Goal: Information Seeking & Learning: Check status

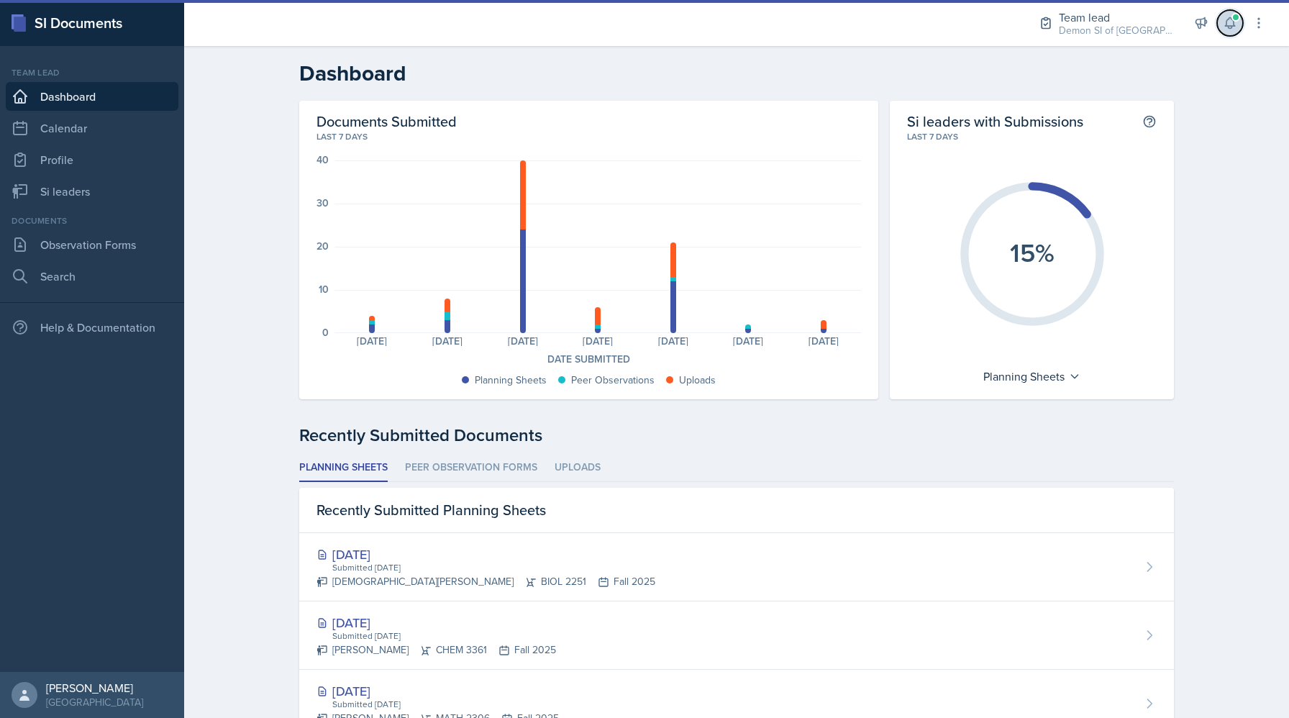
click at [1226, 26] on icon at bounding box center [1229, 23] width 9 height 11
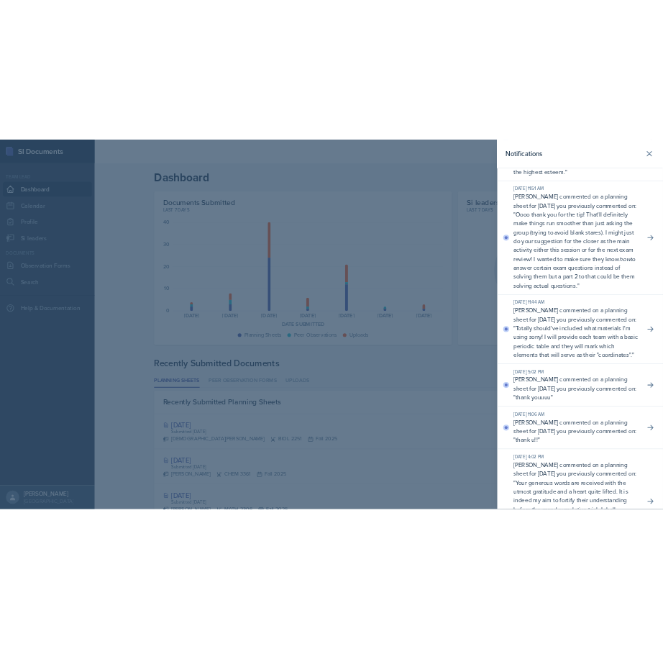
scroll to position [148, 0]
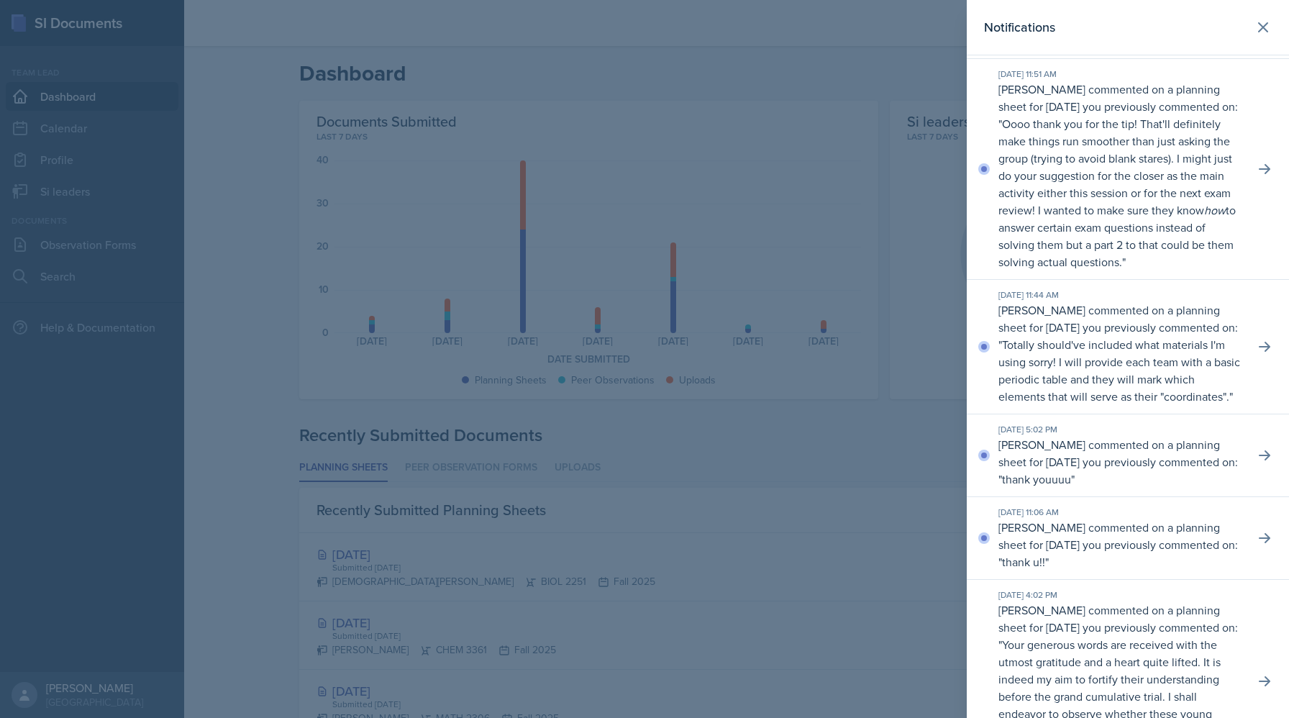
click at [895, 366] on div at bounding box center [644, 359] width 1289 height 718
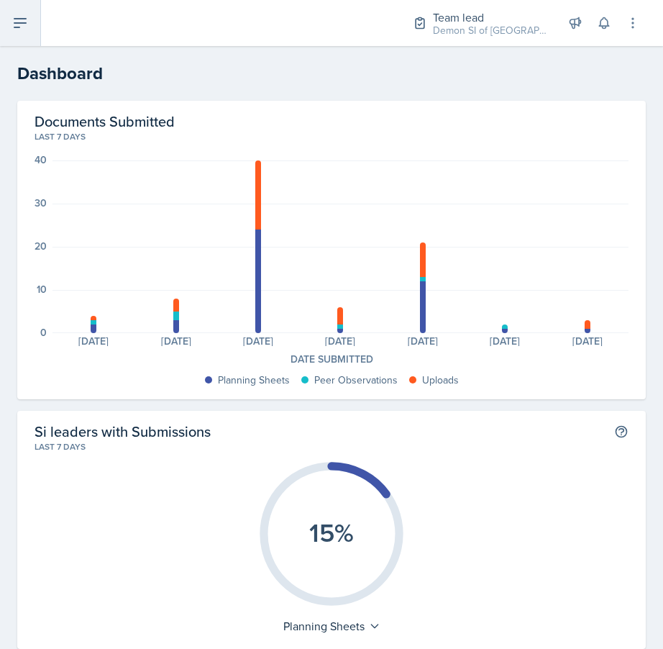
click at [19, 29] on icon at bounding box center [20, 22] width 17 height 17
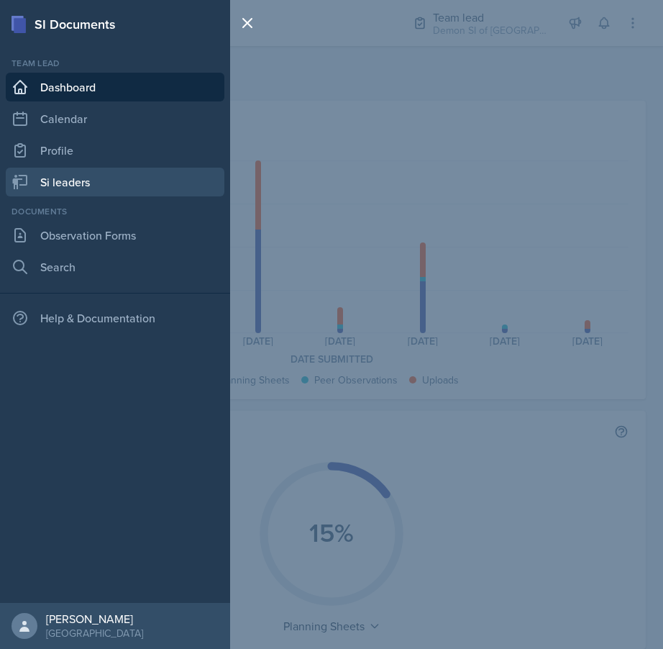
click at [99, 179] on link "Si leaders" at bounding box center [115, 182] width 219 height 29
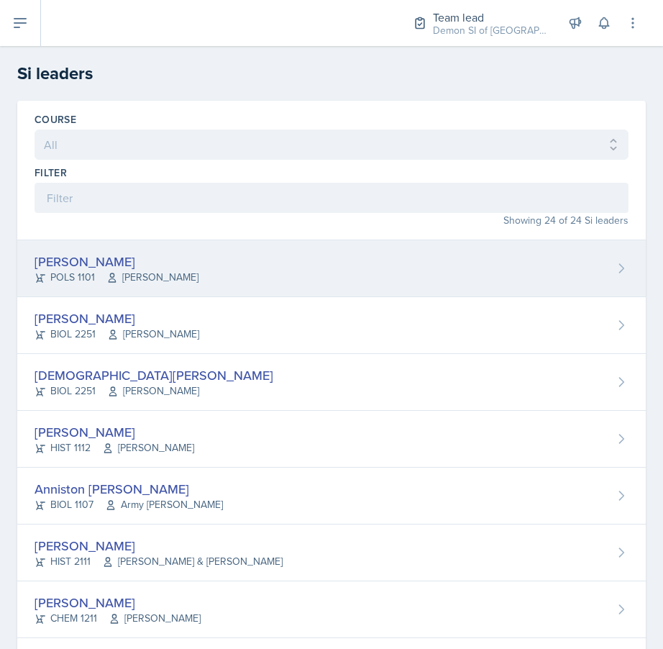
click at [145, 250] on div "Malk Almimar POLS 1101 John Moran" at bounding box center [331, 268] width 629 height 57
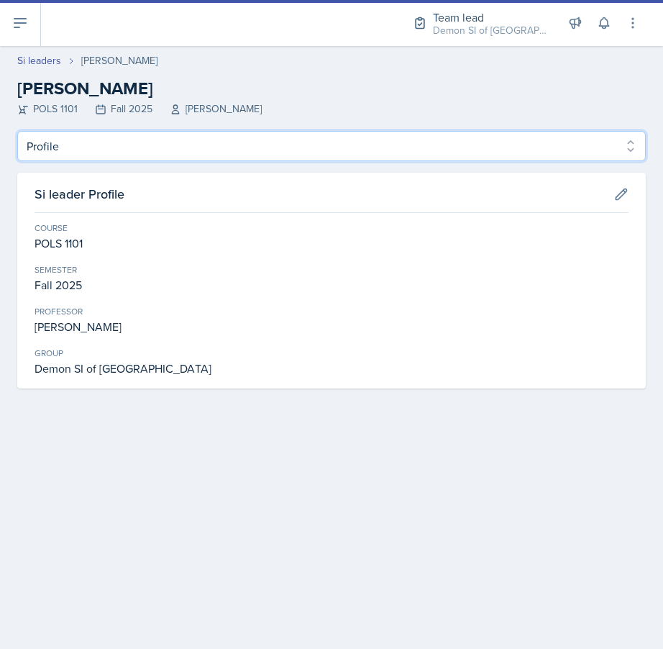
click at [256, 131] on select "Profile Planning Sheets Observation Forms Uploads" at bounding box center [331, 146] width 629 height 30
select select "Observation Forms"
click at [17, 131] on select "Profile Planning Sheets Observation Forms Uploads" at bounding box center [331, 146] width 629 height 30
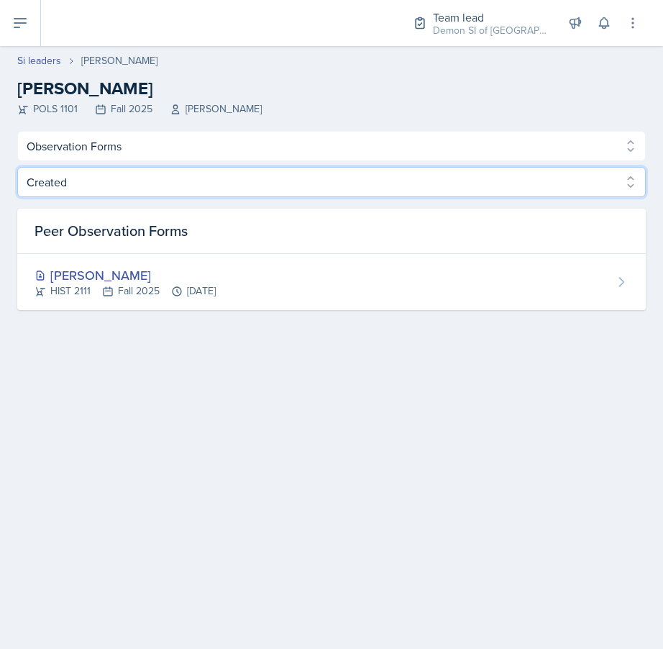
click at [444, 183] on select "Created Observed" at bounding box center [331, 182] width 629 height 30
select select "Observed"
click at [17, 167] on select "Created Observed" at bounding box center [331, 182] width 629 height 30
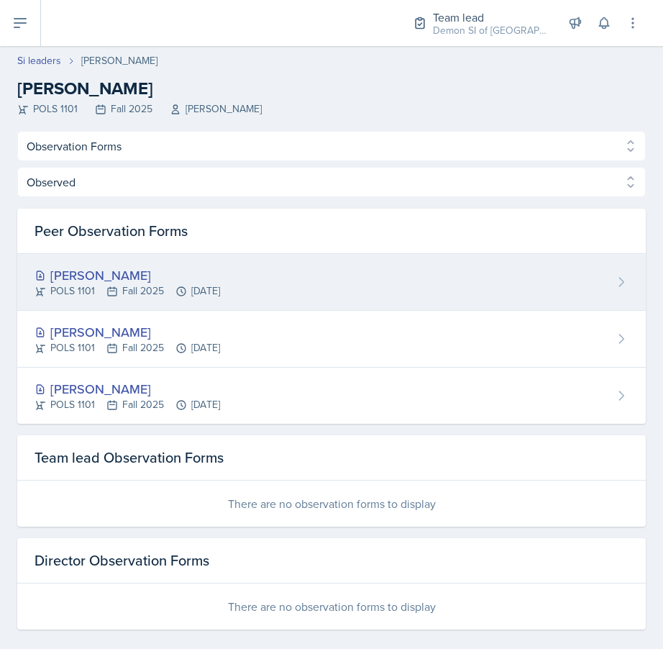
click at [415, 305] on div "Malk Almimar POLS 1101 Fall 2025 Sep 23rd, 2025" at bounding box center [331, 282] width 629 height 57
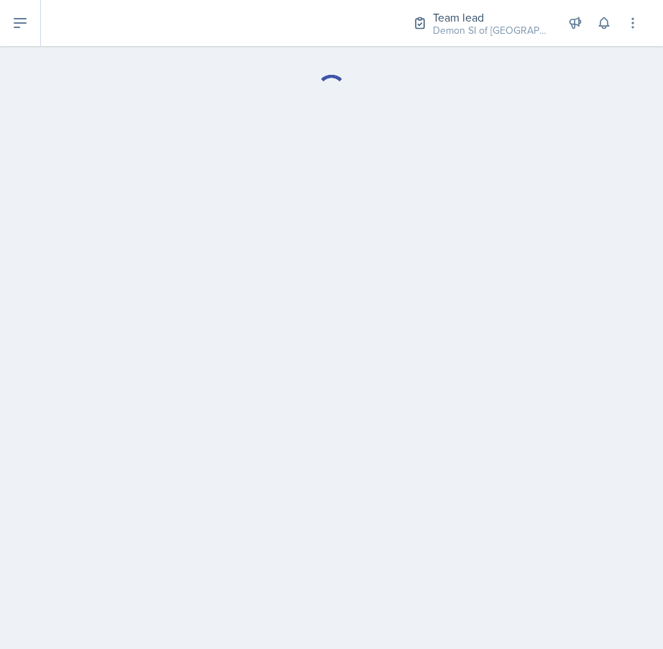
select select "Observation Forms"
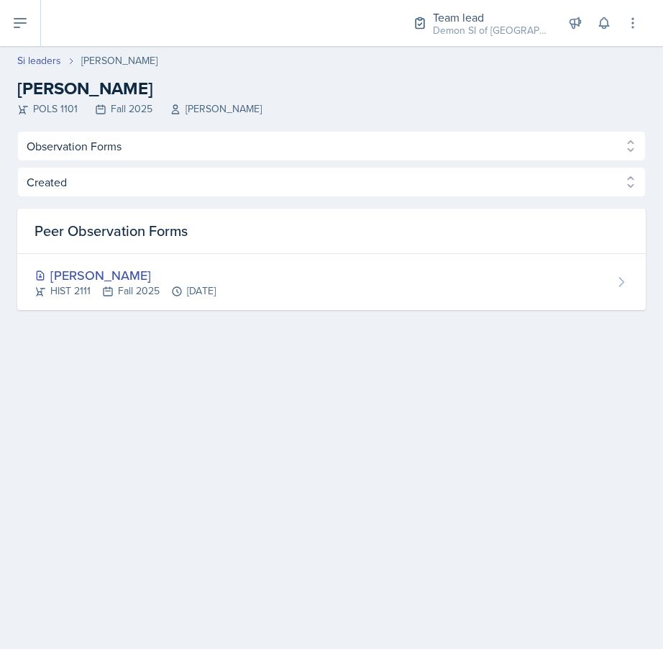
click at [191, 162] on div "Profile Planning Sheets Observation Forms Uploads Profile Planning Sheets Obser…" at bounding box center [331, 220] width 629 height 179
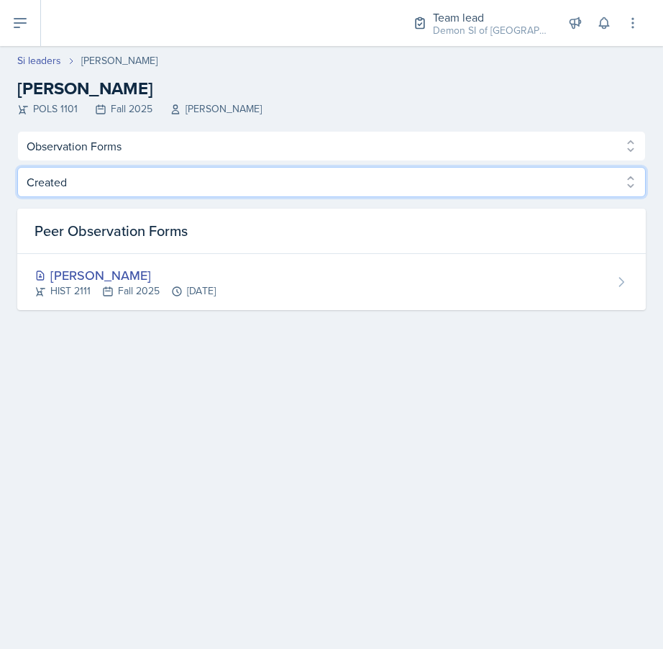
click at [190, 183] on select "Created Observed" at bounding box center [331, 182] width 629 height 30
select select "Observed"
click at [17, 167] on select "Created Observed" at bounding box center [331, 182] width 629 height 30
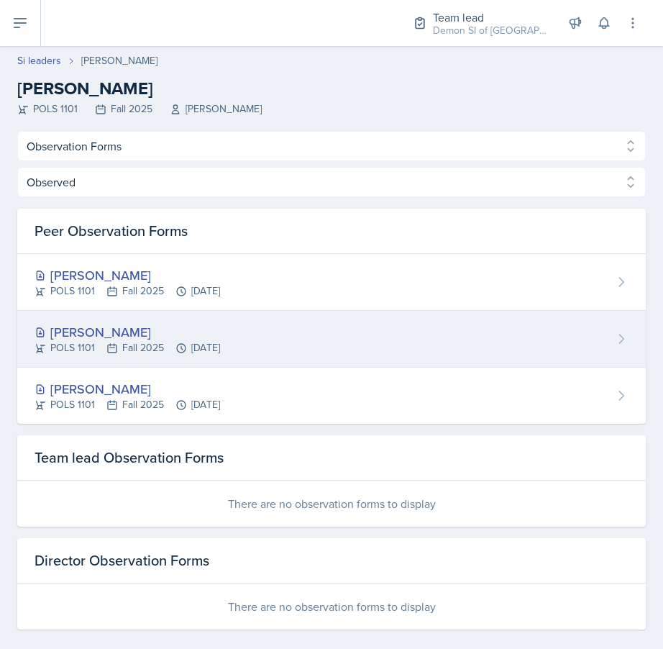
click at [163, 340] on div "POLS 1101 Fall 2025 Sep 23rd, 2025" at bounding box center [128, 347] width 186 height 15
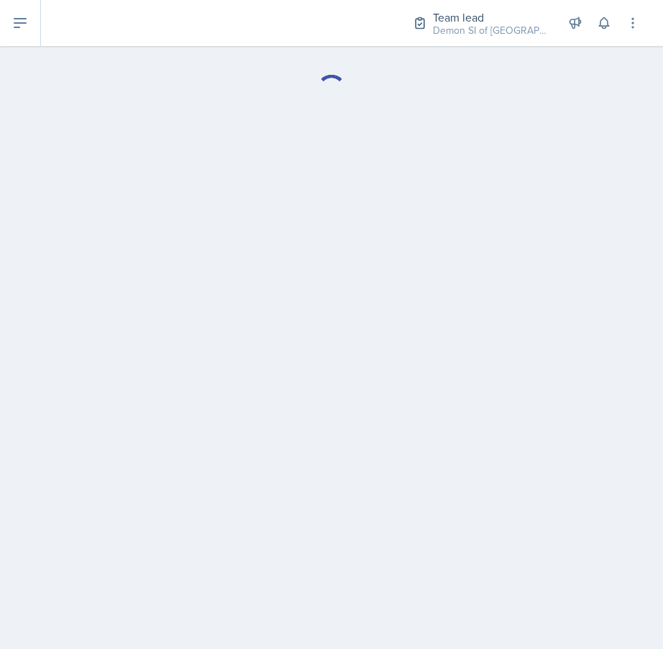
select select "Observation Forms"
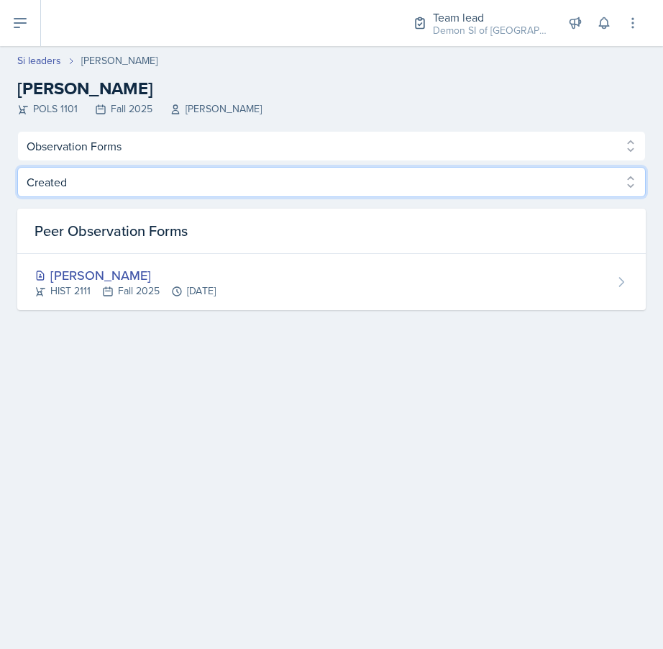
click at [117, 174] on select "Created Observed" at bounding box center [331, 182] width 629 height 30
select select "Observed"
click at [17, 167] on select "Created Observed" at bounding box center [331, 182] width 629 height 30
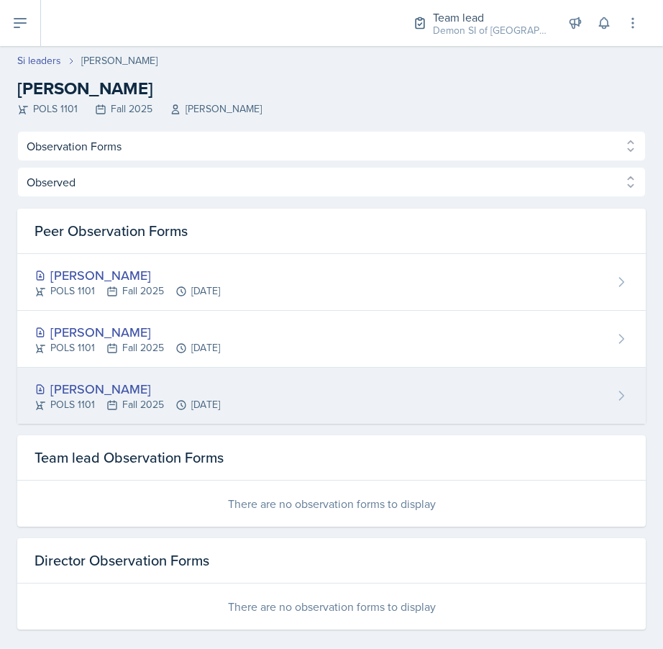
click at [126, 400] on div "POLS 1101 Fall 2025 Sep 4th, 2025" at bounding box center [128, 404] width 186 height 15
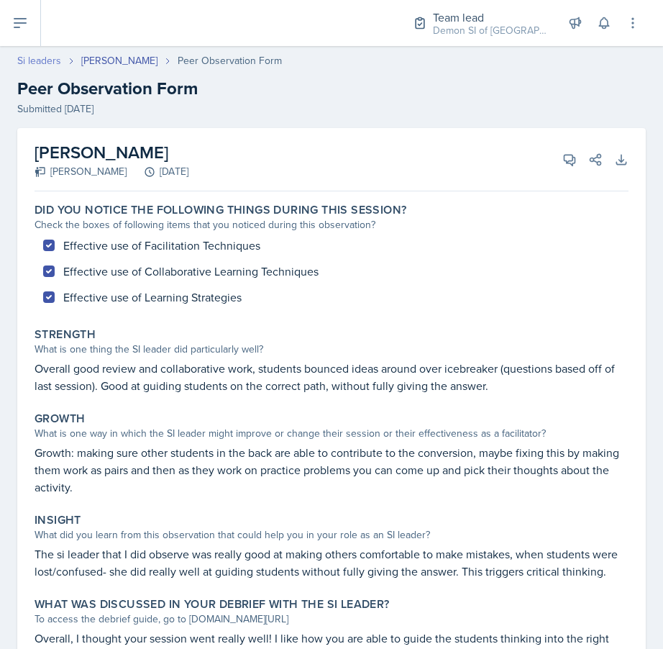
click at [48, 61] on link "Si leaders" at bounding box center [39, 60] width 44 height 15
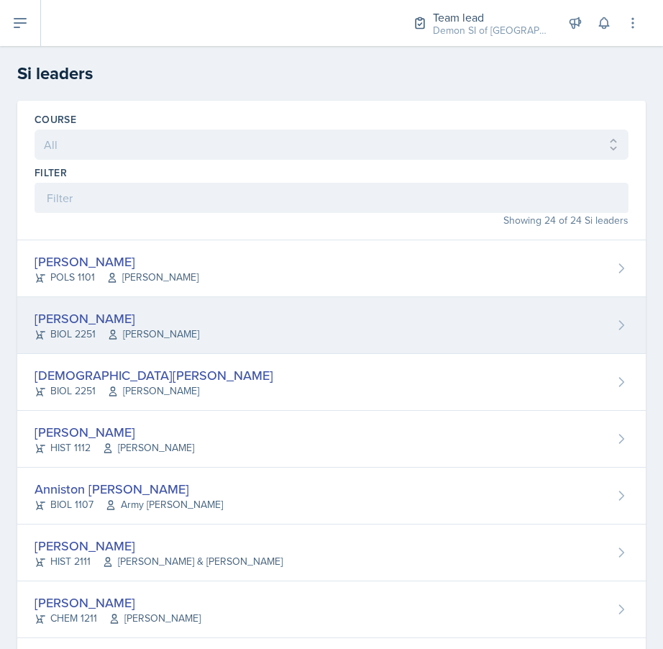
click at [98, 321] on div "Rhema Arnold" at bounding box center [117, 318] width 165 height 19
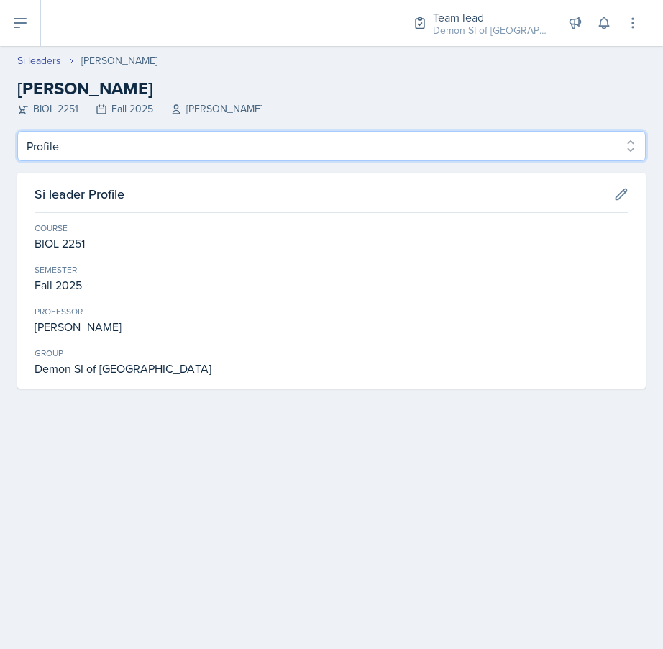
click at [198, 145] on select "Profile Planning Sheets Observation Forms Uploads" at bounding box center [331, 146] width 629 height 30
click at [17, 131] on select "Profile Planning Sheets Observation Forms Uploads" at bounding box center [331, 146] width 629 height 30
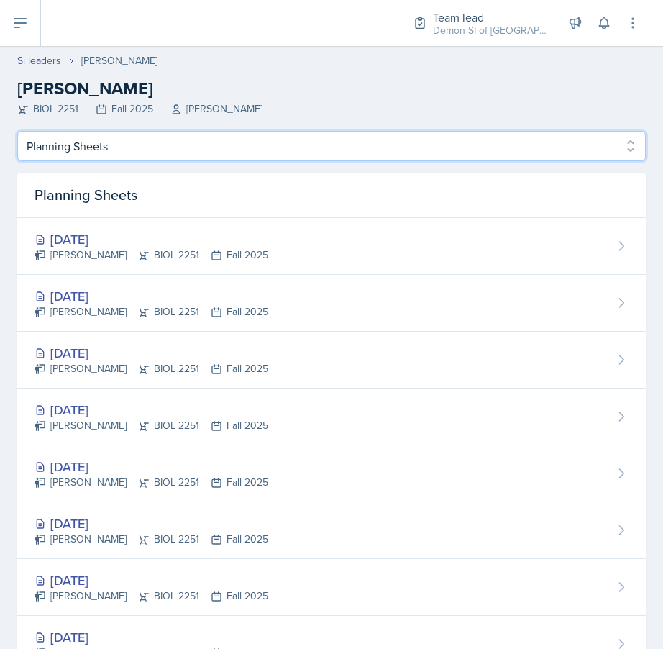
click at [193, 145] on select "Profile Planning Sheets Observation Forms Uploads" at bounding box center [331, 146] width 629 height 30
select select "Observation Forms"
click at [17, 131] on select "Profile Planning Sheets Observation Forms Uploads" at bounding box center [331, 146] width 629 height 30
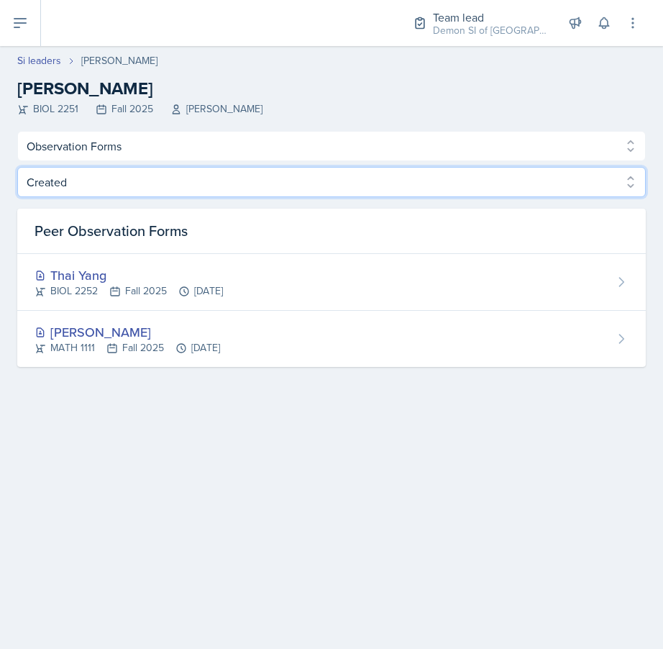
click at [147, 186] on select "Created Observed" at bounding box center [331, 182] width 629 height 30
select select "Observed"
click at [17, 167] on select "Created Observed" at bounding box center [331, 182] width 629 height 30
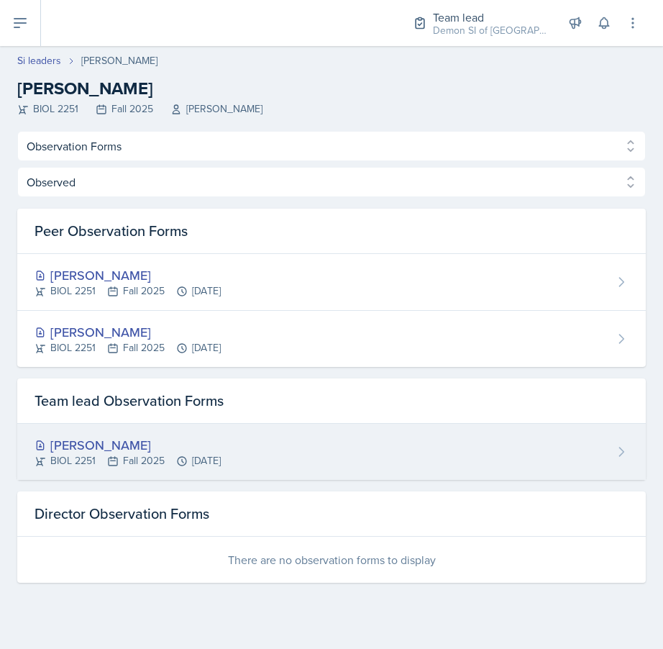
click at [418, 450] on div "Rhema Arnold BIOL 2251 Fall 2025 Aug 27th, 2025" at bounding box center [331, 452] width 629 height 56
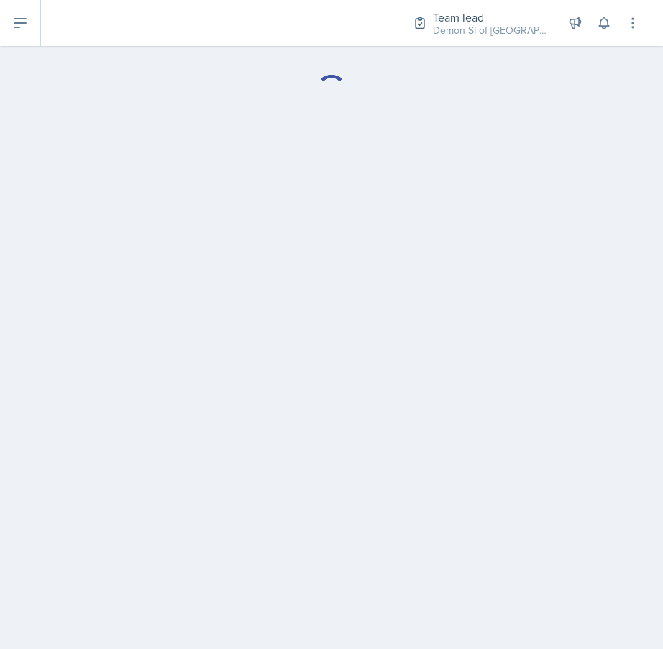
select select "Observation Forms"
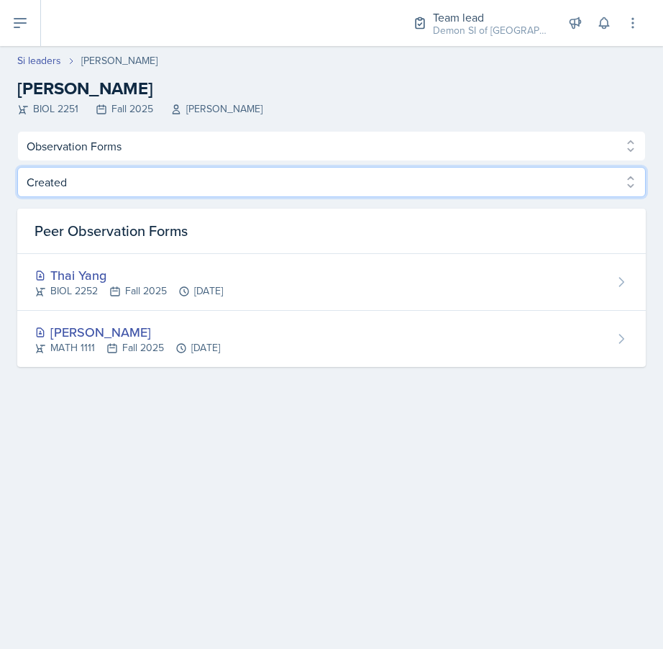
click at [472, 193] on select "Created Observed" at bounding box center [331, 182] width 629 height 30
select select "Observed"
click at [17, 167] on select "Created Observed" at bounding box center [331, 182] width 629 height 30
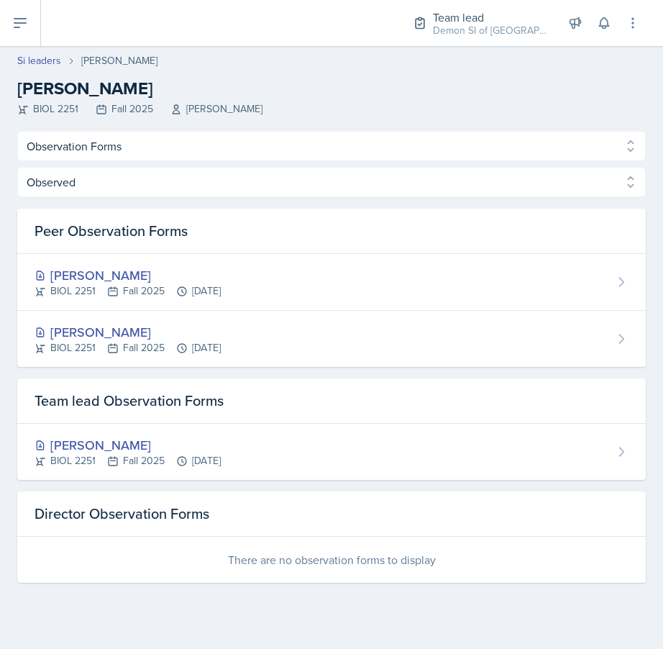
drag, startPoint x: 213, startPoint y: 340, endPoint x: 332, endPoint y: 5, distance: 355.8
click at [0, 0] on div "Team lead Demon SI of Fleet Street / Fall 2025 Director Team lead Demon SI of F…" at bounding box center [331, 324] width 663 height 649
click at [45, 60] on link "Si leaders" at bounding box center [39, 60] width 44 height 15
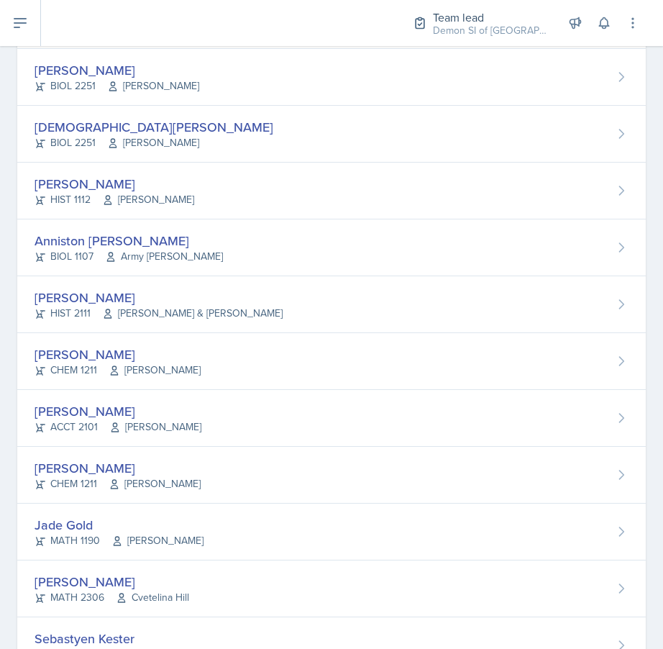
scroll to position [252, 0]
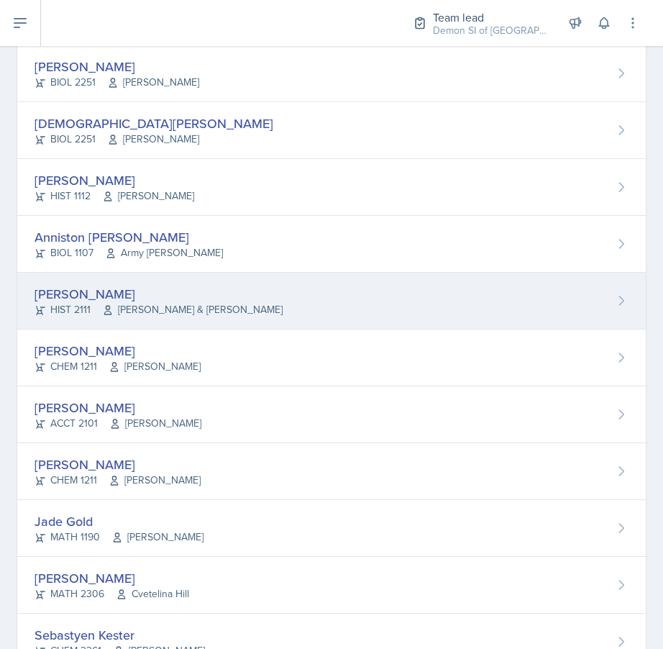
click at [88, 286] on div "Kate Brainerd" at bounding box center [159, 293] width 248 height 19
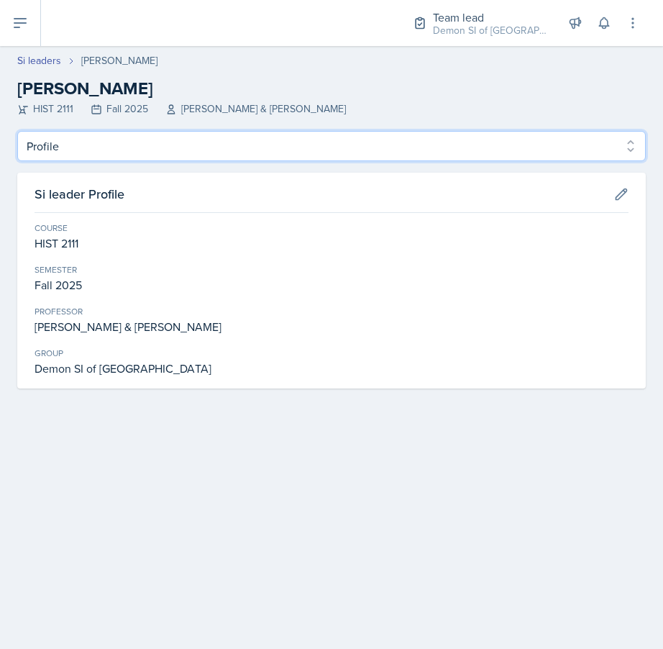
click at [211, 139] on select "Profile Planning Sheets Observation Forms Uploads" at bounding box center [331, 146] width 629 height 30
select select "Observation Forms"
click at [17, 131] on select "Profile Planning Sheets Observation Forms Uploads" at bounding box center [331, 146] width 629 height 30
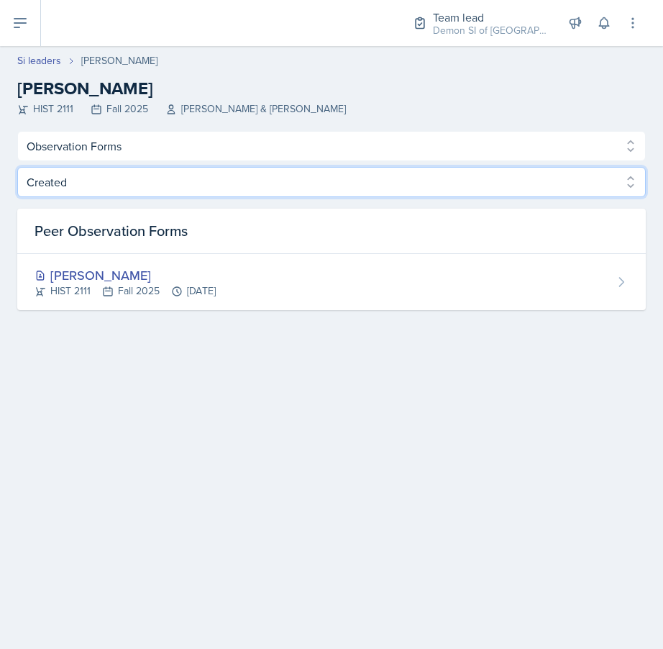
click at [357, 186] on select "Created Observed" at bounding box center [331, 182] width 629 height 30
select select "Observed"
click at [17, 167] on select "Created Observed" at bounding box center [331, 182] width 629 height 30
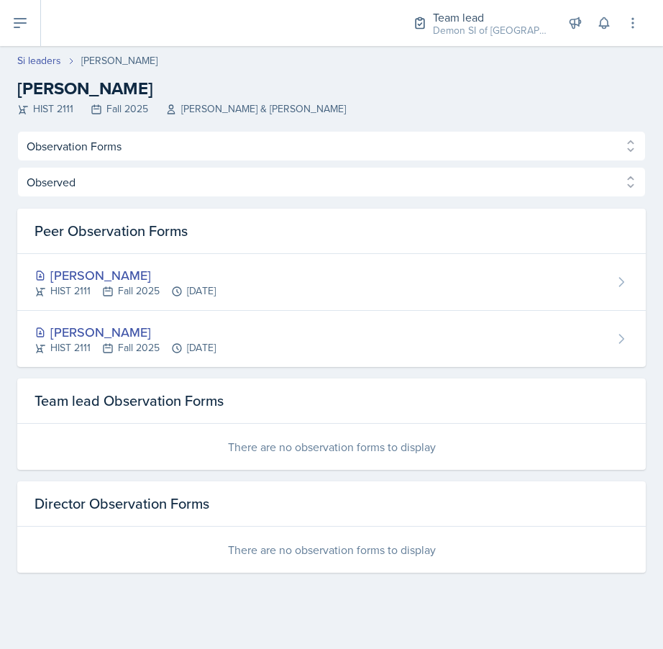
drag, startPoint x: 129, startPoint y: 347, endPoint x: 159, endPoint y: 0, distance: 348.6
click at [0, 0] on div "Team lead Demon SI of Fleet Street / Fall 2025 Director Team lead Demon SI of F…" at bounding box center [331, 324] width 663 height 649
click at [42, 57] on link "Si leaders" at bounding box center [39, 60] width 44 height 15
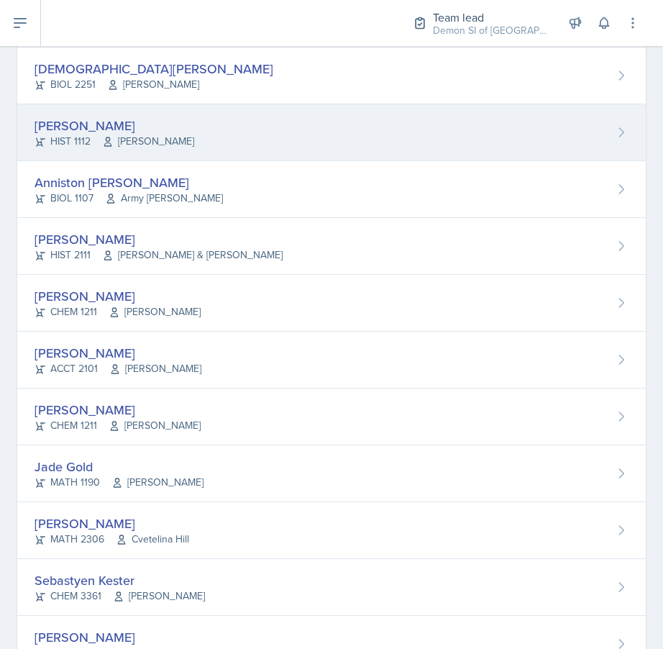
scroll to position [332, 0]
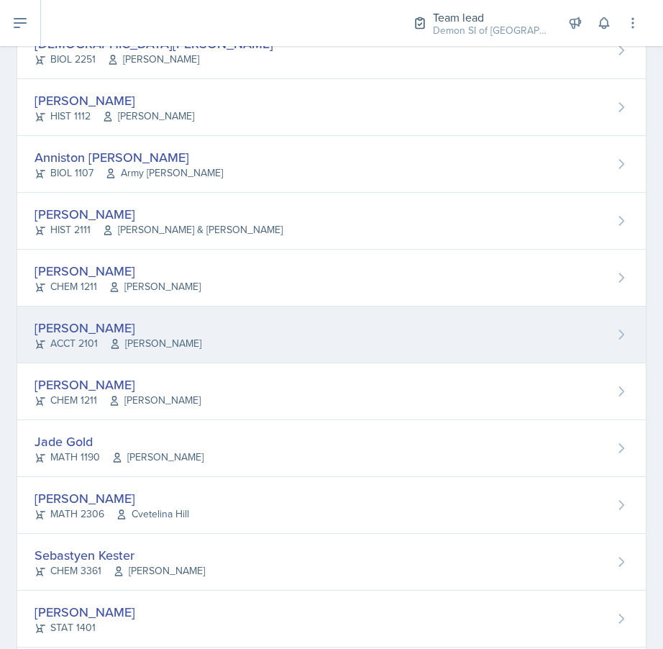
click at [76, 324] on div "Franky Gao" at bounding box center [118, 327] width 167 height 19
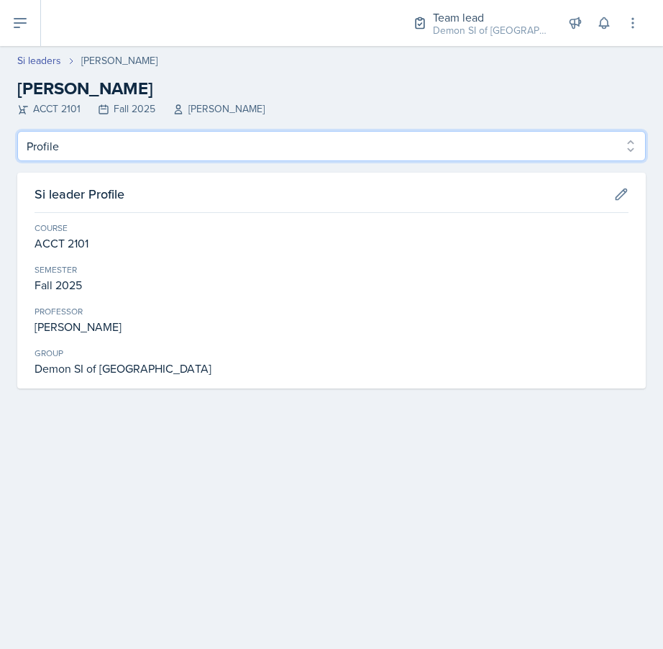
click at [216, 142] on select "Profile Planning Sheets Observation Forms Uploads" at bounding box center [331, 146] width 629 height 30
click at [17, 131] on select "Profile Planning Sheets Observation Forms Uploads" at bounding box center [331, 146] width 629 height 30
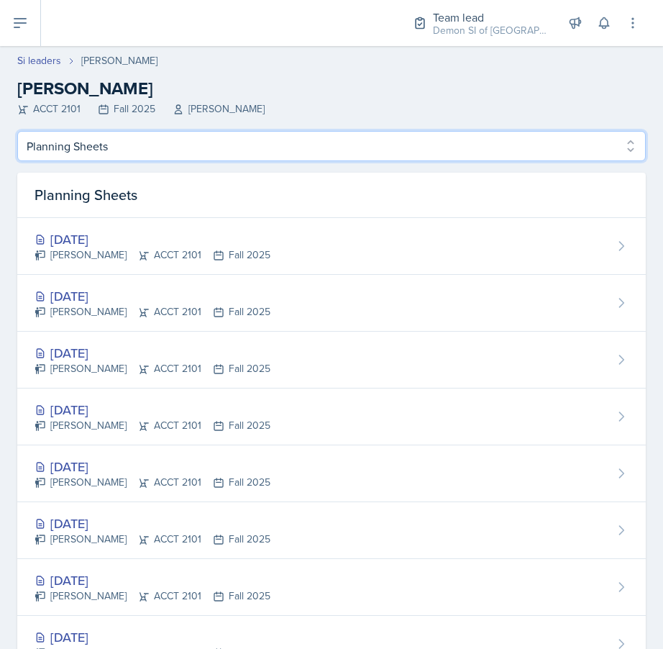
click at [194, 156] on select "Profile Planning Sheets Observation Forms Uploads" at bounding box center [331, 146] width 629 height 30
select select "Observation Forms"
click at [17, 131] on select "Profile Planning Sheets Observation Forms Uploads" at bounding box center [331, 146] width 629 height 30
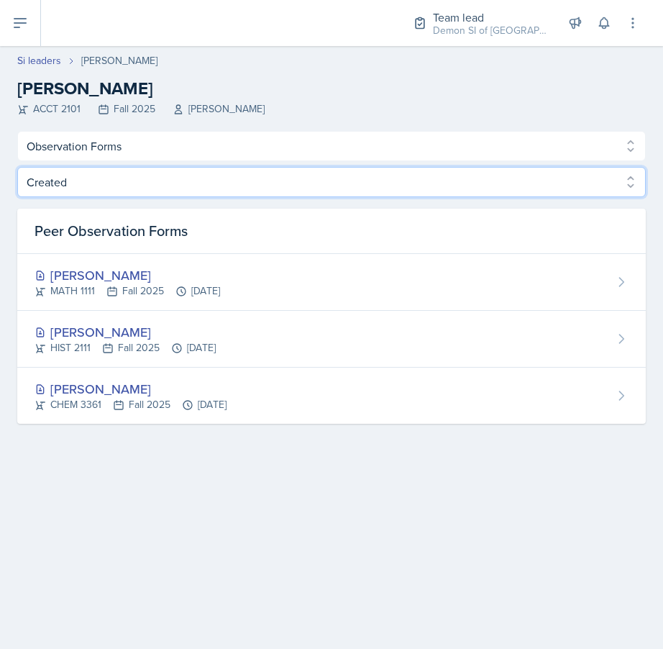
click at [137, 195] on select "Created Observed" at bounding box center [331, 182] width 629 height 30
select select "Observed"
click at [17, 167] on select "Created Observed" at bounding box center [331, 182] width 629 height 30
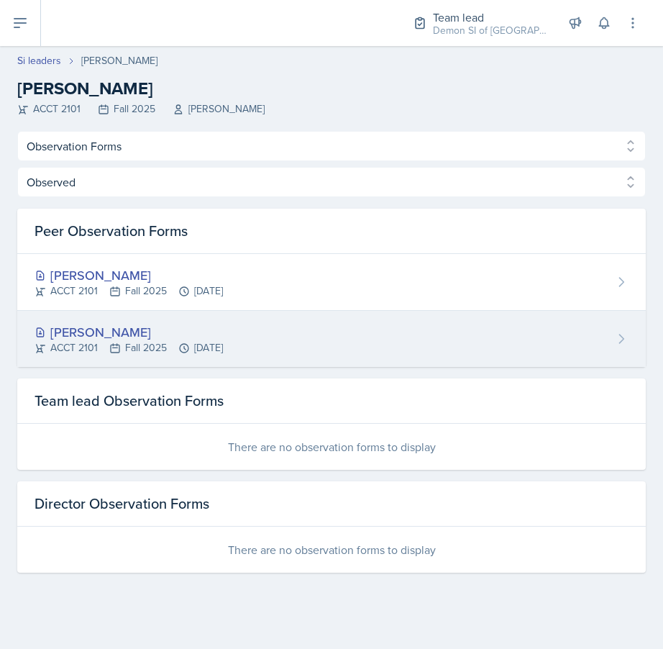
click at [211, 327] on div "Franky Gao" at bounding box center [129, 331] width 188 height 19
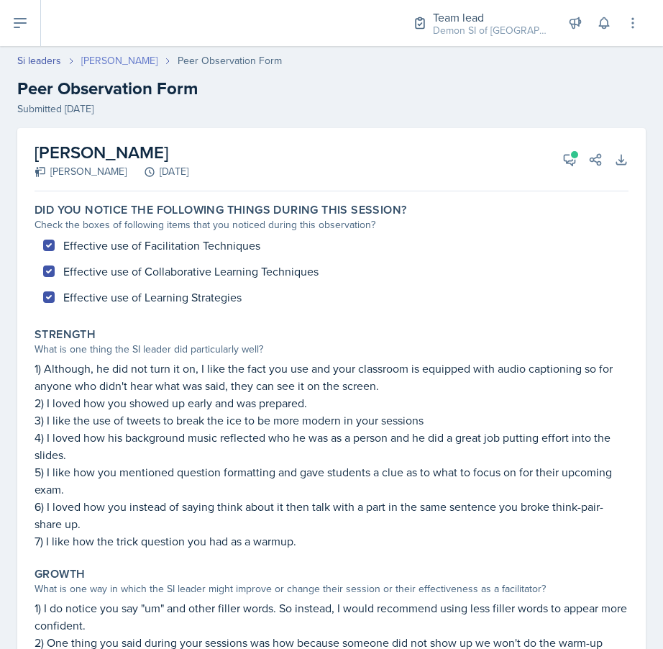
click at [101, 54] on link "Franky Gao" at bounding box center [119, 60] width 76 height 15
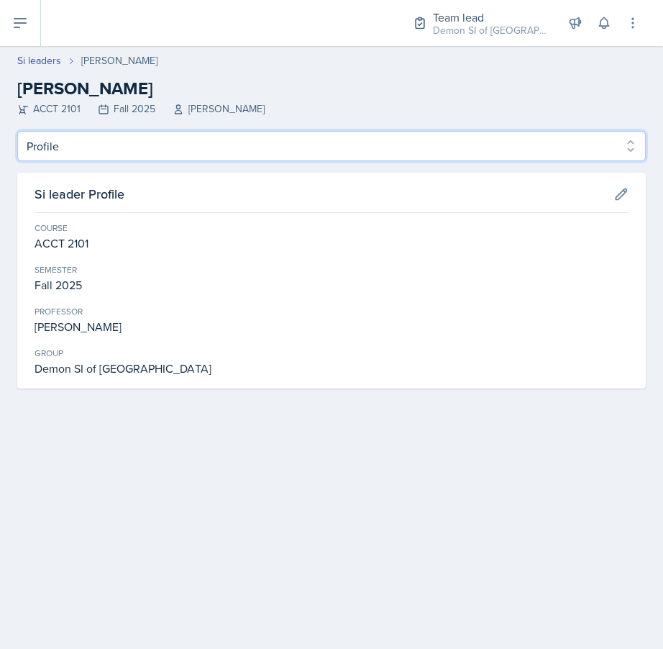
click at [129, 158] on select "Profile Planning Sheets Observation Forms Uploads" at bounding box center [331, 146] width 629 height 30
click at [17, 131] on select "Profile Planning Sheets Observation Forms Uploads" at bounding box center [331, 146] width 629 height 30
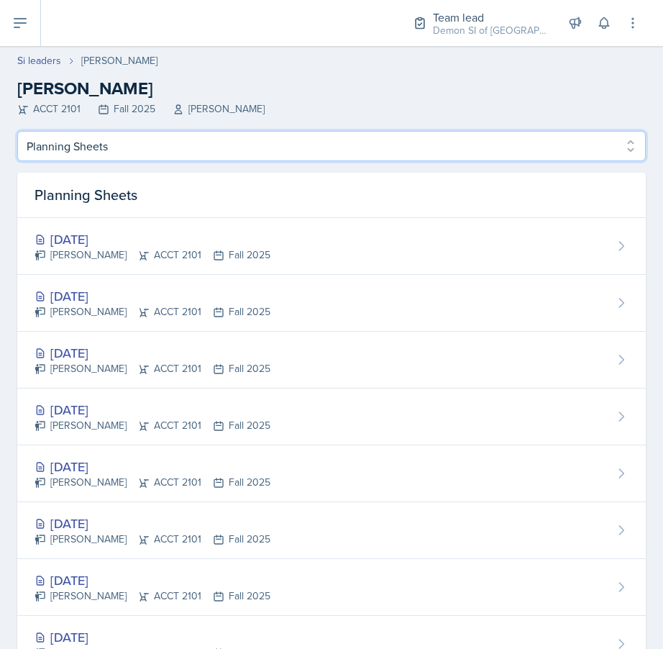
click at [105, 138] on select "Profile Planning Sheets Observation Forms Uploads" at bounding box center [331, 146] width 629 height 30
select select "Observation Forms"
click at [17, 131] on select "Profile Planning Sheets Observation Forms Uploads" at bounding box center [331, 146] width 629 height 30
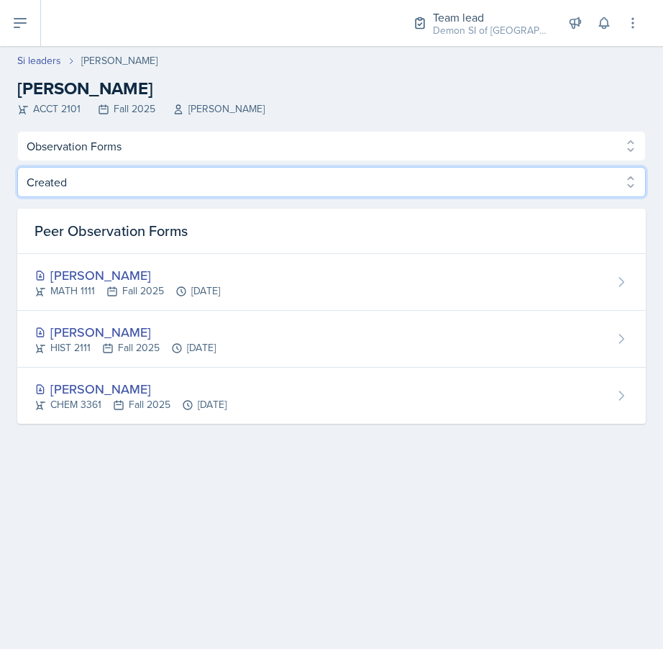
click at [127, 179] on select "Created Observed" at bounding box center [331, 182] width 629 height 30
select select "Observed"
click at [17, 167] on select "Created Observed" at bounding box center [331, 182] width 629 height 30
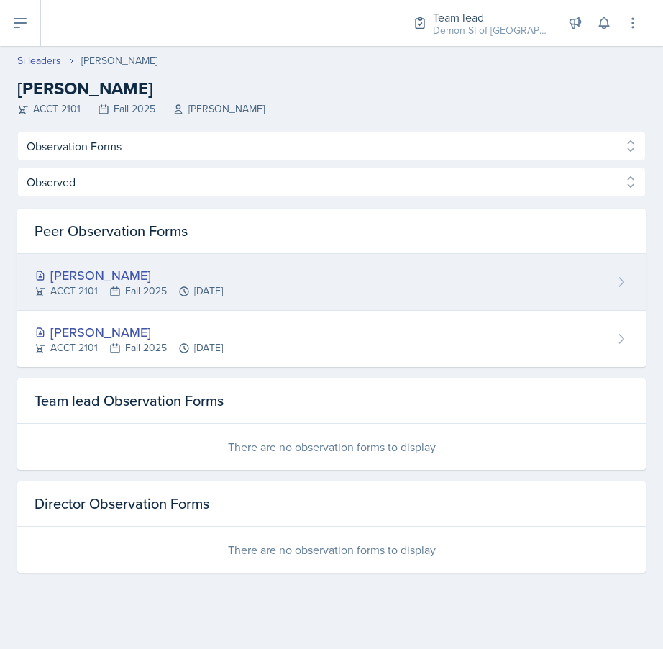
click at [134, 287] on div "ACCT 2101 Fall 2025 Oct 1st, 2025" at bounding box center [129, 290] width 188 height 15
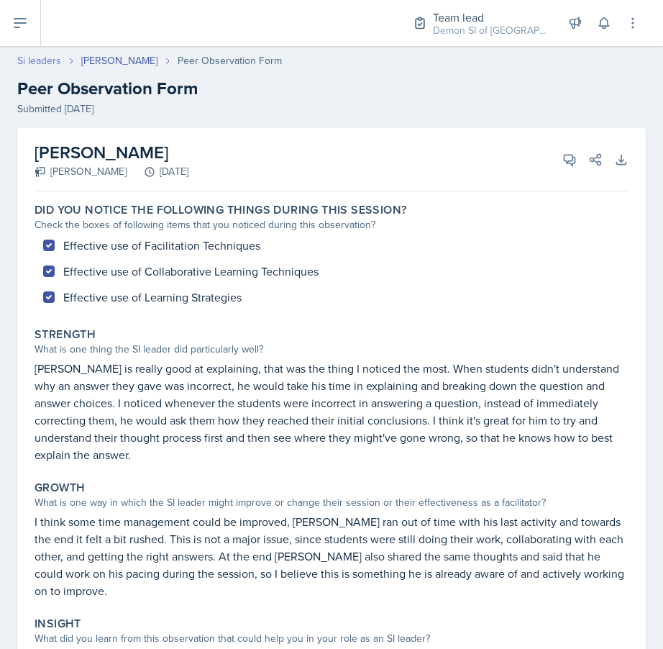
click at [43, 63] on link "Si leaders" at bounding box center [39, 60] width 44 height 15
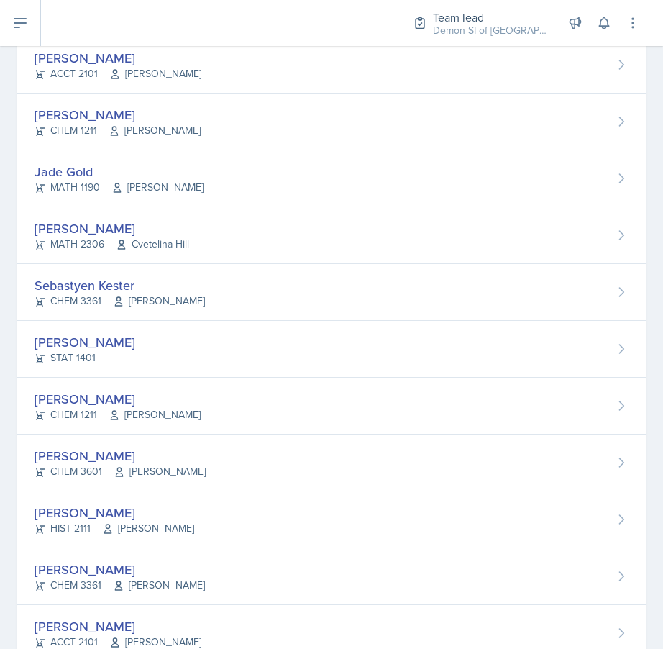
scroll to position [612, 0]
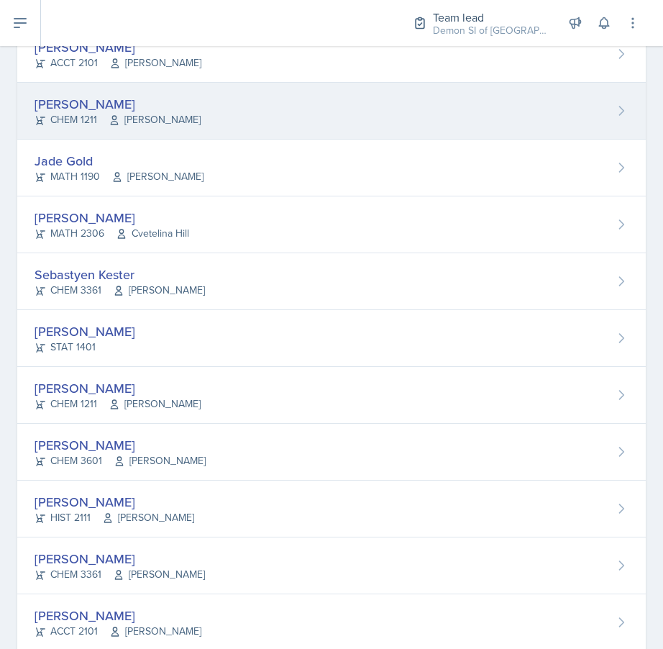
click at [76, 96] on div "Anais Gjergji" at bounding box center [118, 103] width 166 height 19
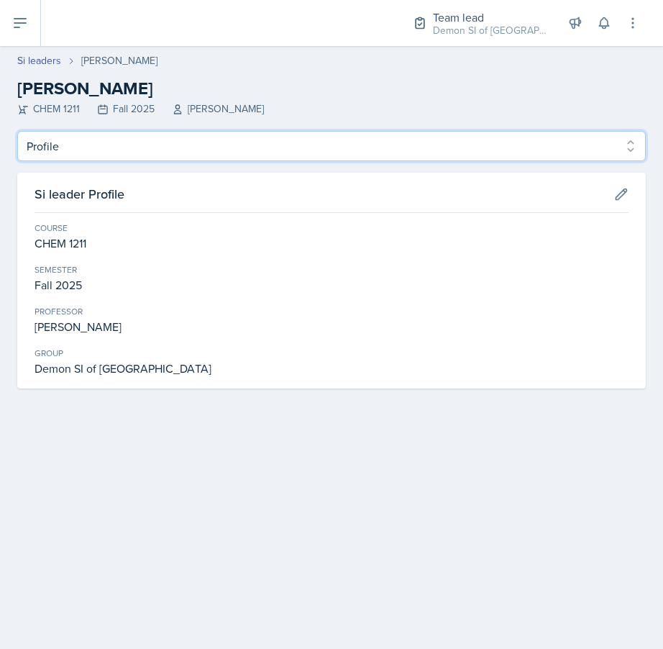
click at [132, 145] on select "Profile Planning Sheets Observation Forms Uploads" at bounding box center [331, 146] width 629 height 30
click at [17, 131] on select "Profile Planning Sheets Observation Forms Uploads" at bounding box center [331, 146] width 629 height 30
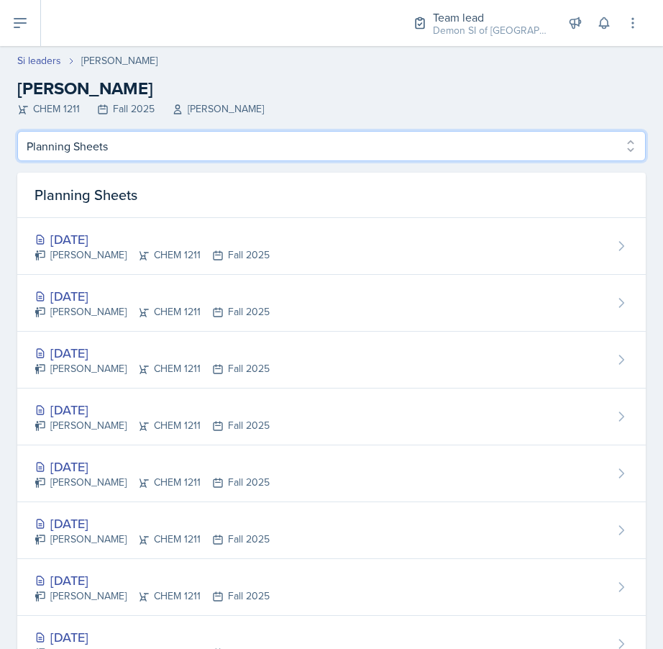
click at [133, 147] on select "Profile Planning Sheets Observation Forms Uploads" at bounding box center [331, 146] width 629 height 30
select select "Observation Forms"
click at [17, 131] on select "Profile Planning Sheets Observation Forms Uploads" at bounding box center [331, 146] width 629 height 30
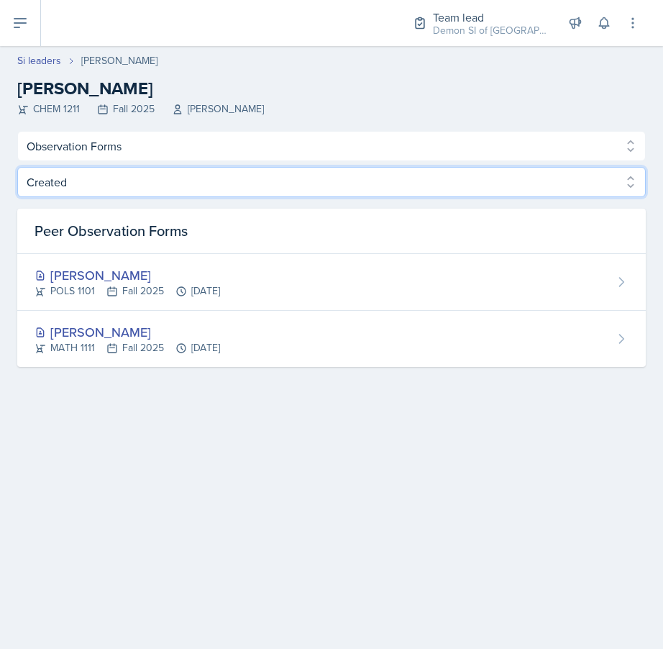
click at [181, 194] on select "Created Observed" at bounding box center [331, 182] width 629 height 30
select select "Observed"
click at [17, 167] on select "Created Observed" at bounding box center [331, 182] width 629 height 30
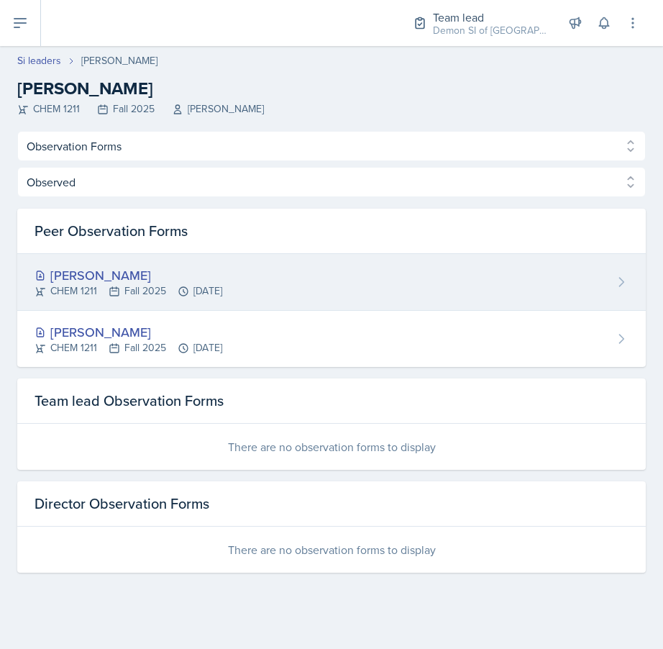
click at [163, 286] on div "CHEM 1211 Fall 2025 Sep 18th, 2025" at bounding box center [129, 290] width 188 height 15
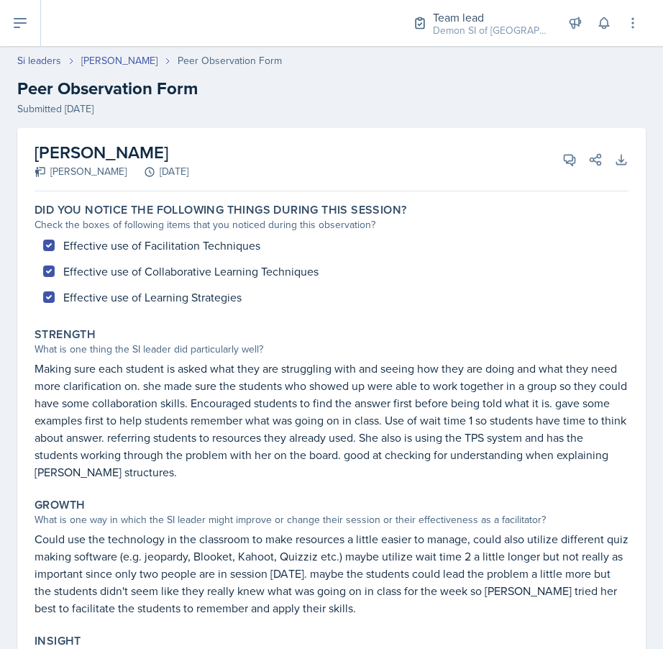
select select "Observation Forms"
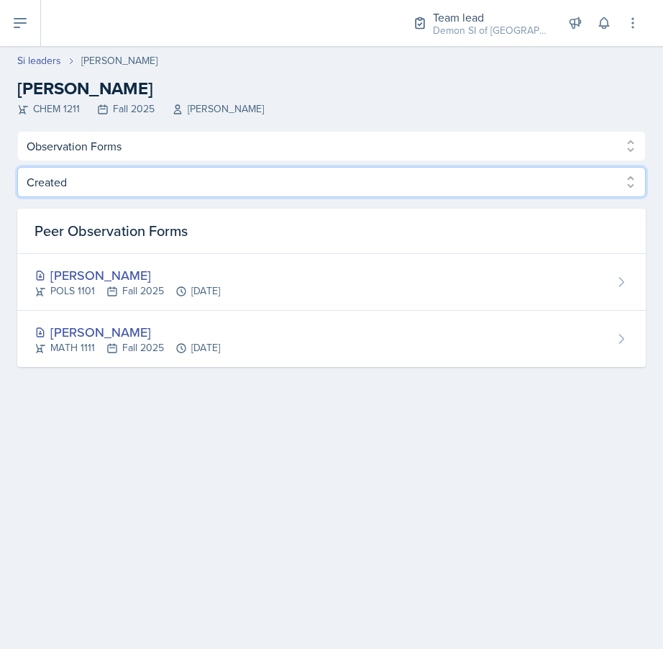
click at [130, 191] on select "Created Observed" at bounding box center [331, 182] width 629 height 30
select select "Observed"
click at [17, 167] on select "Created Observed" at bounding box center [331, 182] width 629 height 30
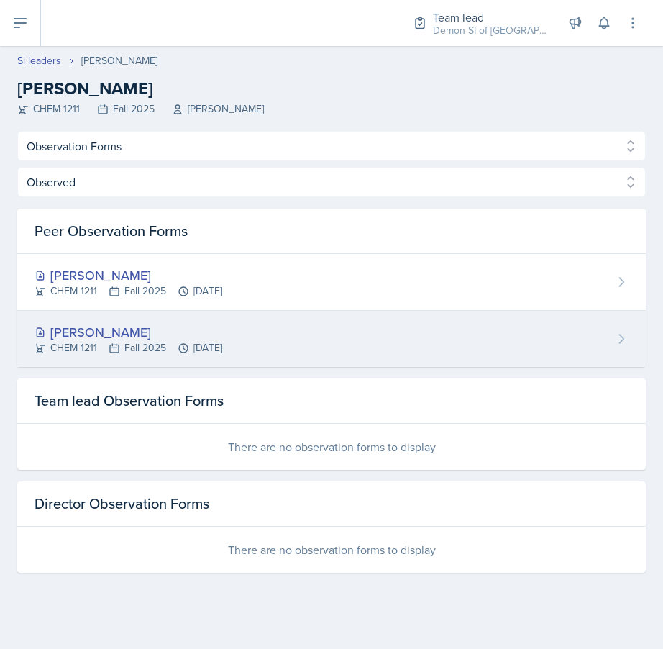
click at [130, 332] on div "Anais Gjergji" at bounding box center [129, 331] width 188 height 19
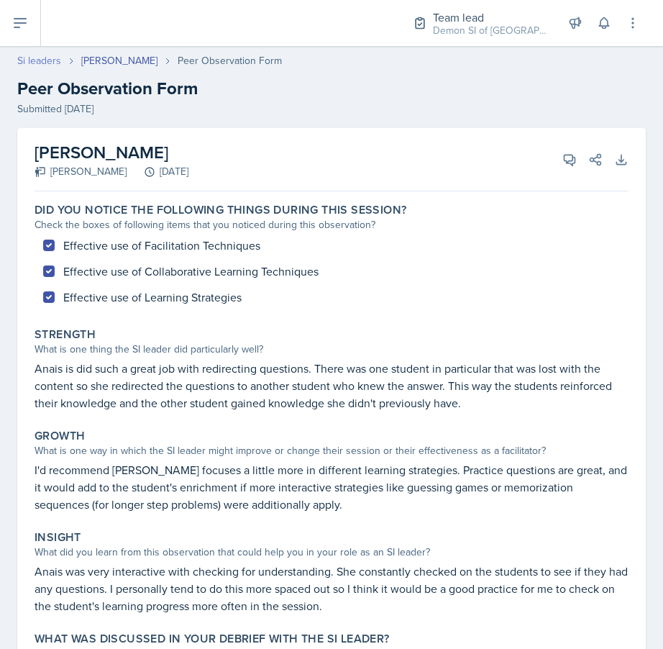
click at [48, 59] on link "Si leaders" at bounding box center [39, 60] width 44 height 15
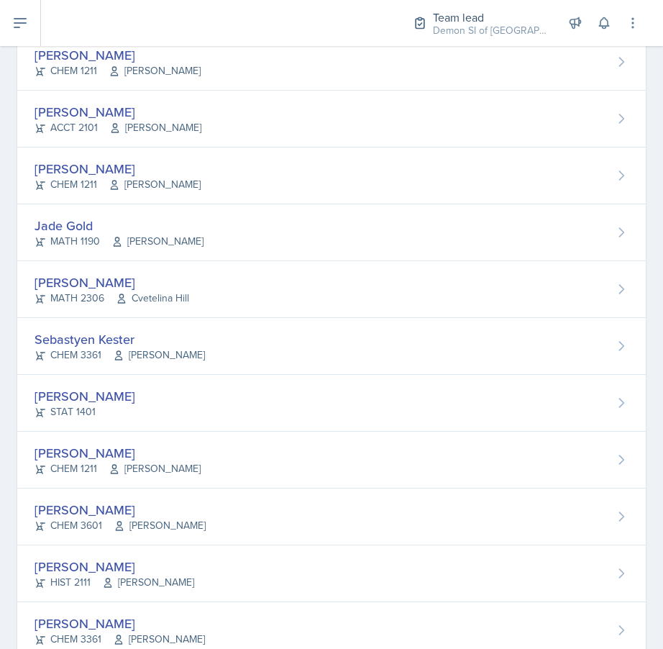
scroll to position [623, 0]
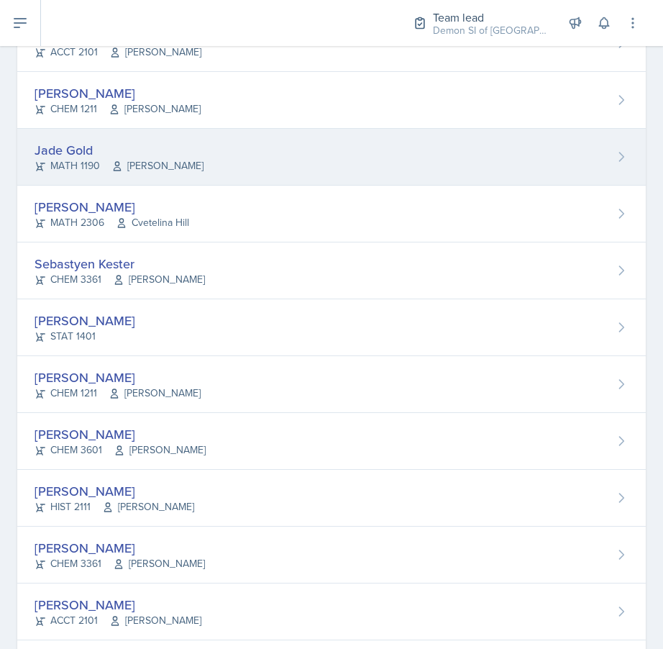
click at [105, 159] on div "MATH 1190 Ben Sloop" at bounding box center [119, 165] width 169 height 15
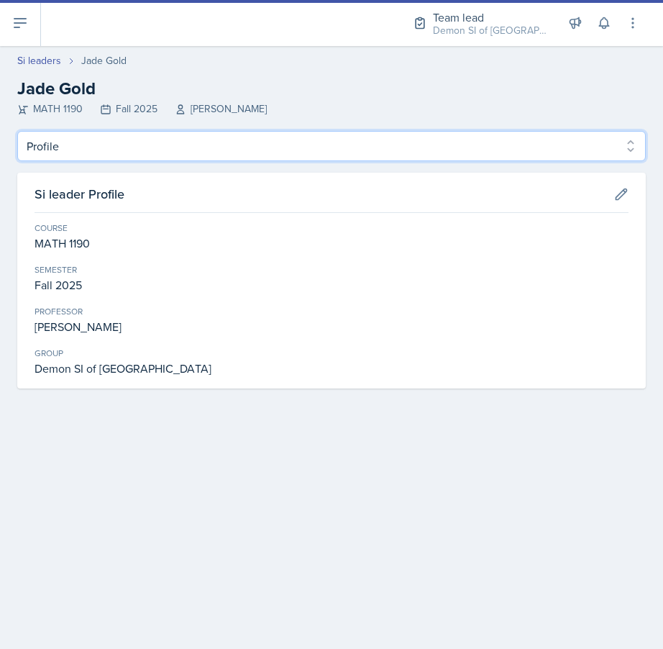
click at [172, 150] on select "Profile Planning Sheets Observation Forms Uploads" at bounding box center [331, 146] width 629 height 30
click at [17, 131] on select "Profile Planning Sheets Observation Forms Uploads" at bounding box center [331, 146] width 629 height 30
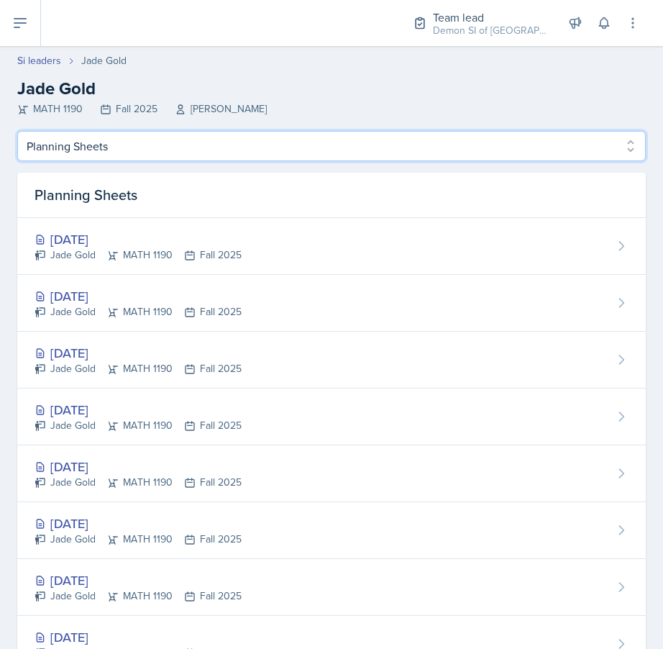
click at [169, 134] on select "Profile Planning Sheets Observation Forms Uploads" at bounding box center [331, 146] width 629 height 30
select select "Observation Forms"
click at [17, 131] on select "Profile Planning Sheets Observation Forms Uploads" at bounding box center [331, 146] width 629 height 30
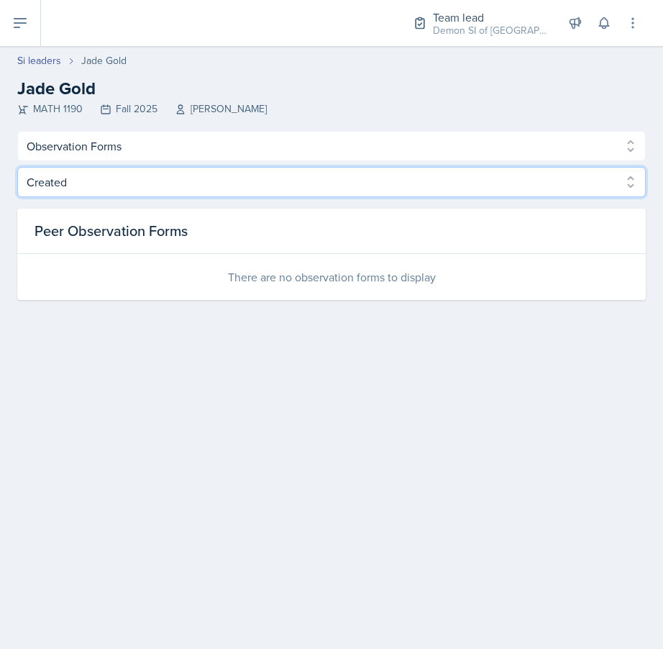
click at [237, 181] on select "Created Observed" at bounding box center [331, 182] width 629 height 30
select select "Observed"
click at [17, 167] on select "Created Observed" at bounding box center [331, 182] width 629 height 30
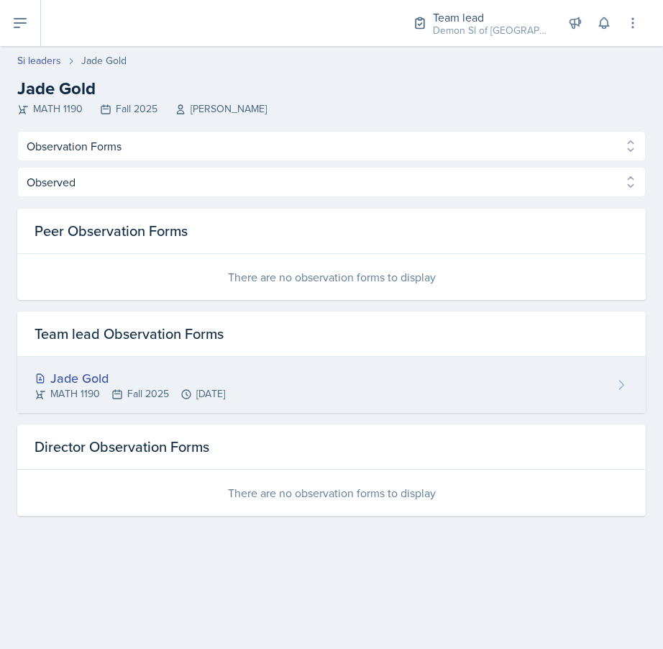
click at [168, 388] on div "MATH 1190 Fall 2025 Sep 4th, 2025" at bounding box center [130, 393] width 191 height 15
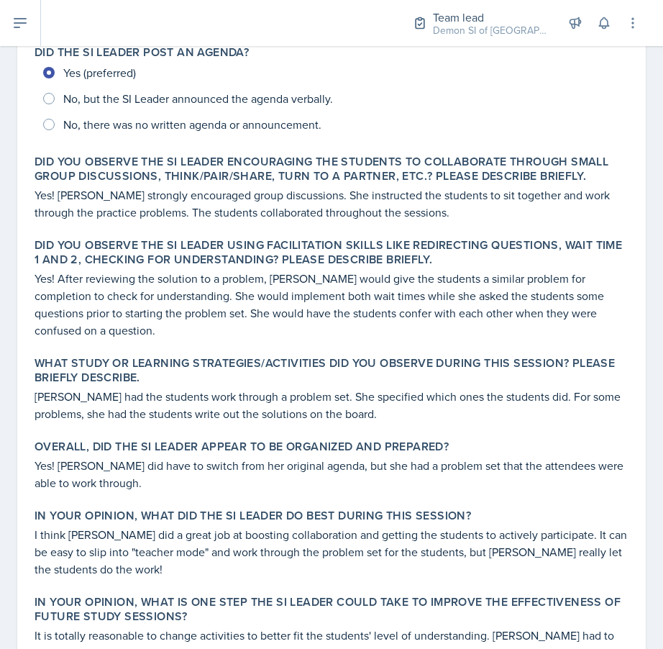
scroll to position [378, 0]
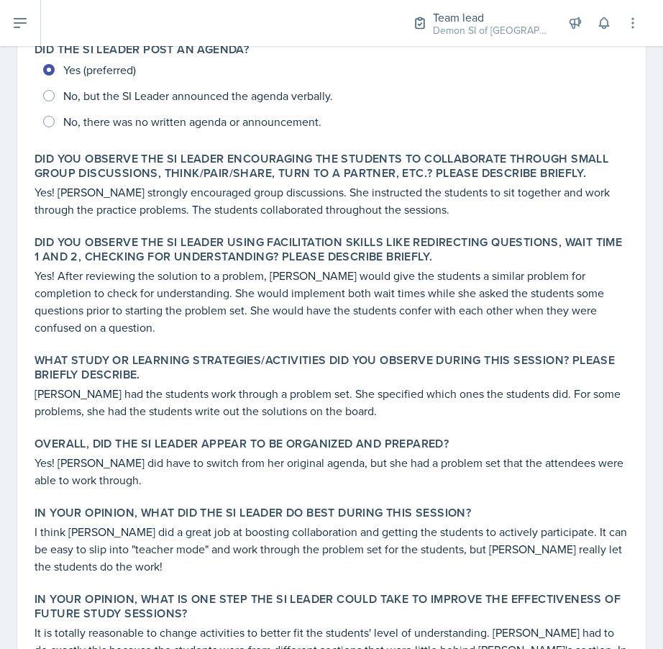
click at [274, 327] on p "Yes! After reviewing the solution to a problem, Jade would give the students a …" at bounding box center [332, 301] width 594 height 69
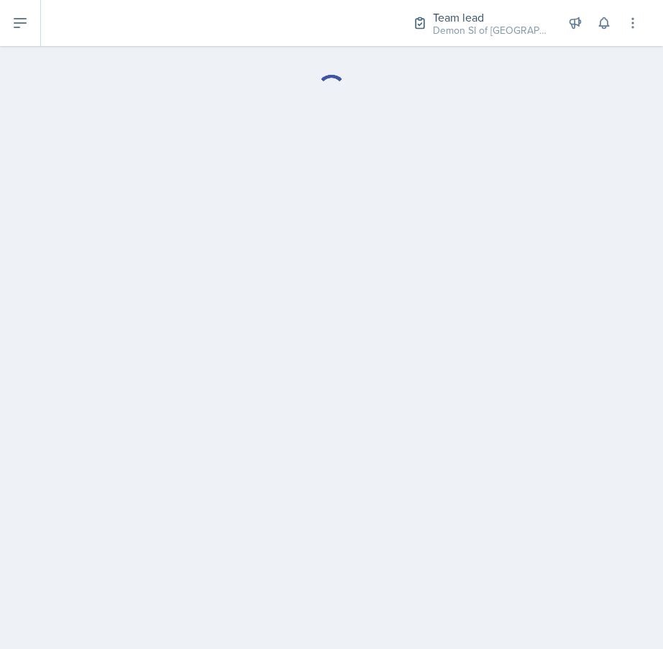
select select "Observation Forms"
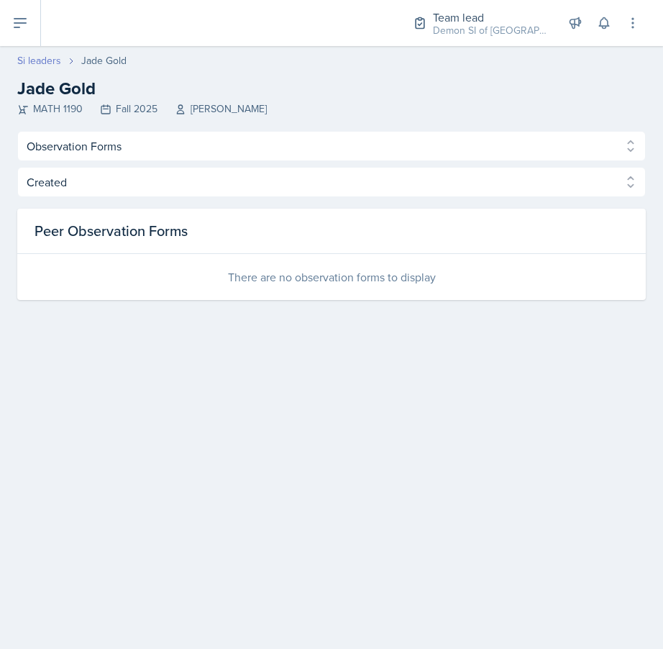
click at [45, 64] on link "Si leaders" at bounding box center [39, 60] width 44 height 15
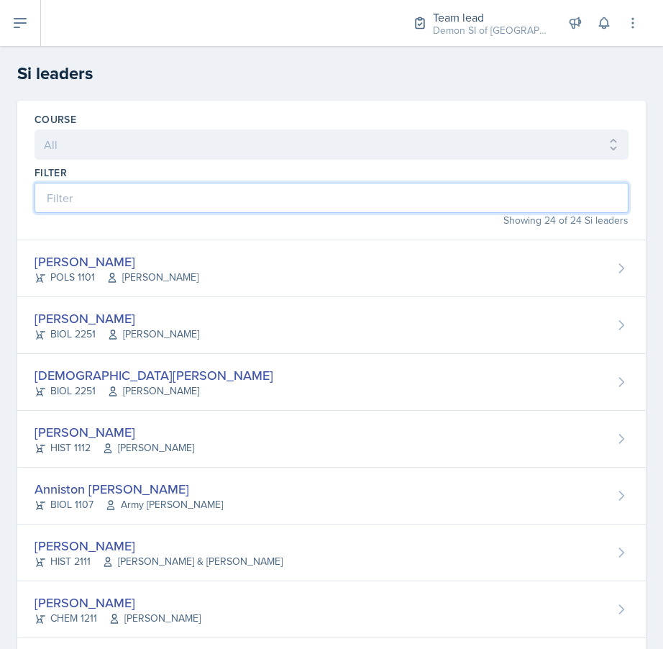
click at [125, 196] on input at bounding box center [332, 198] width 594 height 30
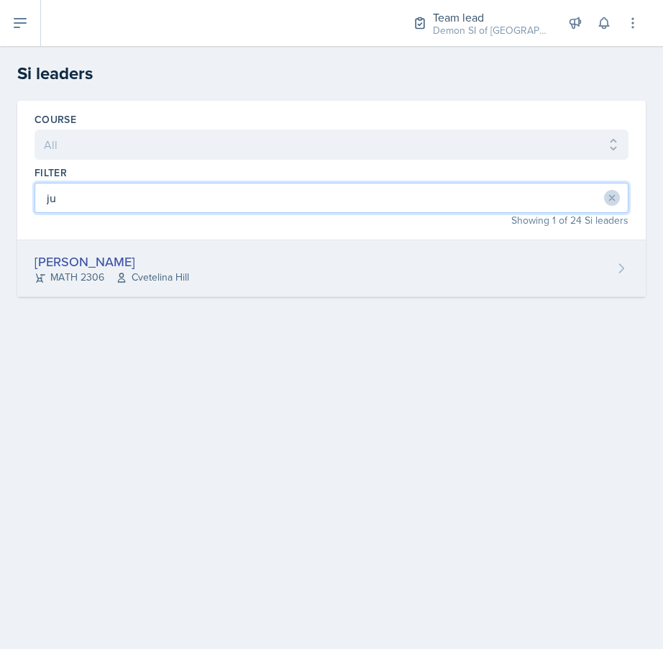
type input "ju"
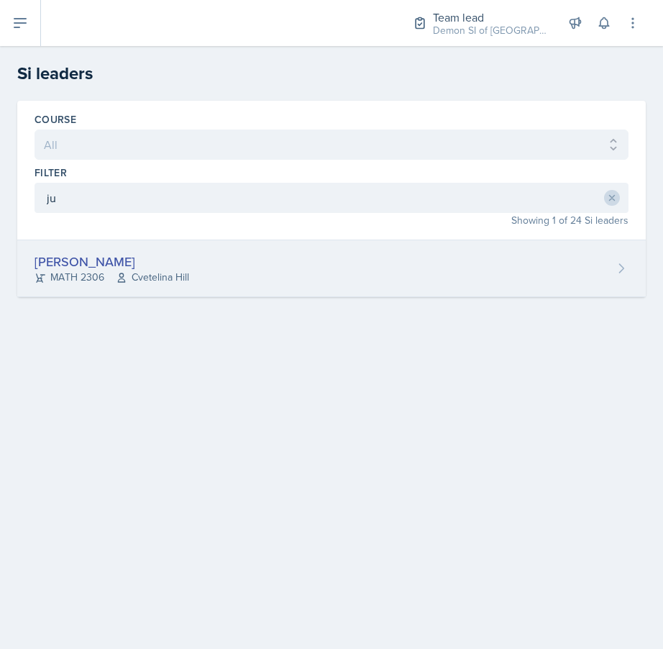
click at [107, 257] on div "Julian Jahde" at bounding box center [112, 261] width 155 height 19
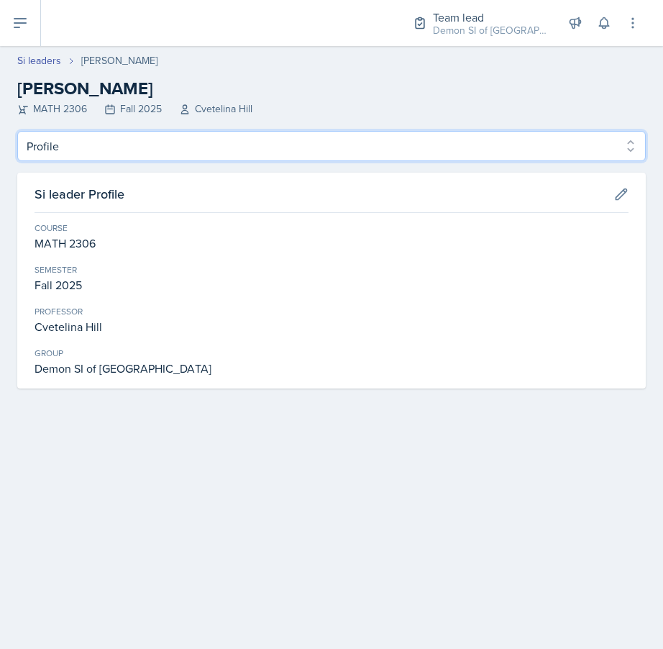
click at [124, 134] on select "Profile Planning Sheets Observation Forms Uploads" at bounding box center [331, 146] width 629 height 30
select select "Observation Forms"
click at [17, 131] on select "Profile Planning Sheets Observation Forms Uploads" at bounding box center [331, 146] width 629 height 30
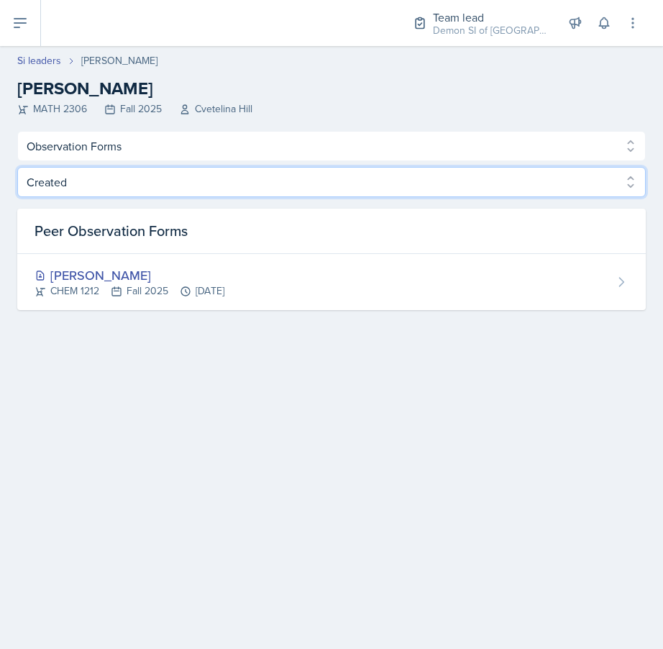
click at [246, 185] on select "Created Observed" at bounding box center [331, 182] width 629 height 30
select select "Observed"
click at [17, 167] on select "Created Observed" at bounding box center [331, 182] width 629 height 30
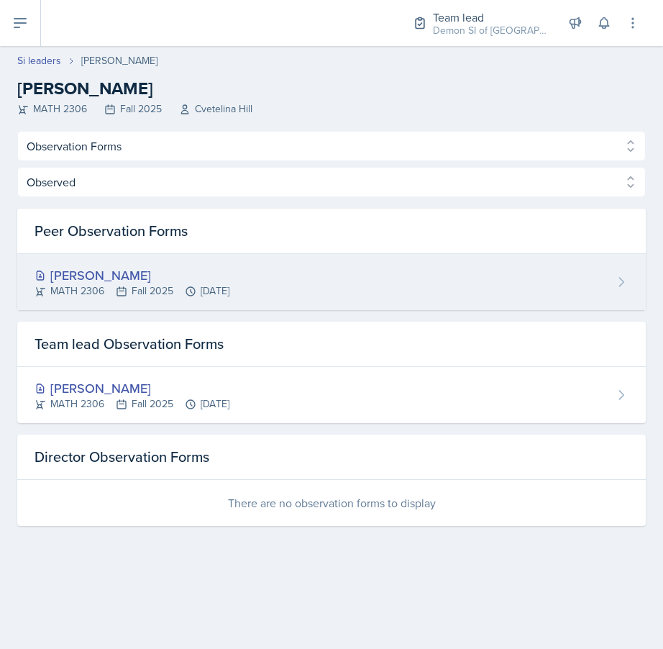
click at [229, 275] on div "Julian Jahde" at bounding box center [132, 274] width 195 height 19
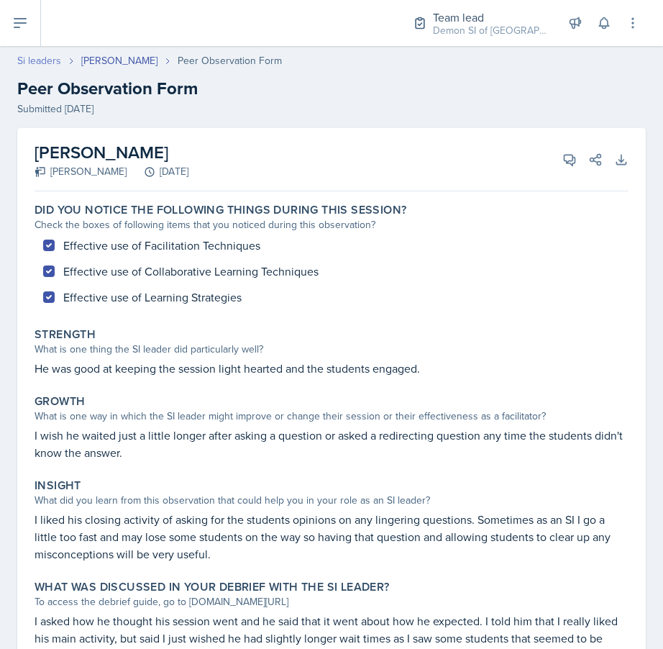
click at [33, 61] on link "Si leaders" at bounding box center [39, 60] width 44 height 15
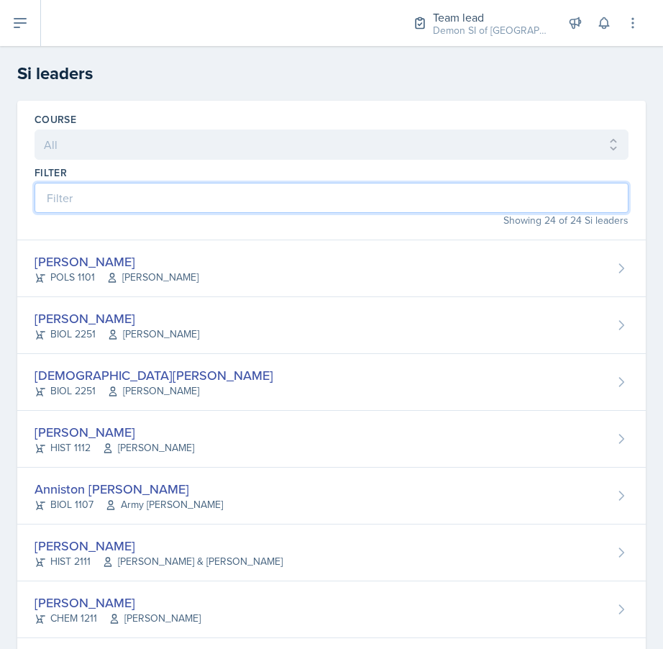
click at [252, 186] on input at bounding box center [332, 198] width 594 height 30
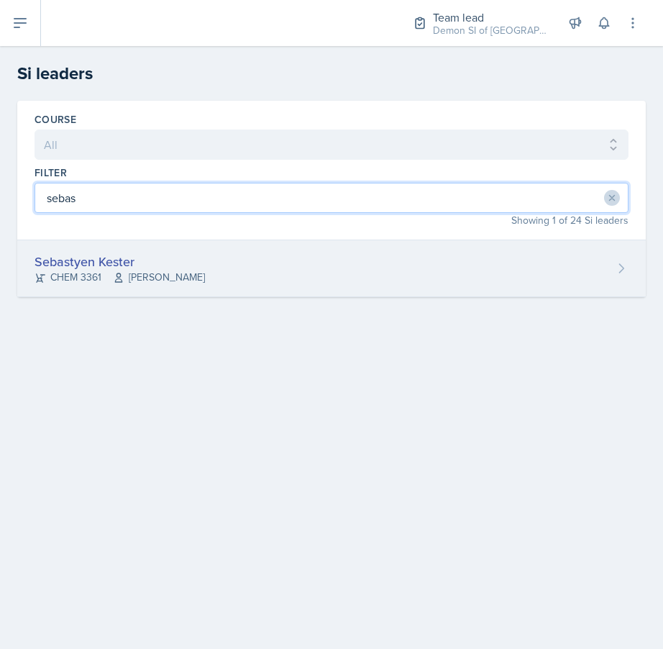
type input "sebas"
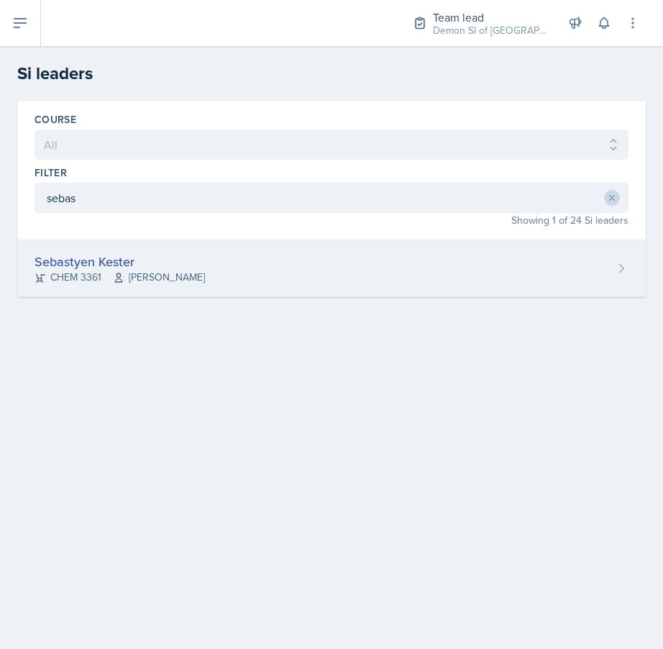
click at [108, 286] on div "Sebastyen Kester CHEM 3361 Zane Bertoli" at bounding box center [331, 268] width 629 height 57
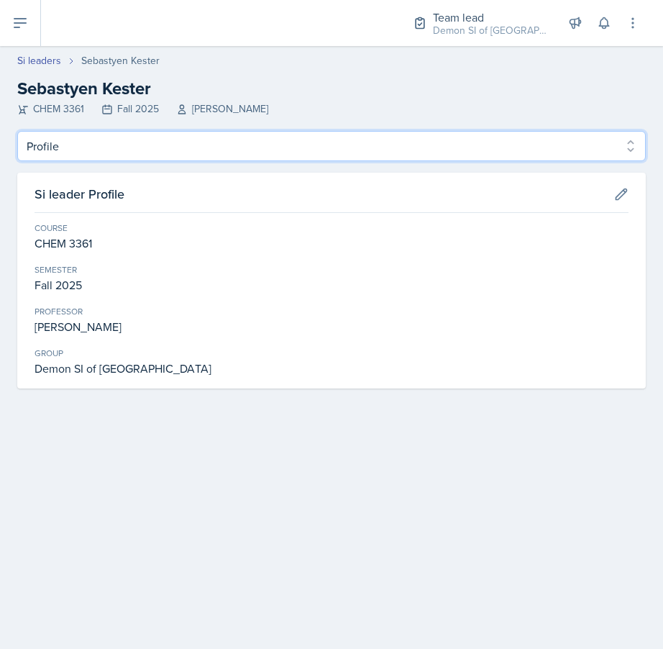
click at [142, 147] on select "Profile Planning Sheets Observation Forms Uploads" at bounding box center [331, 146] width 629 height 30
click at [17, 131] on select "Profile Planning Sheets Observation Forms Uploads" at bounding box center [331, 146] width 629 height 30
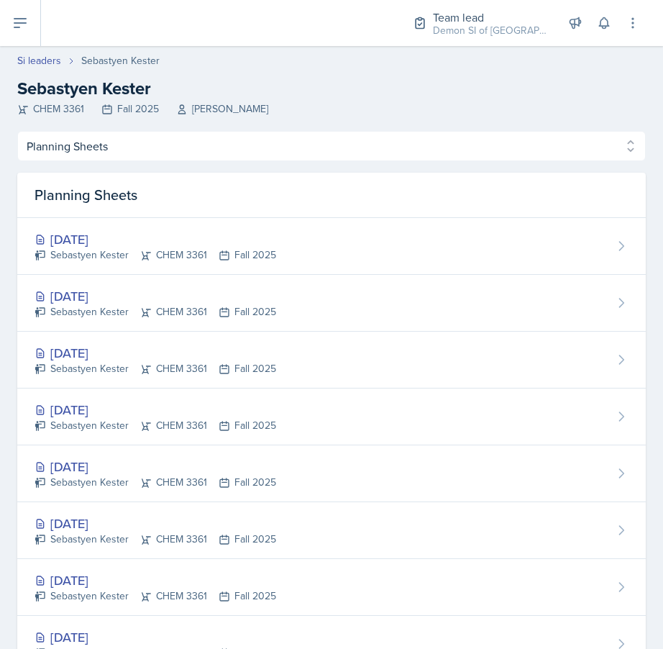
click at [151, 126] on header "Si leaders Sebastyen Kester Sebastyen Kester CHEM 3361 Fall 2025 Zane Bertoli" at bounding box center [331, 88] width 663 height 85
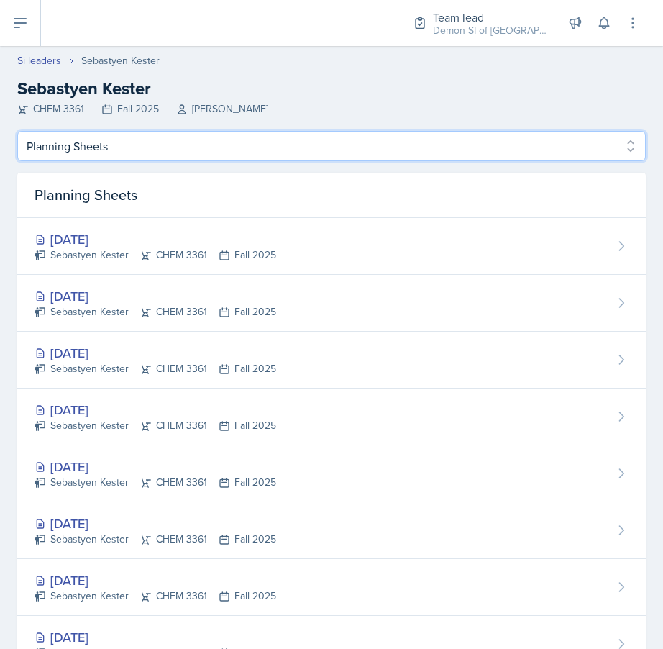
click at [150, 145] on select "Profile Planning Sheets Observation Forms Uploads" at bounding box center [331, 146] width 629 height 30
select select "Observation Forms"
click at [17, 131] on select "Profile Planning Sheets Observation Forms Uploads" at bounding box center [331, 146] width 629 height 30
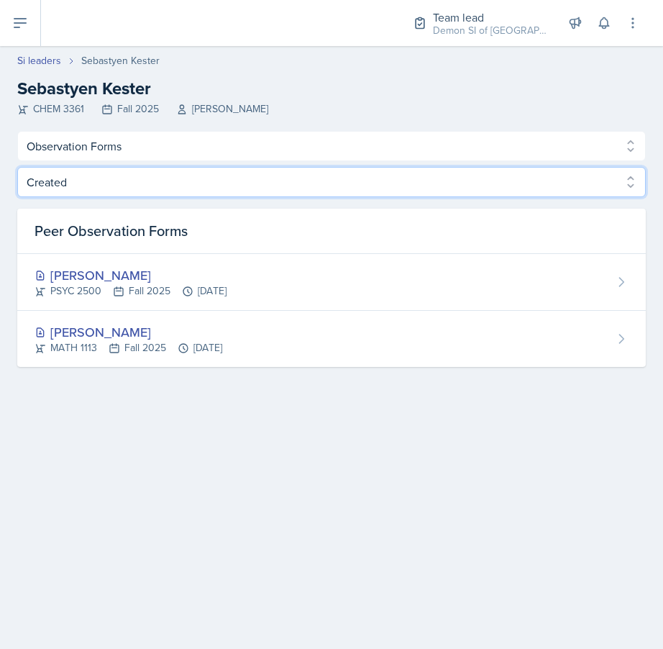
click at [245, 191] on select "Created Observed" at bounding box center [331, 182] width 629 height 30
select select "Observed"
click at [17, 167] on select "Created Observed" at bounding box center [331, 182] width 629 height 30
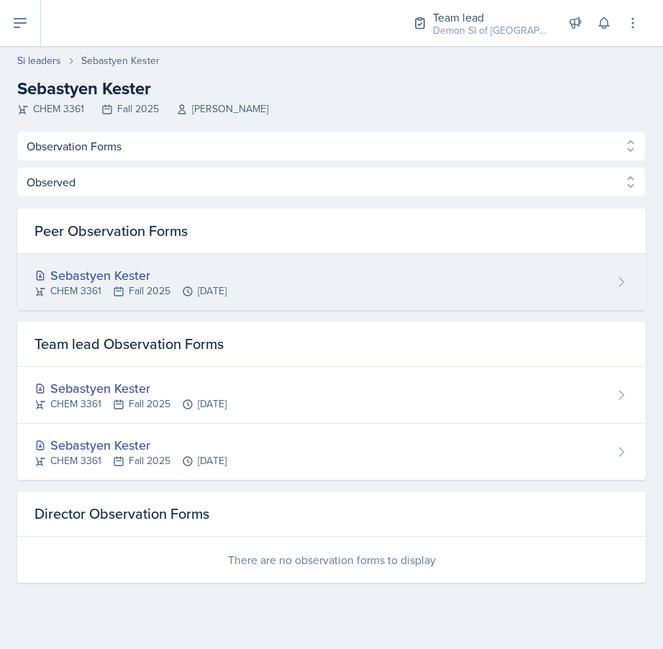
click at [166, 266] on div "Sebastyen Kester" at bounding box center [131, 274] width 192 height 19
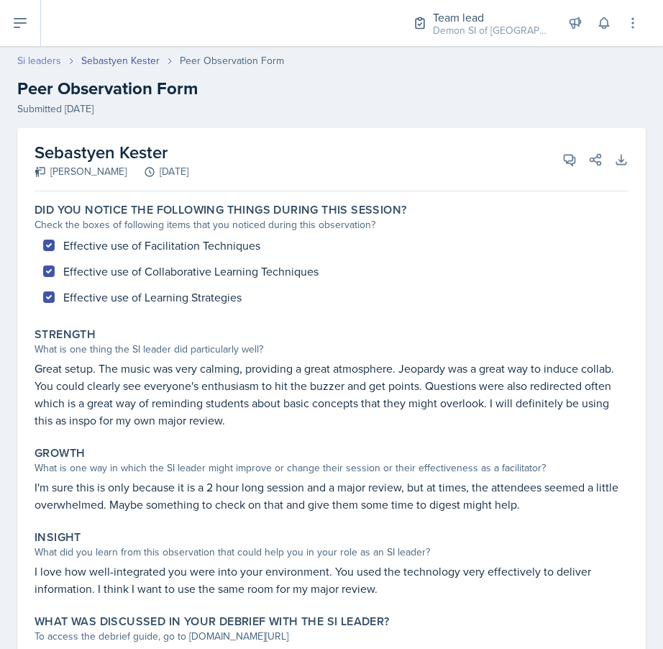
click at [47, 55] on link "Si leaders" at bounding box center [39, 60] width 44 height 15
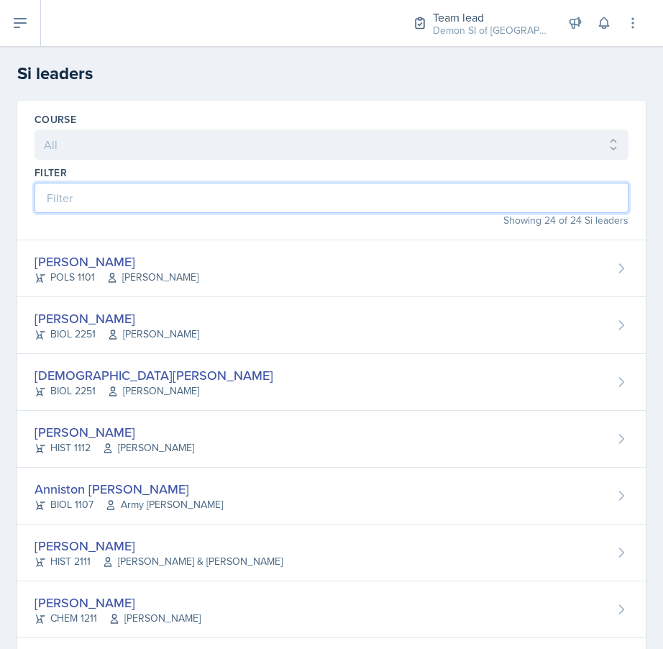
drag, startPoint x: 239, startPoint y: 200, endPoint x: 239, endPoint y: 188, distance: 11.5
click at [239, 200] on input at bounding box center [332, 198] width 594 height 30
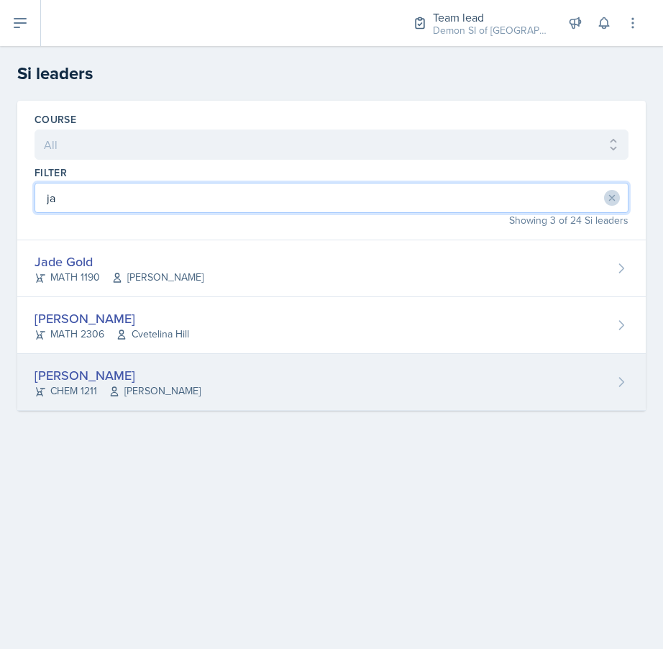
type input "ja"
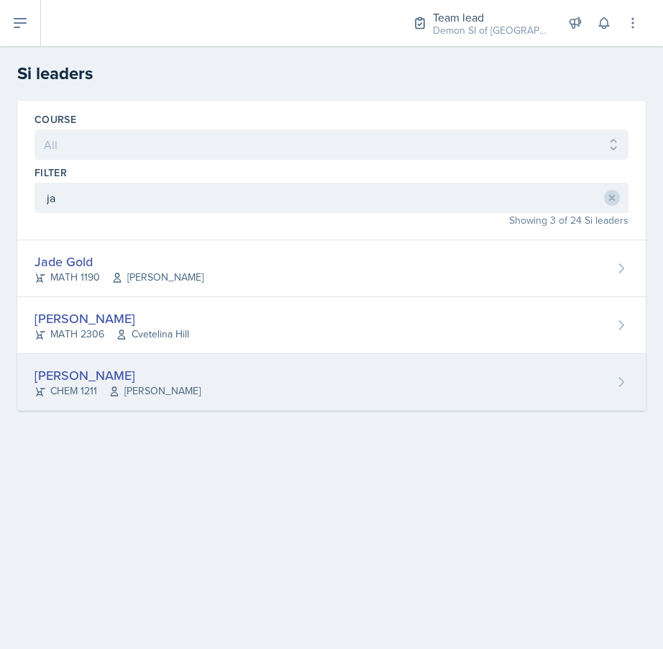
click at [103, 379] on div "Jaqueline Martinez" at bounding box center [118, 374] width 166 height 19
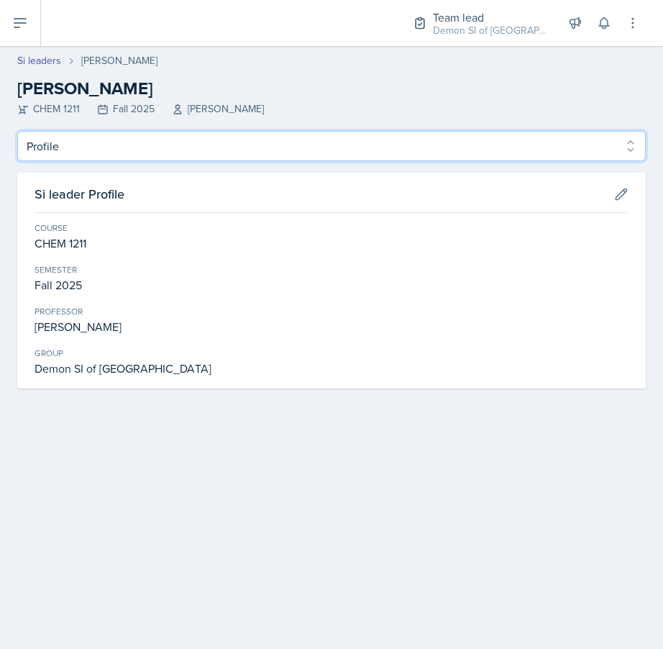
click at [136, 142] on select "Profile Planning Sheets Observation Forms Uploads" at bounding box center [331, 146] width 629 height 30
select select "Observation Forms"
click at [17, 131] on select "Profile Planning Sheets Observation Forms Uploads" at bounding box center [331, 146] width 629 height 30
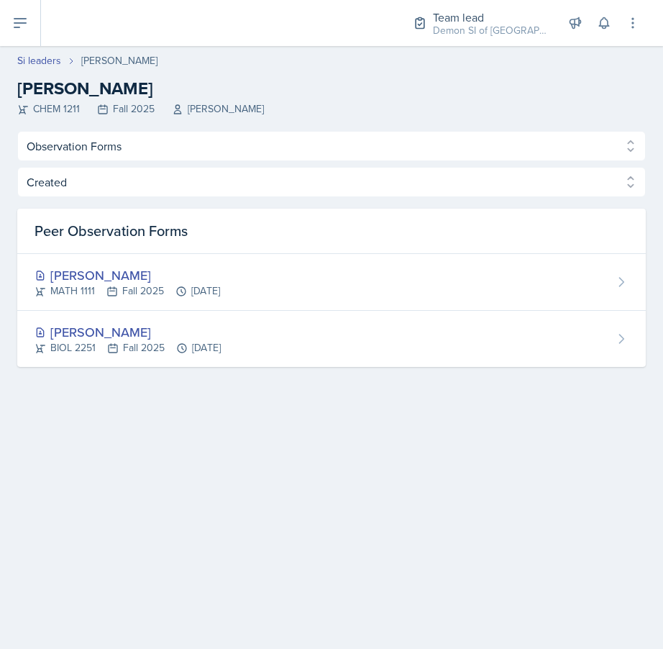
click at [306, 204] on div "Created Observed Created Observed Peer Observation Forms Hoang Nguyen MATH 1111…" at bounding box center [331, 267] width 629 height 200
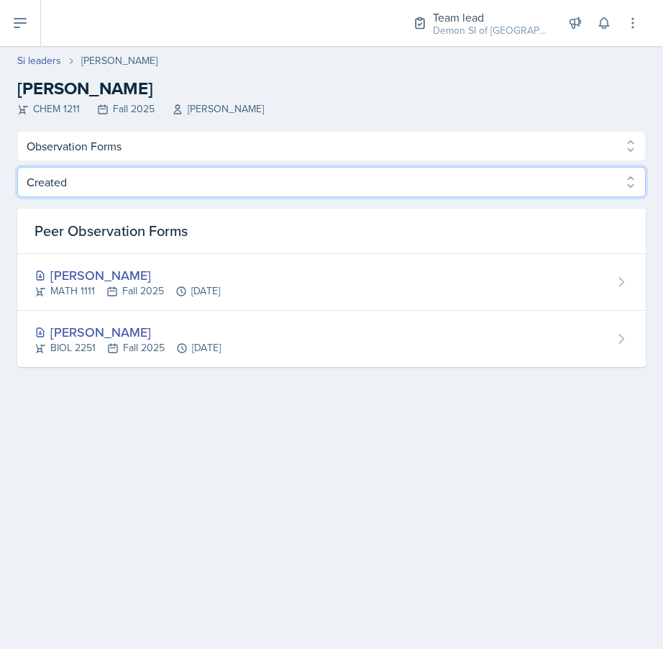
click at [293, 171] on select "Created Observed" at bounding box center [331, 182] width 629 height 30
select select "Observed"
click at [17, 167] on select "Created Observed" at bounding box center [331, 182] width 629 height 30
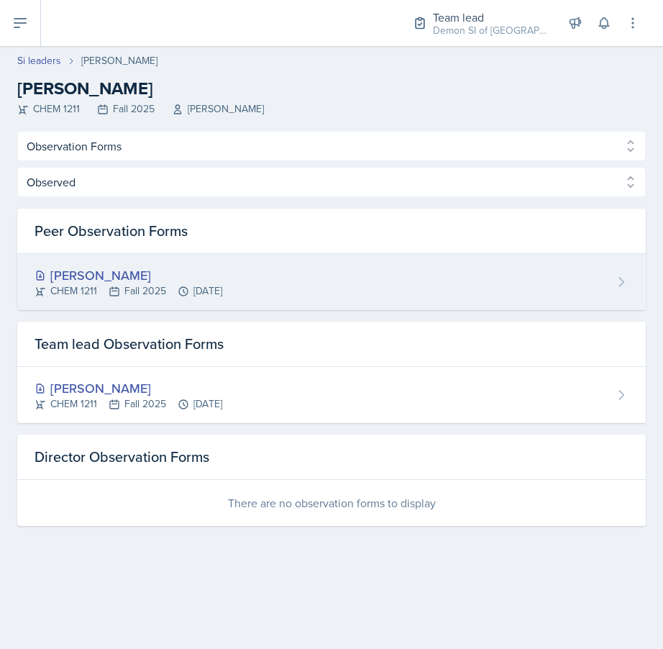
click at [222, 280] on div "Jaqueline Martinez" at bounding box center [129, 274] width 188 height 19
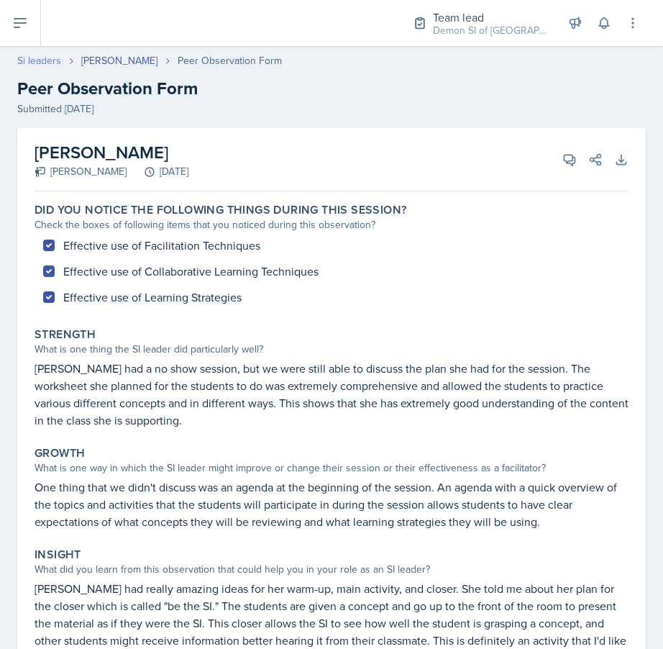
click at [41, 60] on link "Si leaders" at bounding box center [39, 60] width 44 height 15
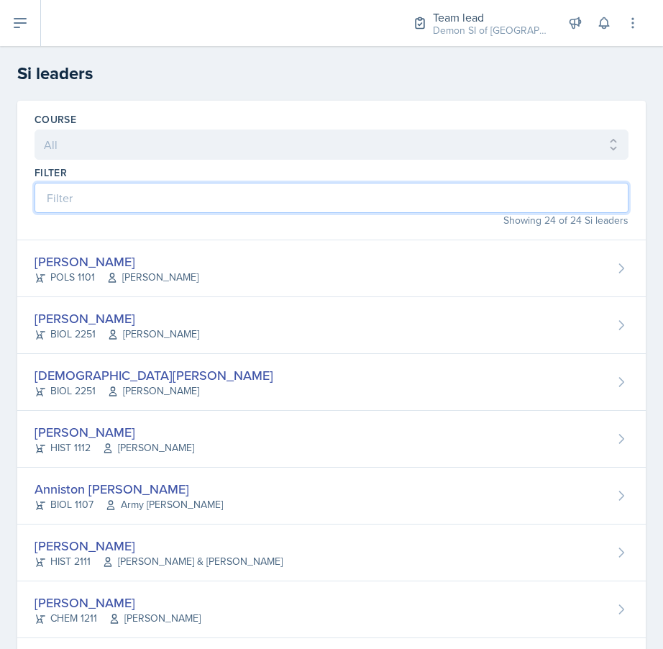
click at [180, 208] on input at bounding box center [332, 198] width 594 height 30
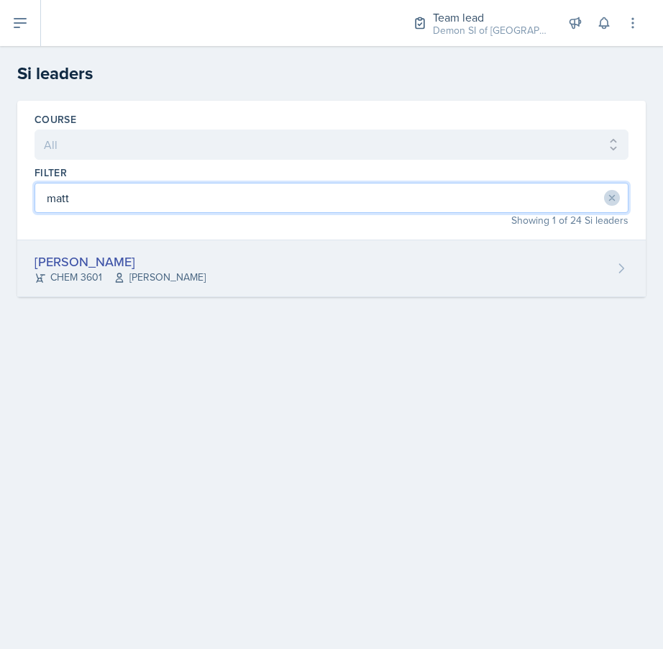
type input "matt"
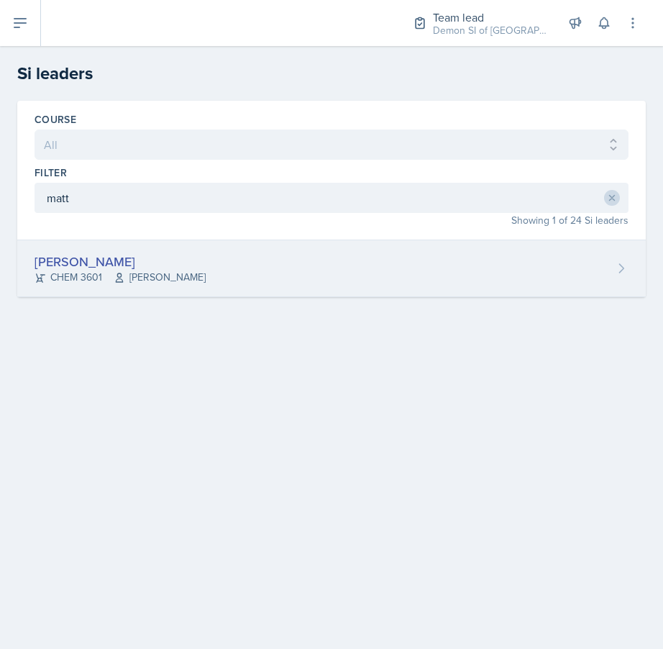
click at [91, 255] on div "Matt Mineo" at bounding box center [120, 261] width 171 height 19
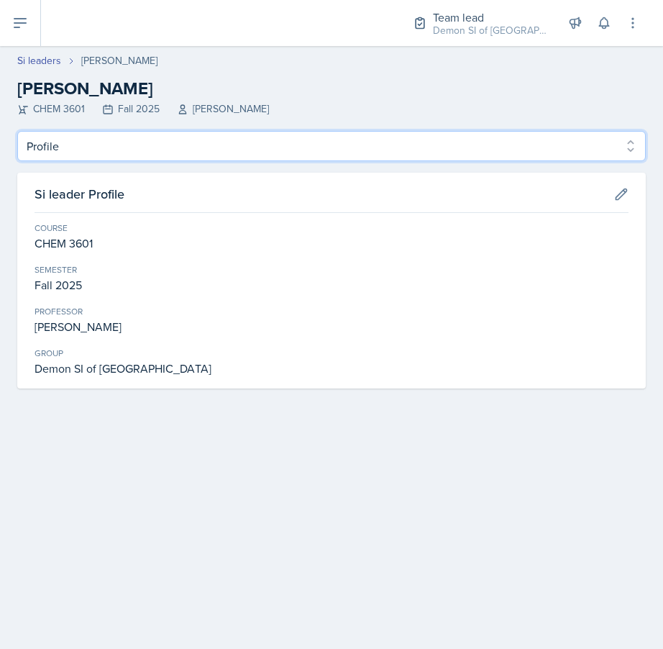
click at [158, 145] on select "Profile Planning Sheets Observation Forms Uploads" at bounding box center [331, 146] width 629 height 30
click at [17, 131] on select "Profile Planning Sheets Observation Forms Uploads" at bounding box center [331, 146] width 629 height 30
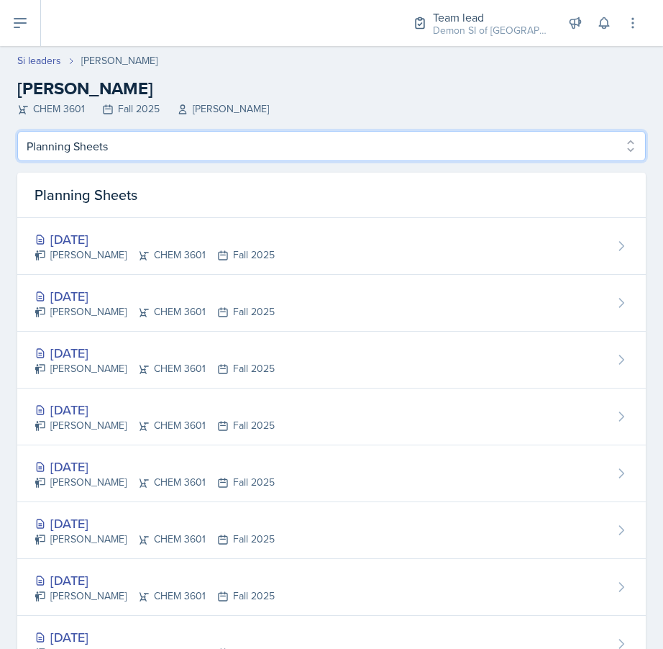
click at [123, 143] on select "Profile Planning Sheets Observation Forms Uploads" at bounding box center [331, 146] width 629 height 30
select select "Observation Forms"
click at [17, 131] on select "Profile Planning Sheets Observation Forms Uploads" at bounding box center [331, 146] width 629 height 30
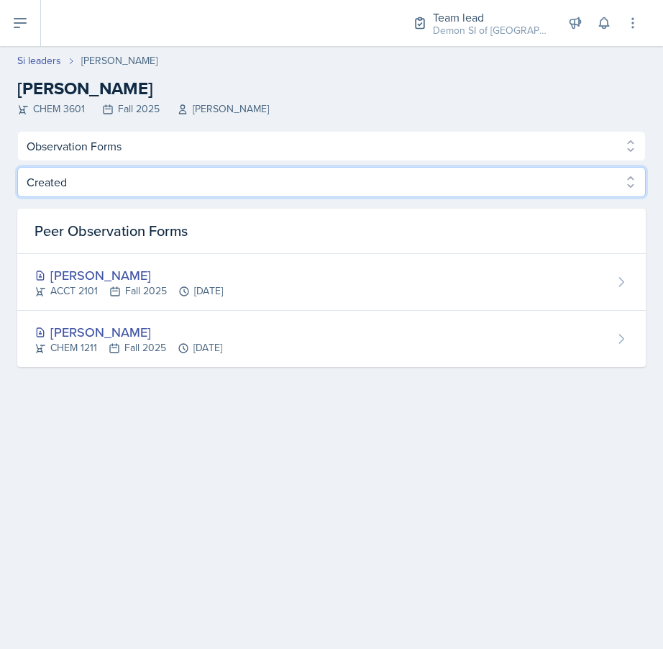
click at [352, 193] on select "Created Observed" at bounding box center [331, 182] width 629 height 30
click at [347, 196] on select "Created Observed" at bounding box center [331, 182] width 629 height 30
select select "Observed"
click at [17, 167] on select "Created Observed" at bounding box center [331, 182] width 629 height 30
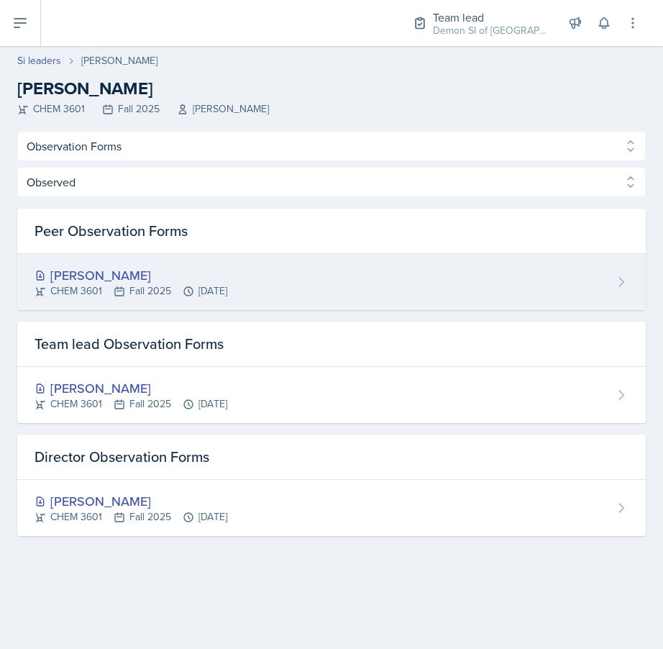
click at [317, 268] on div "Matt Mineo CHEM 3601 Fall 2025 Sep 18th, 2025" at bounding box center [331, 282] width 629 height 56
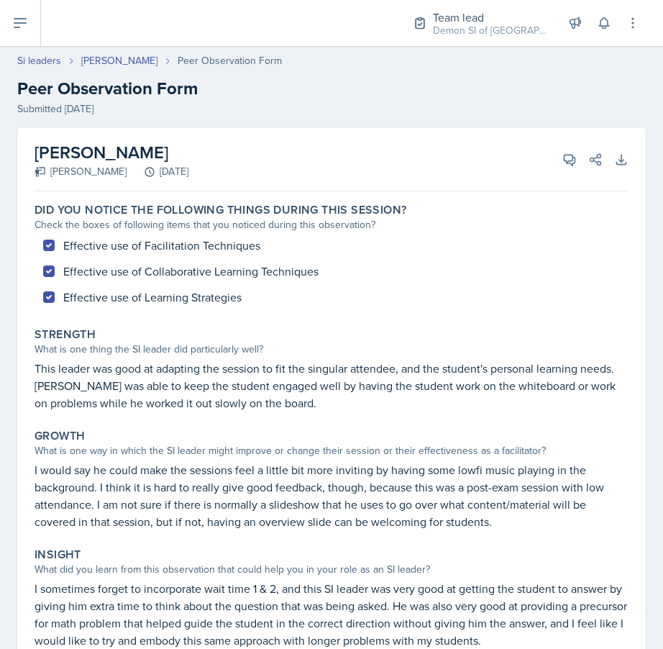
click at [351, 305] on div "Effective use of Facilitation Techniques Effective use of Collaborative Learnin…" at bounding box center [332, 271] width 594 height 78
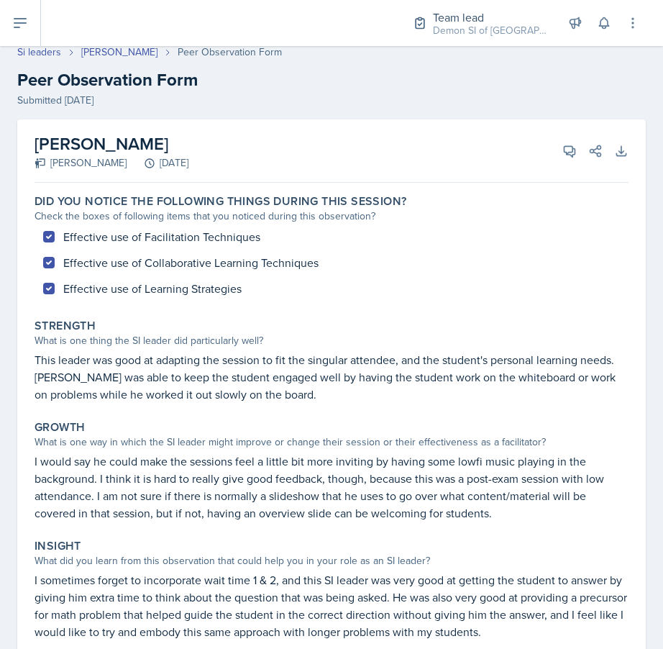
scroll to position [2, 0]
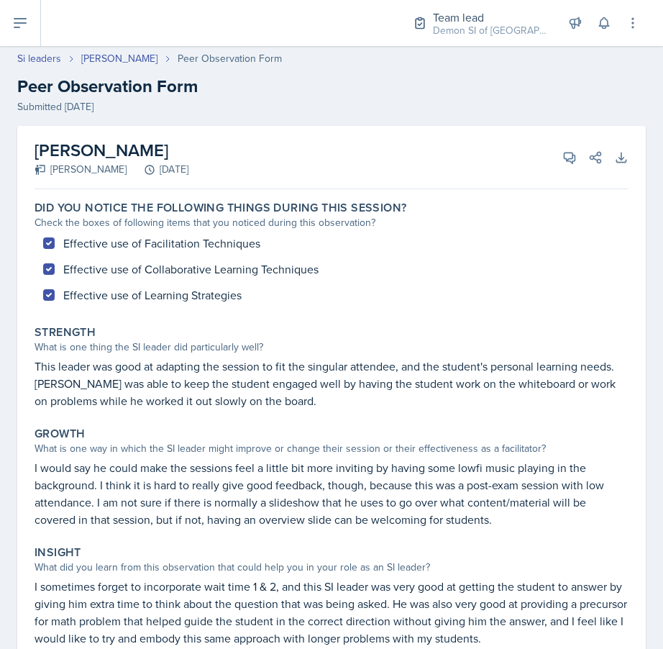
click at [374, 448] on div "What is one way in which the SI leader might improve or change their session or…" at bounding box center [332, 448] width 594 height 15
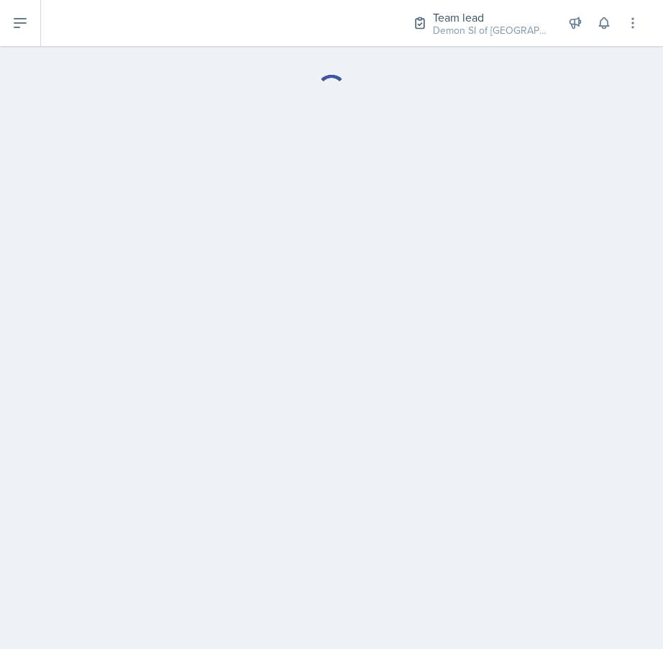
select select "Observation Forms"
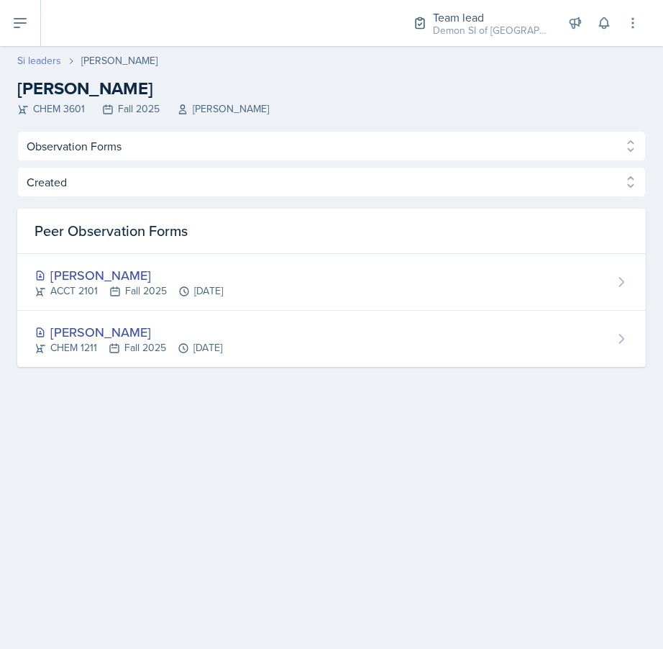
click at [40, 66] on link "Si leaders" at bounding box center [39, 60] width 44 height 15
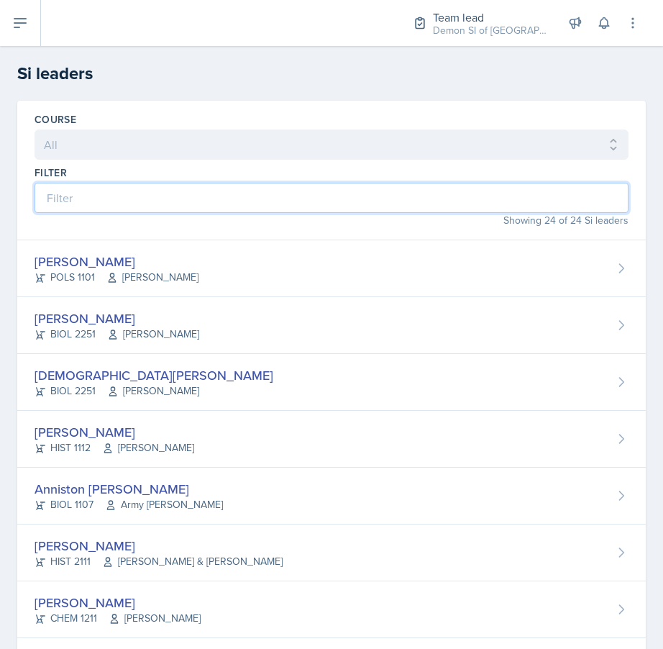
click at [141, 194] on input at bounding box center [332, 198] width 594 height 30
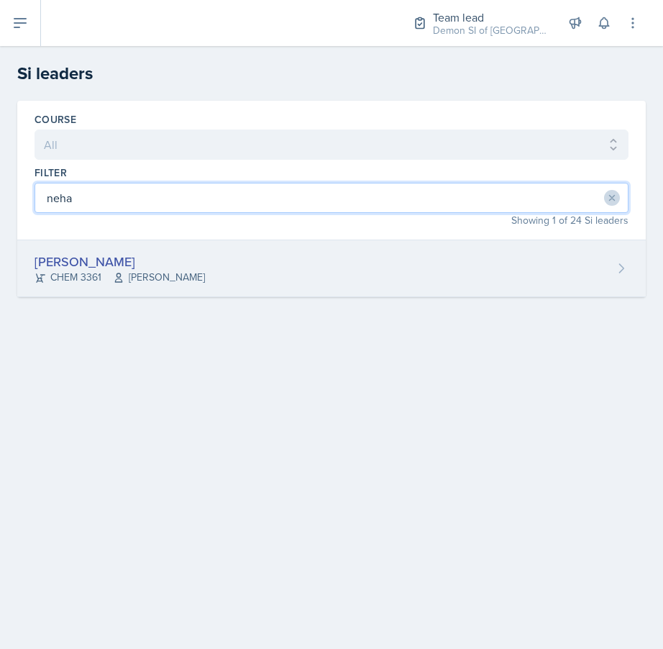
type input "neha"
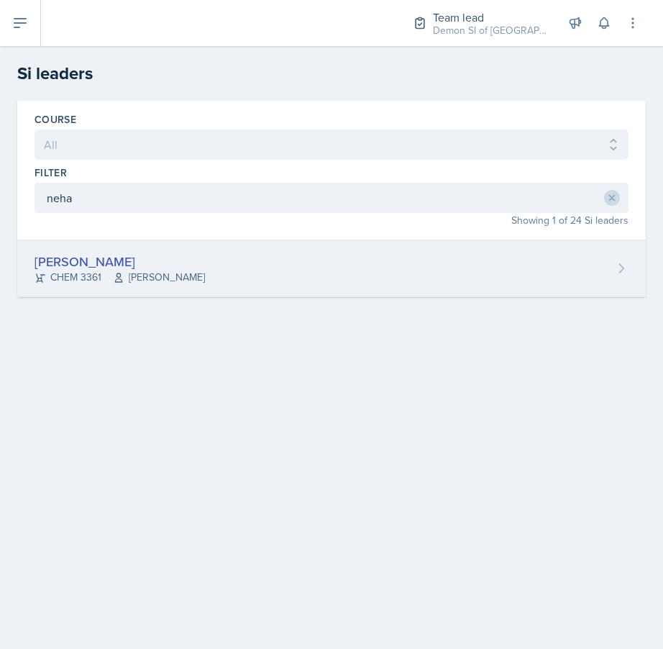
click at [28, 292] on div "Neha Prabakaran CHEM 3361 John Haseltine" at bounding box center [331, 268] width 629 height 57
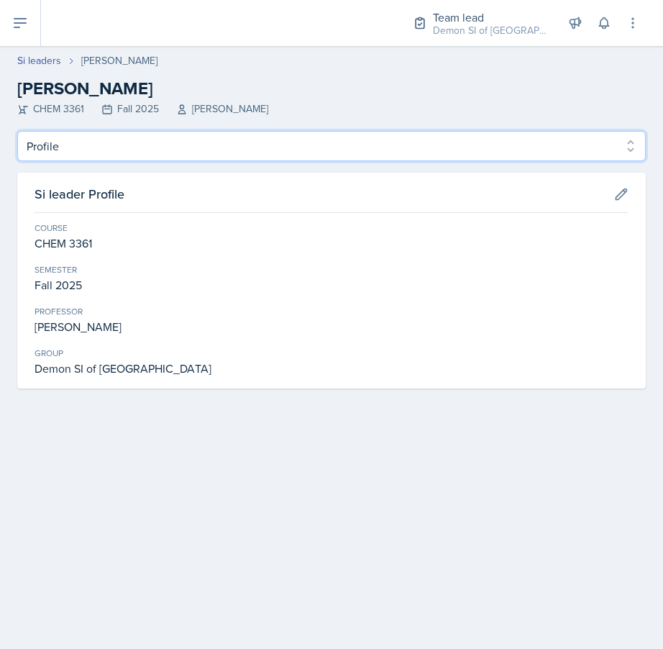
click at [140, 140] on select "Profile Planning Sheets Observation Forms Uploads" at bounding box center [331, 146] width 629 height 30
click at [252, 134] on select "Profile Planning Sheets Observation Forms Uploads" at bounding box center [331, 146] width 629 height 30
select select "Observation Forms"
click at [17, 131] on select "Profile Planning Sheets Observation Forms Uploads" at bounding box center [331, 146] width 629 height 30
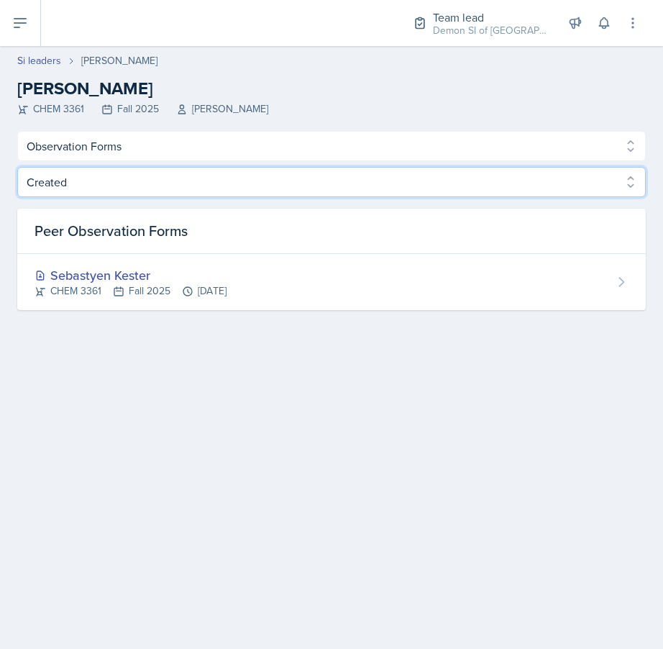
click at [431, 191] on select "Created Observed" at bounding box center [331, 182] width 629 height 30
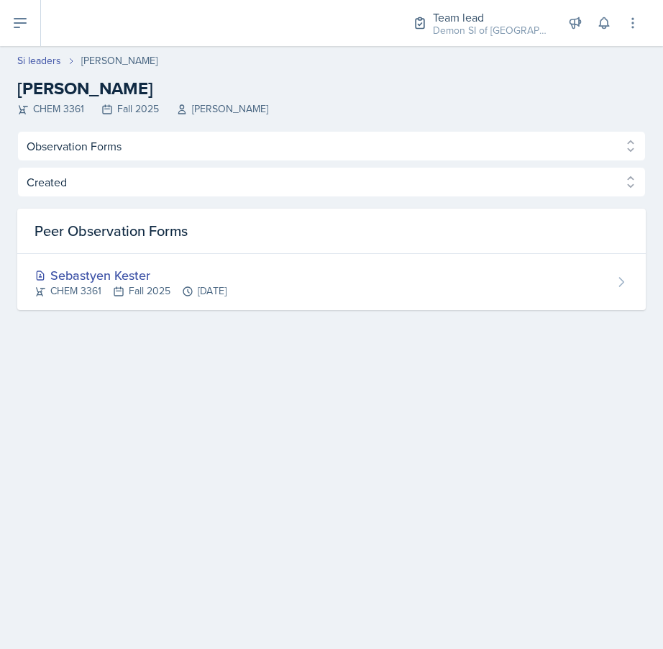
click at [429, 199] on div "Created Observed Created Observed Peer Observation Forms Sebastyen Kester CHEM …" at bounding box center [331, 238] width 629 height 143
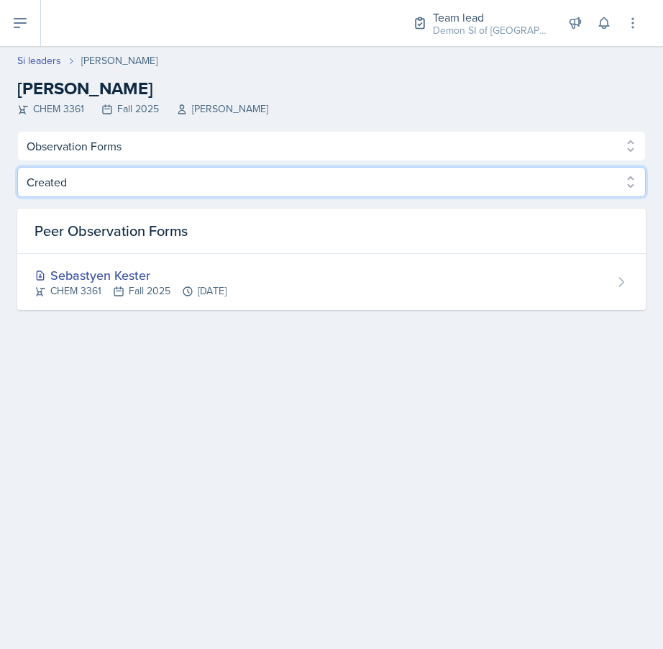
click at [425, 184] on select "Created Observed" at bounding box center [331, 182] width 629 height 30
select select "Observed"
click at [17, 167] on select "Created Observed" at bounding box center [331, 182] width 629 height 30
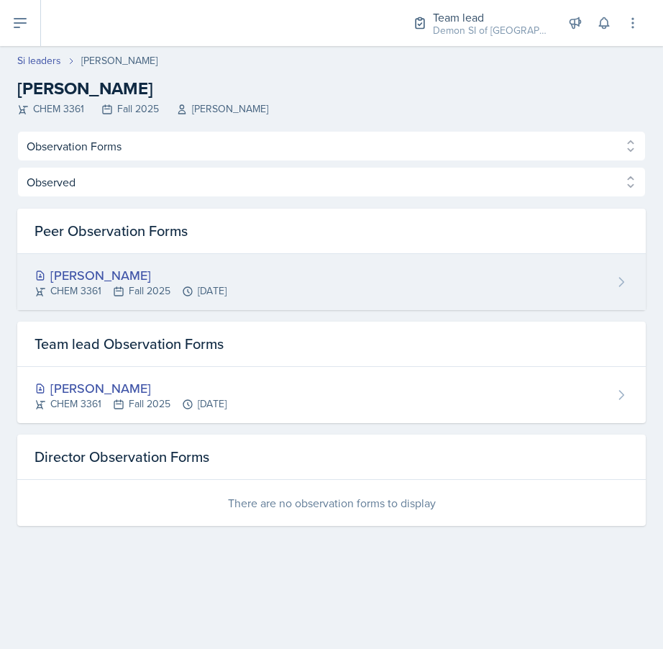
click at [306, 286] on div "Neha Prabakaran CHEM 3361 Fall 2025 Sep 5th, 2025" at bounding box center [331, 282] width 629 height 56
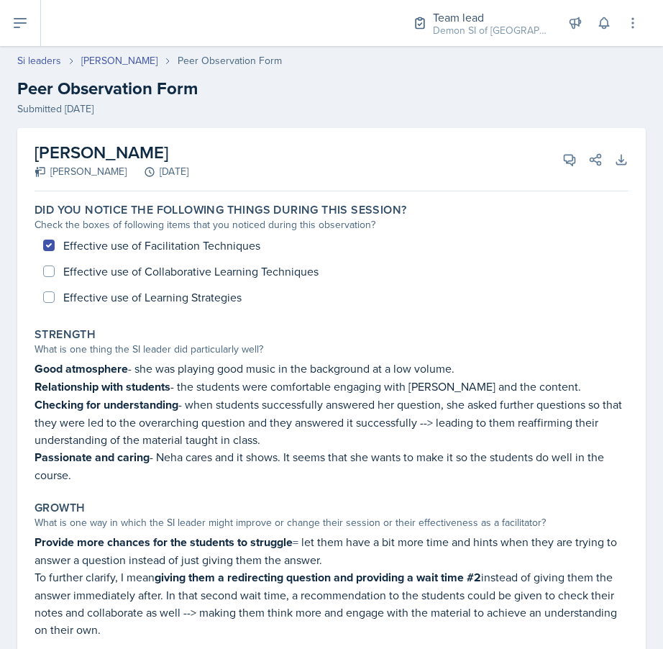
drag, startPoint x: 273, startPoint y: 170, endPoint x: 79, endPoint y: 165, distance: 194.2
click at [79, 165] on div "Neha Prabakaran Arthur Pena Aguilar September 5th, 2025 View Comments Comments …" at bounding box center [332, 159] width 594 height 63
click at [42, 174] on icon at bounding box center [41, 172] width 12 height 12
drag, startPoint x: 51, startPoint y: 170, endPoint x: 263, endPoint y: 172, distance: 211.5
click at [188, 172] on div "Arthur Pena Aguilar September 5th, 2025" at bounding box center [112, 171] width 154 height 15
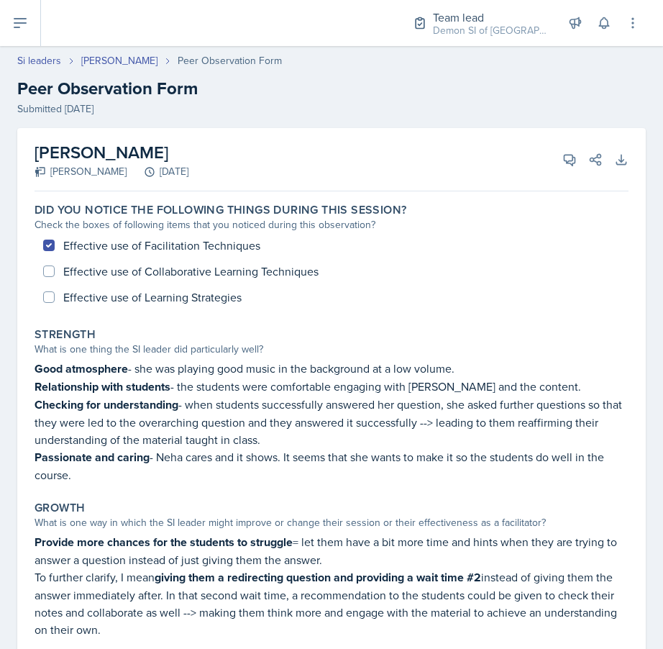
copy div "Arthur Pena Aguilar September 5th, 2025"
click at [108, 63] on link "Neha Prabakaran" at bounding box center [119, 60] width 76 height 15
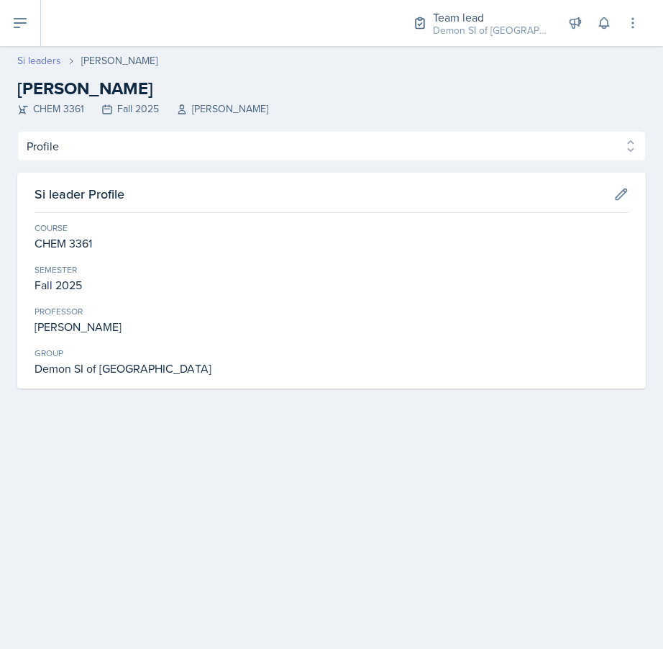
click at [46, 63] on link "Si leaders" at bounding box center [39, 60] width 44 height 15
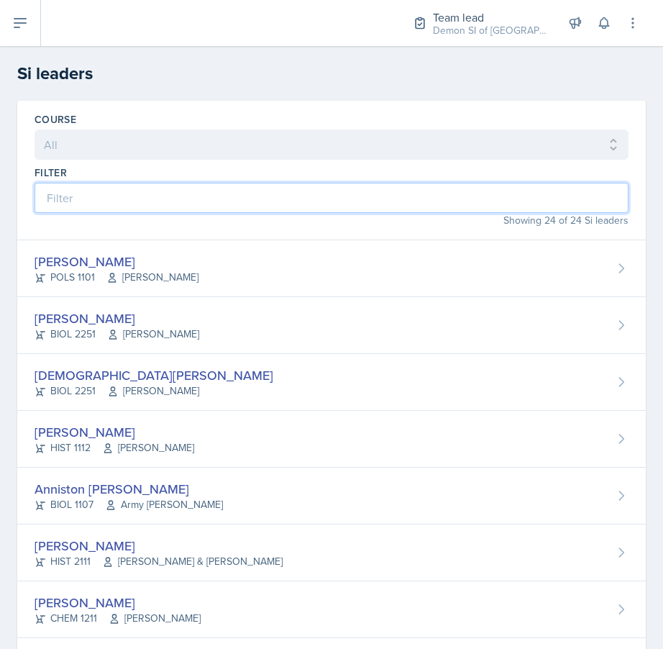
click at [245, 192] on input at bounding box center [332, 198] width 594 height 30
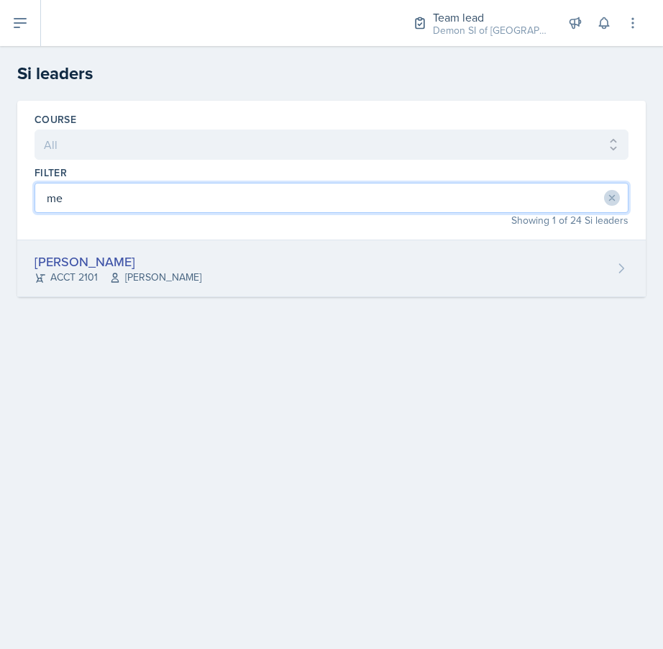
type input "me"
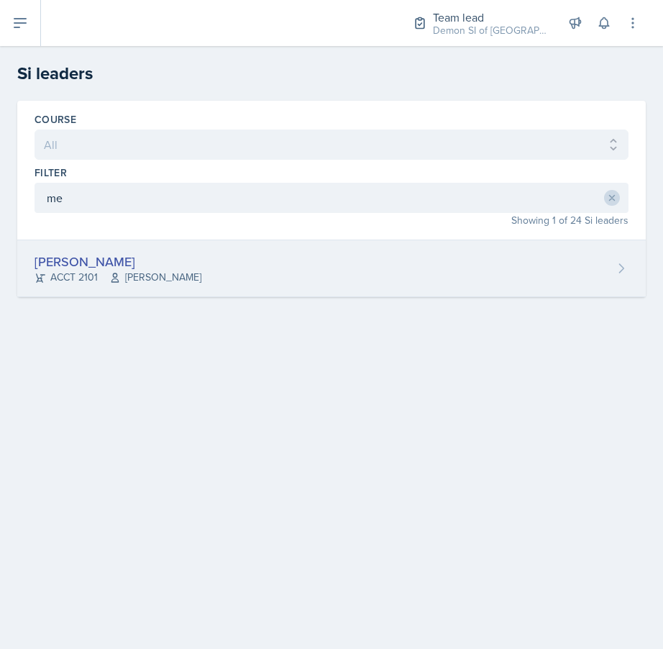
click at [174, 262] on div "Mellayne Richards" at bounding box center [118, 261] width 167 height 19
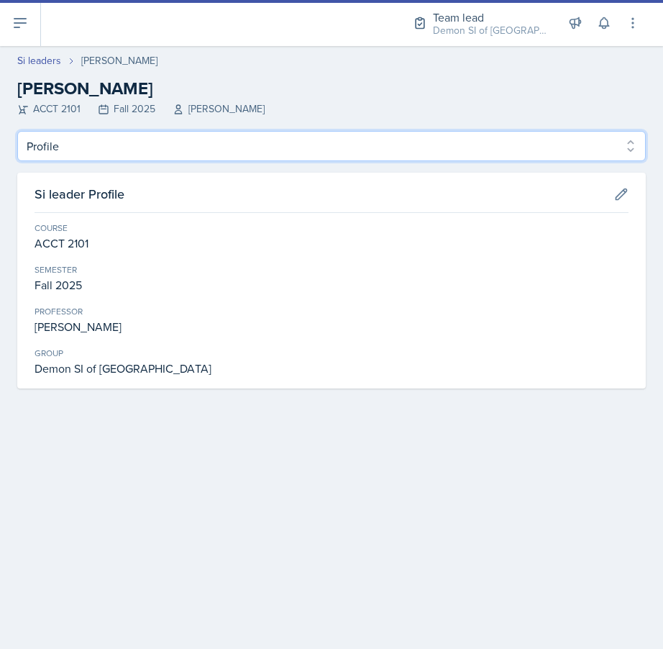
click at [216, 158] on select "Profile Planning Sheets Observation Forms Uploads" at bounding box center [331, 146] width 629 height 30
select select "Observation Forms"
click at [17, 131] on select "Profile Planning Sheets Observation Forms Uploads" at bounding box center [331, 146] width 629 height 30
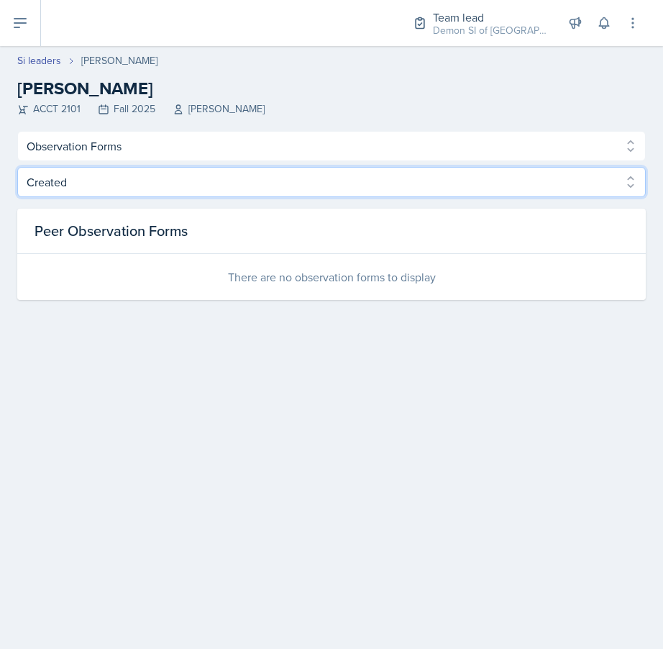
click at [273, 191] on select "Created Observed" at bounding box center [331, 182] width 629 height 30
select select "Observed"
click at [17, 167] on select "Created Observed" at bounding box center [331, 182] width 629 height 30
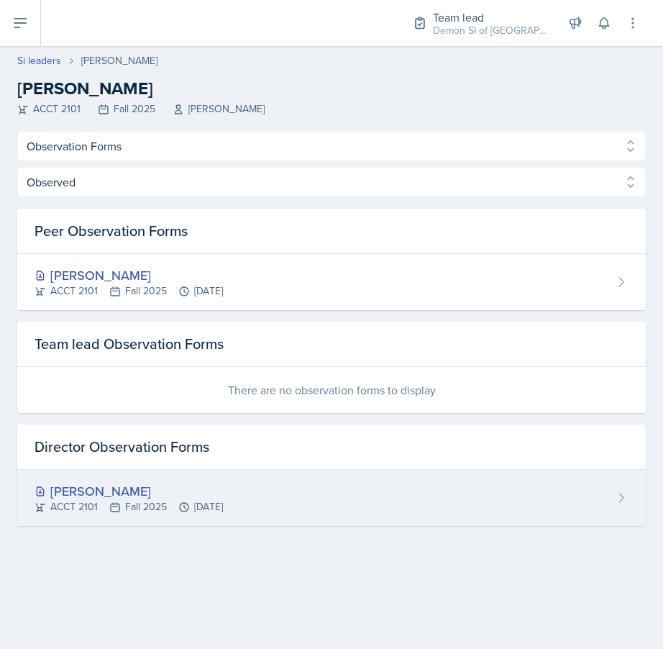
click at [207, 498] on div "Mellayne Richards" at bounding box center [129, 490] width 188 height 19
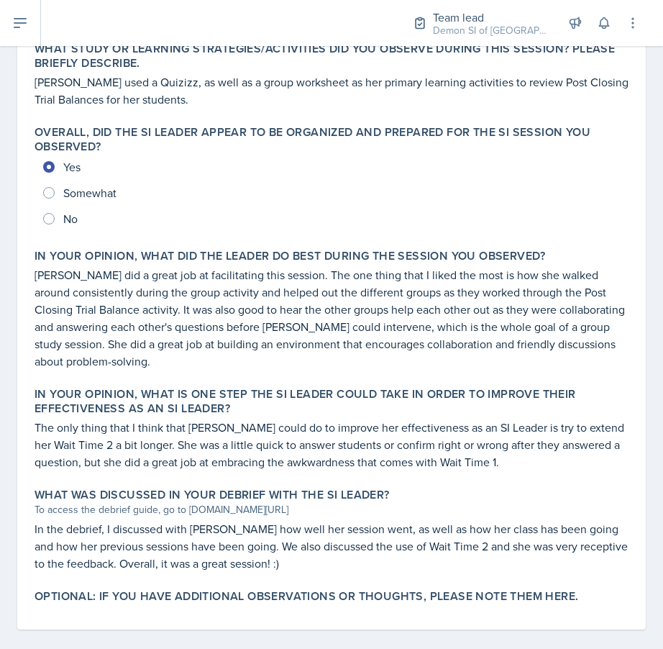
scroll to position [722, 0]
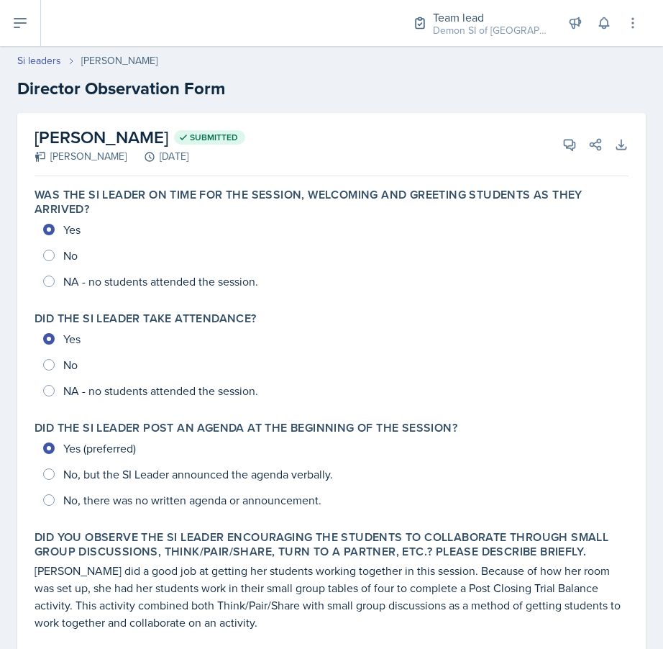
select select "Observation Forms"
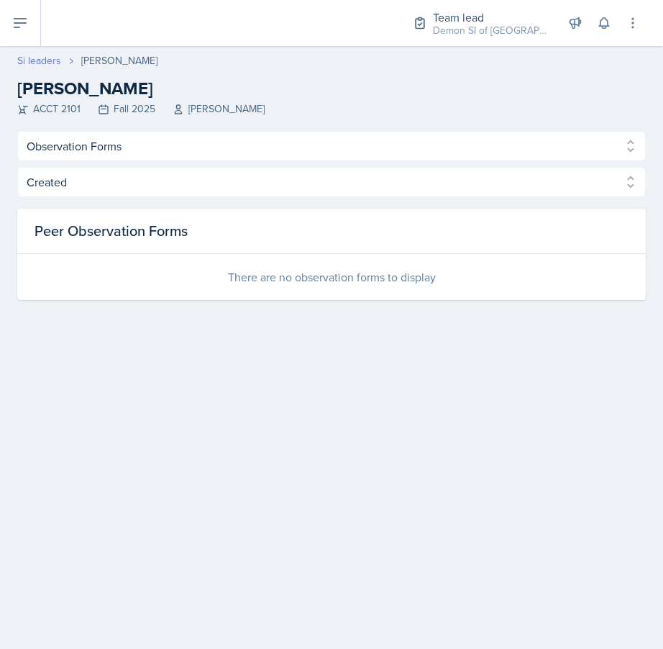
click at [47, 65] on link "Si leaders" at bounding box center [39, 60] width 44 height 15
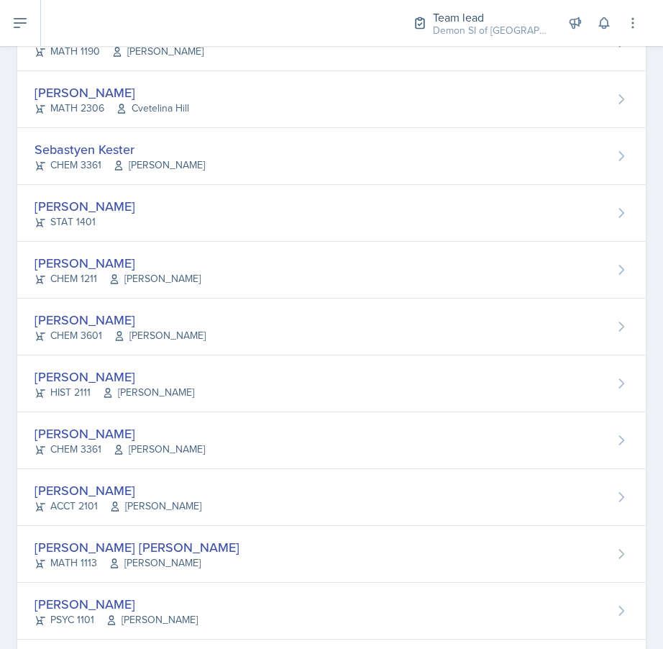
scroll to position [989, 0]
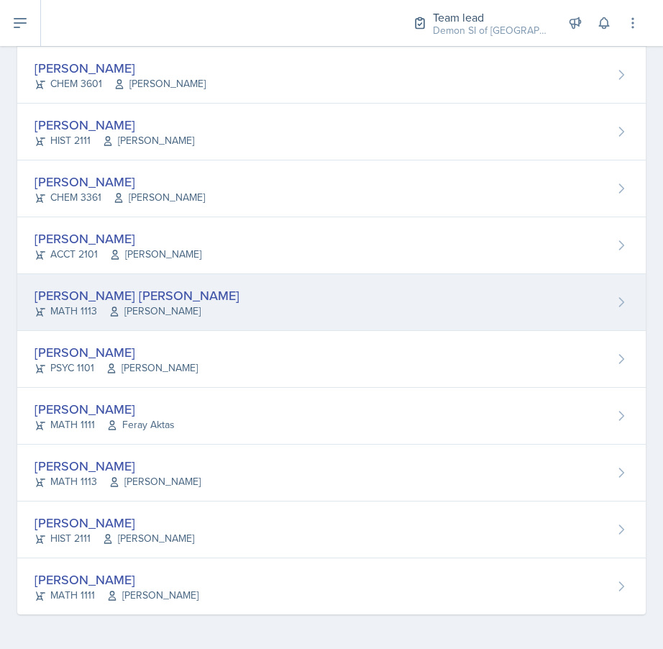
click at [139, 301] on div "Gabriela Rosario Santisteban Navarro" at bounding box center [137, 295] width 205 height 19
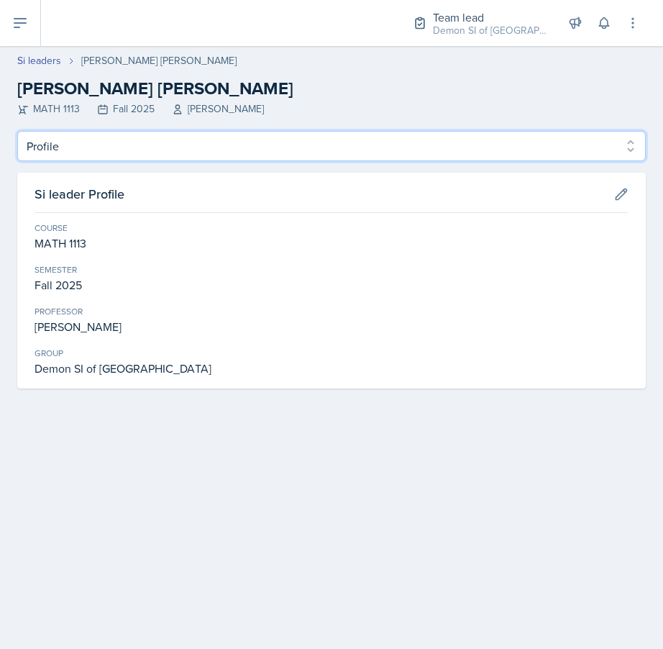
click at [141, 144] on select "Profile Planning Sheets Observation Forms Uploads" at bounding box center [331, 146] width 629 height 30
select select "Observation Forms"
click at [17, 131] on select "Profile Planning Sheets Observation Forms Uploads" at bounding box center [331, 146] width 629 height 30
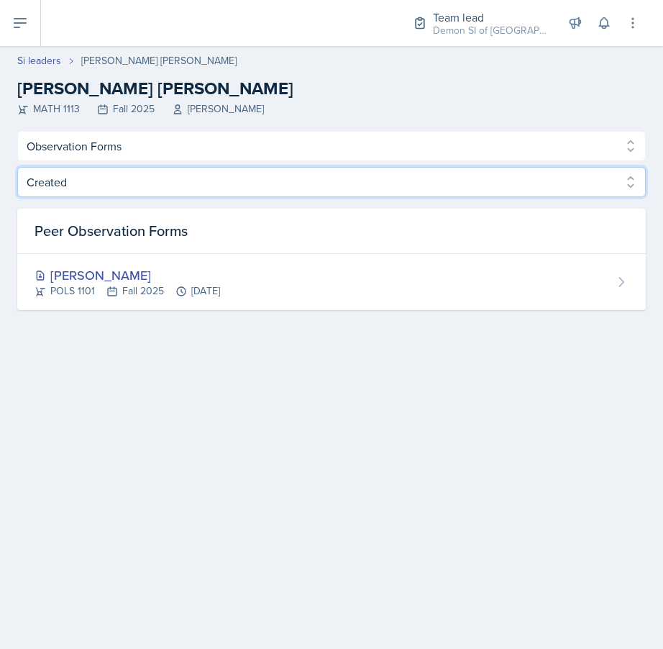
click at [339, 193] on select "Created Observed" at bounding box center [331, 182] width 629 height 30
select select "Observed"
click at [17, 167] on select "Created Observed" at bounding box center [331, 182] width 629 height 30
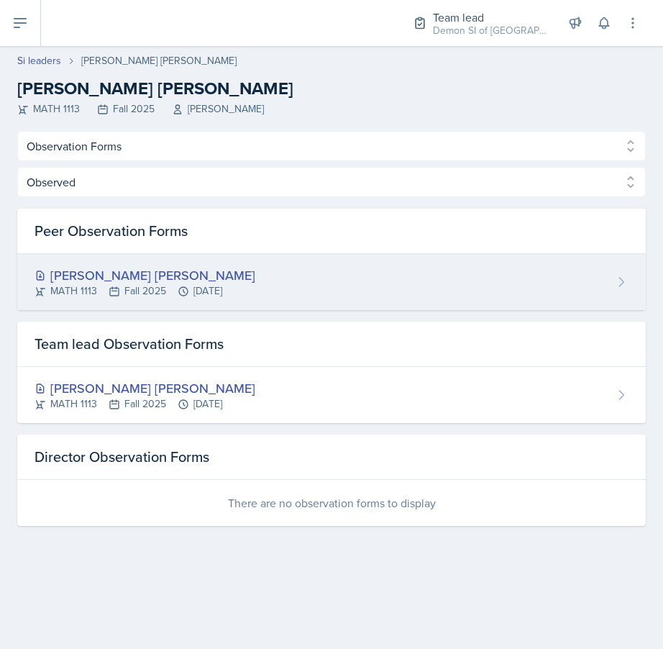
click at [323, 295] on div "Gabriela Rosario Santisteban Navarro MATH 1113 Fall 2025 Sep 16th, 2025" at bounding box center [331, 282] width 629 height 56
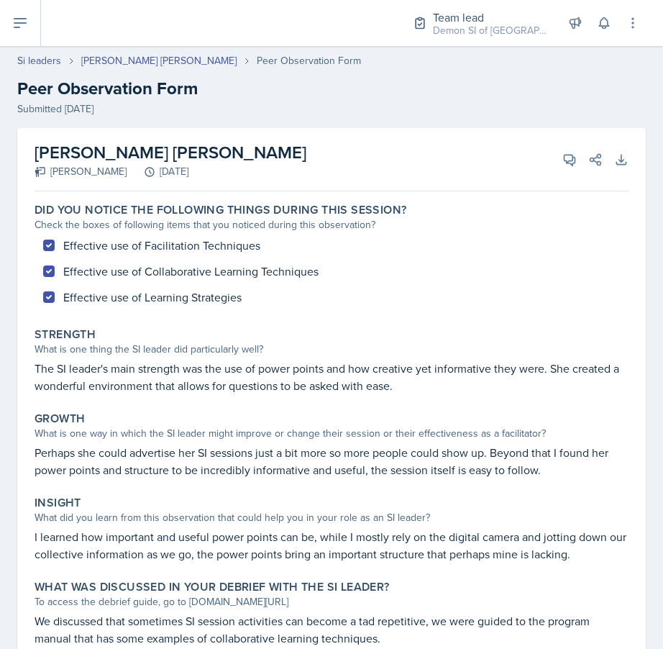
drag, startPoint x: 50, startPoint y: 173, endPoint x: 298, endPoint y: 170, distance: 247.4
click at [298, 170] on div "Samantha Ibarra Rodriguez September 16th, 2025" at bounding box center [171, 171] width 272 height 15
copy div "Samantha Ibarra Rodriguez September 16th, 2025"
click at [45, 56] on link "Si leaders" at bounding box center [39, 60] width 44 height 15
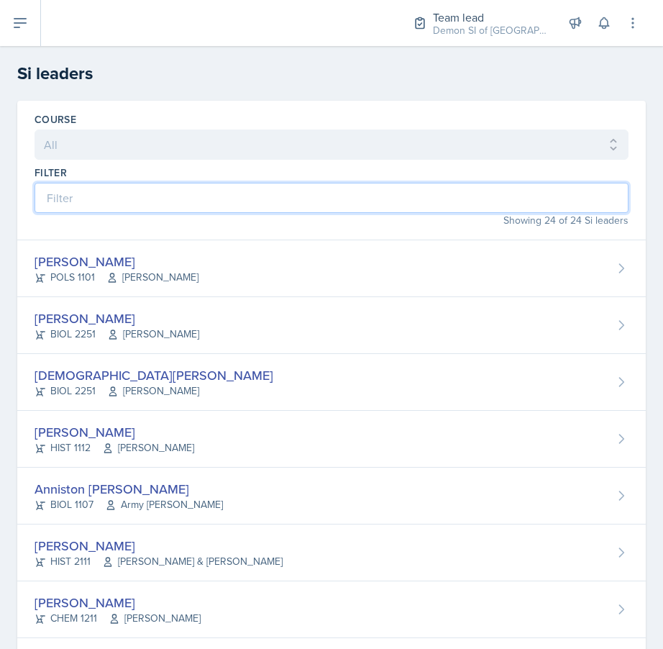
click at [173, 202] on input at bounding box center [332, 198] width 594 height 30
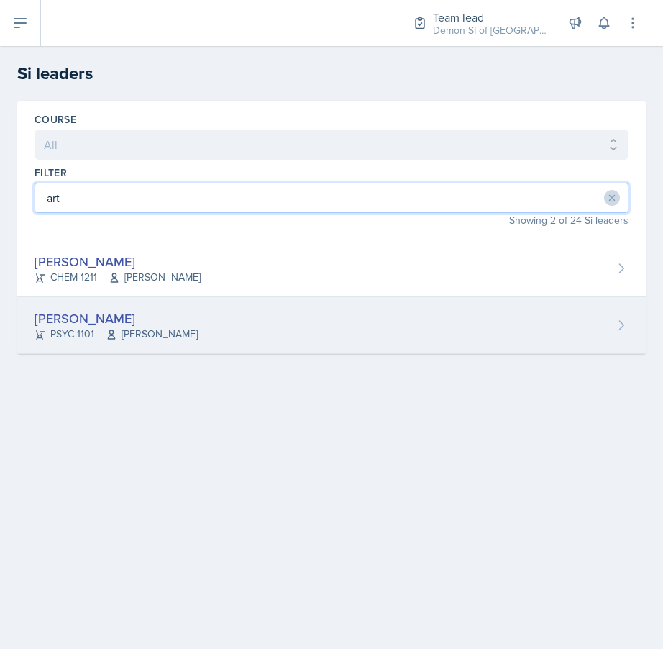
type input "art"
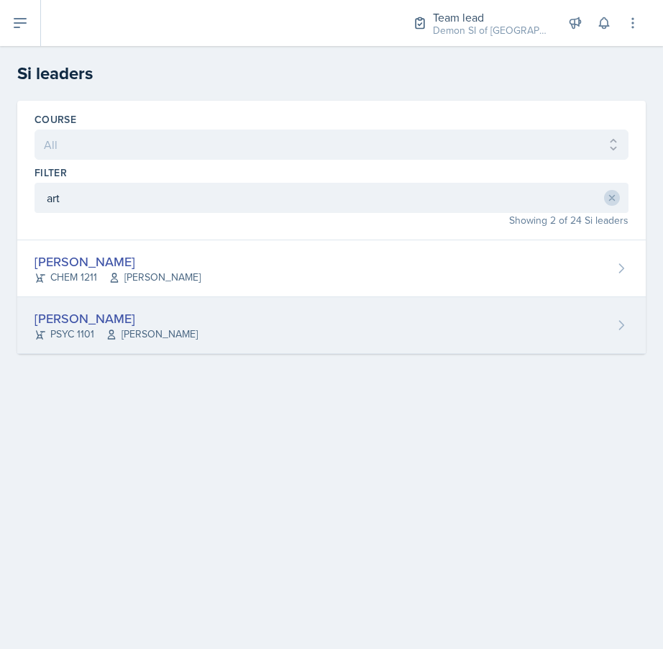
click at [162, 318] on div "Artemas Souder" at bounding box center [116, 318] width 163 height 19
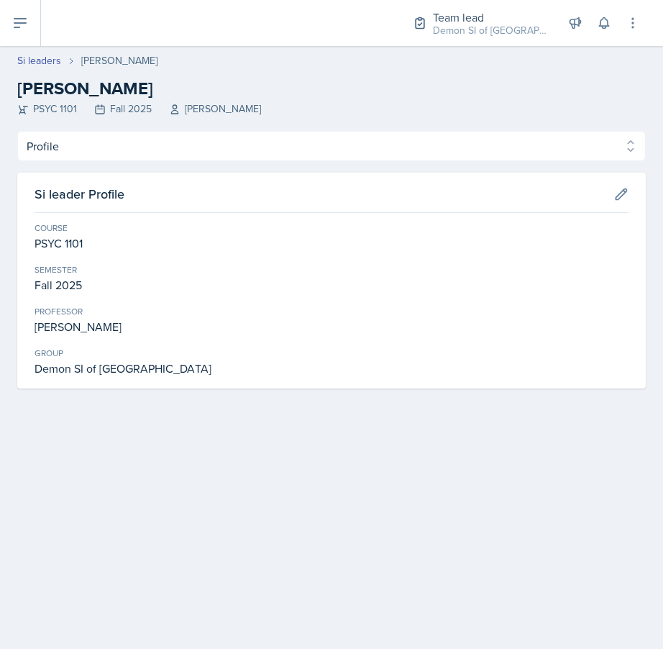
click at [209, 163] on div "Profile Planning Sheets Observation Forms Uploads Profile Planning Sheets Obser…" at bounding box center [331, 259] width 629 height 257
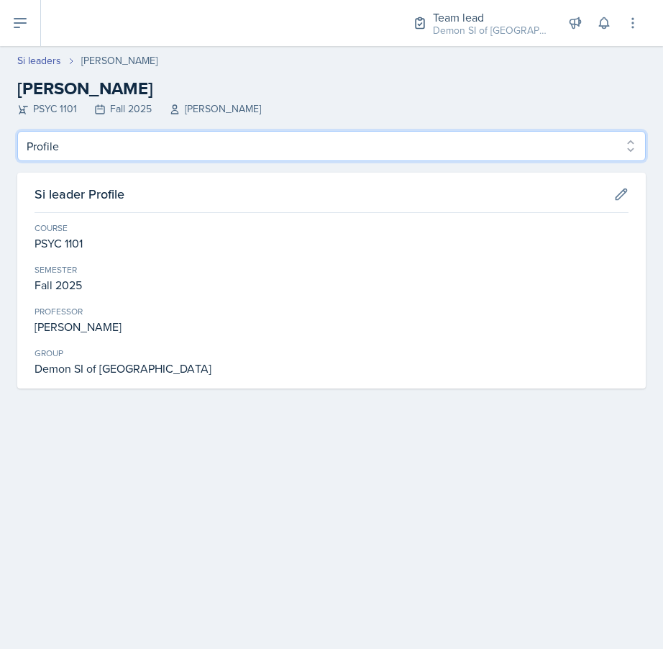
click at [206, 155] on select "Profile Planning Sheets Observation Forms Uploads" at bounding box center [331, 146] width 629 height 30
select select "Observation Forms"
click at [17, 131] on select "Profile Planning Sheets Observation Forms Uploads" at bounding box center [331, 146] width 629 height 30
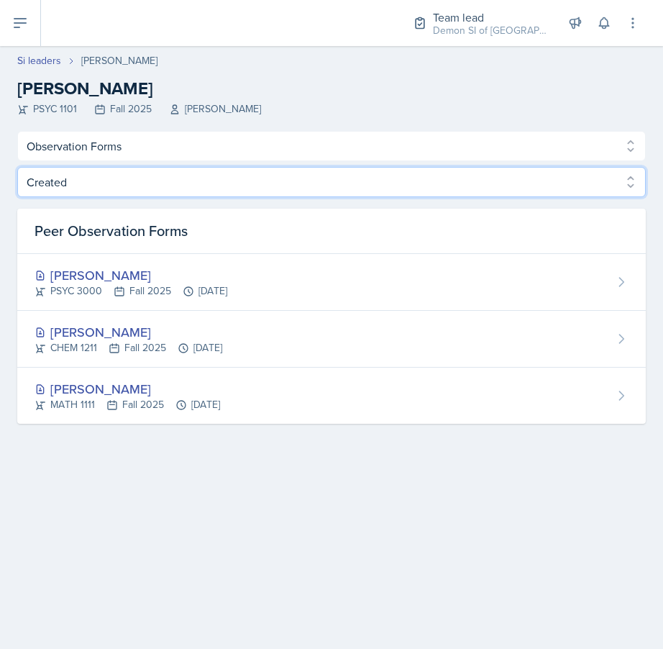
click at [258, 179] on select "Created Observed" at bounding box center [331, 182] width 629 height 30
select select "Observed"
click at [17, 167] on select "Created Observed" at bounding box center [331, 182] width 629 height 30
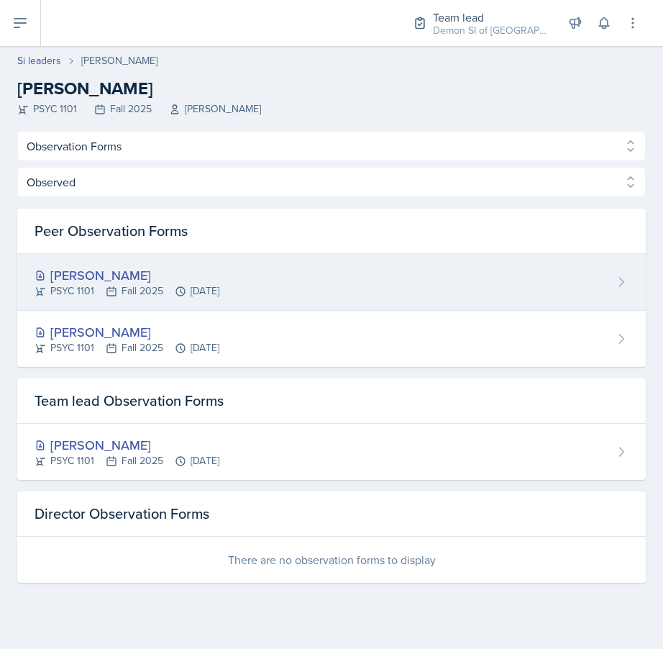
click at [219, 284] on div "PSYC 1101 Fall 2025 Sep 26th, 2025" at bounding box center [127, 290] width 185 height 15
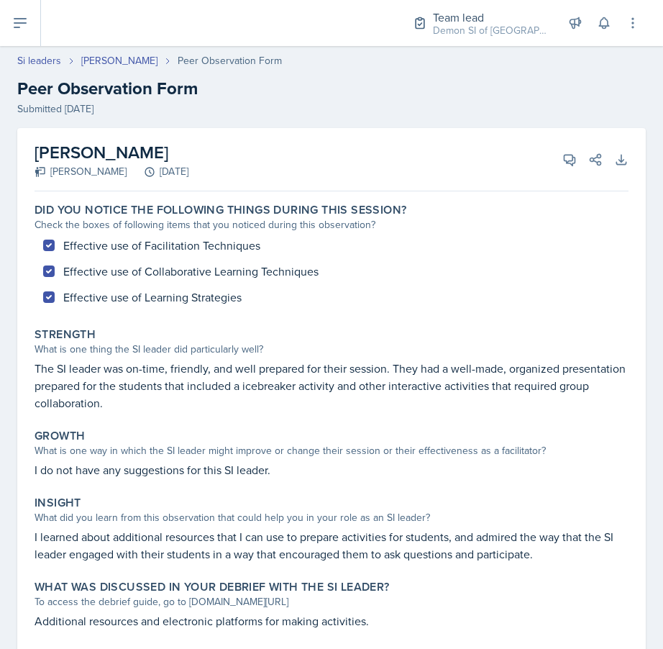
drag, startPoint x: 55, startPoint y: 172, endPoint x: 269, endPoint y: 180, distance: 214.5
click at [269, 180] on div "Artemas Souder Ava Elle Briglevich September 26th, 2025 View Comments Comments …" at bounding box center [332, 159] width 594 height 63
copy div "va Elle Briglevich September 26th, 2025"
click at [117, 53] on link "Artemas Souder" at bounding box center [119, 60] width 76 height 15
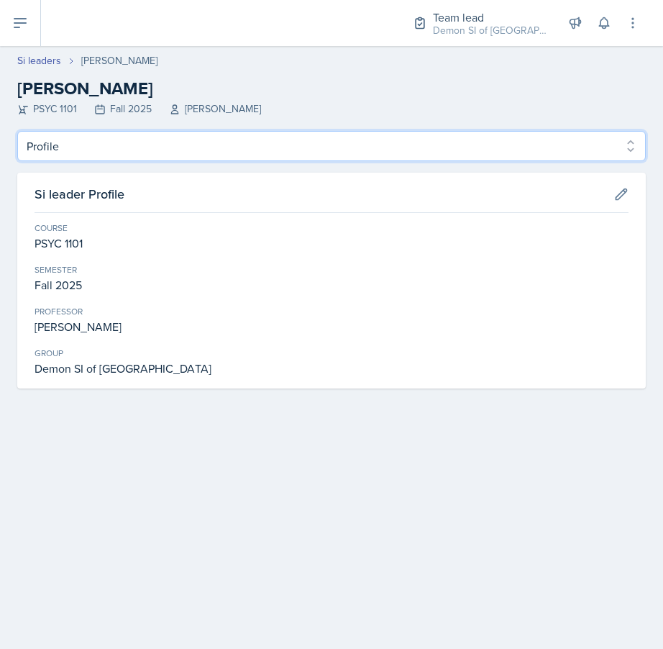
click at [108, 140] on select "Profile Planning Sheets Observation Forms Uploads" at bounding box center [331, 146] width 629 height 30
select select "Observation Forms"
click at [17, 131] on select "Profile Planning Sheets Observation Forms Uploads" at bounding box center [331, 146] width 629 height 30
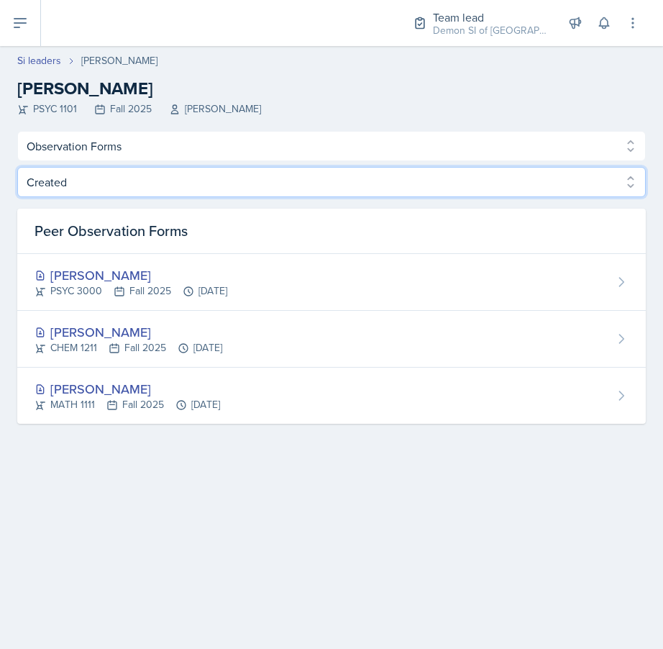
click at [119, 177] on select "Created Observed" at bounding box center [331, 182] width 629 height 30
select select "Observed"
click at [17, 167] on select "Created Observed" at bounding box center [331, 182] width 629 height 30
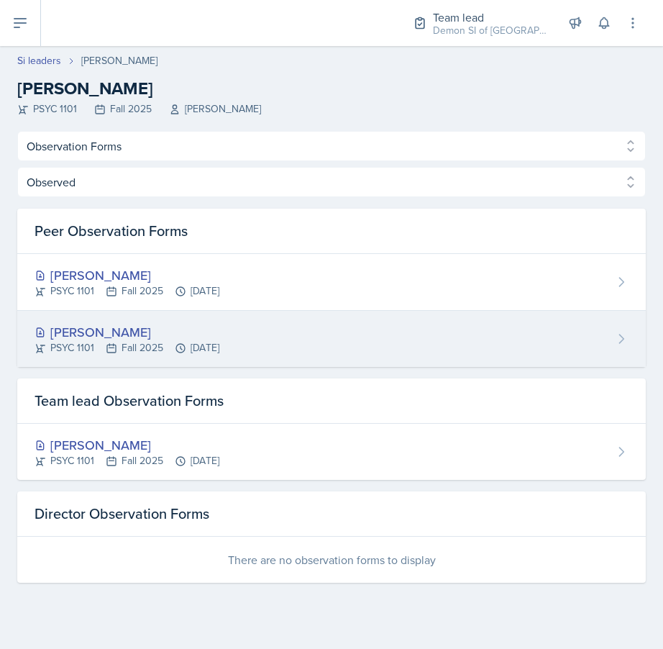
click at [106, 337] on div "Artemas Souder" at bounding box center [127, 331] width 185 height 19
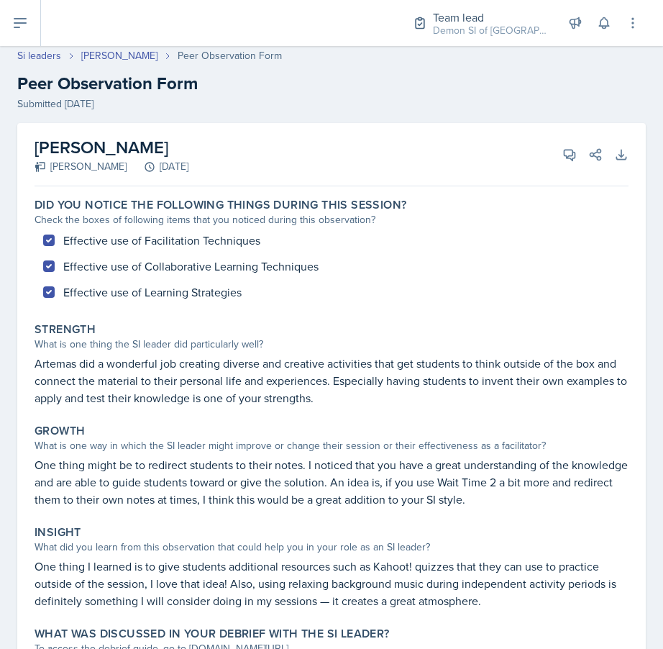
scroll to position [7, 0]
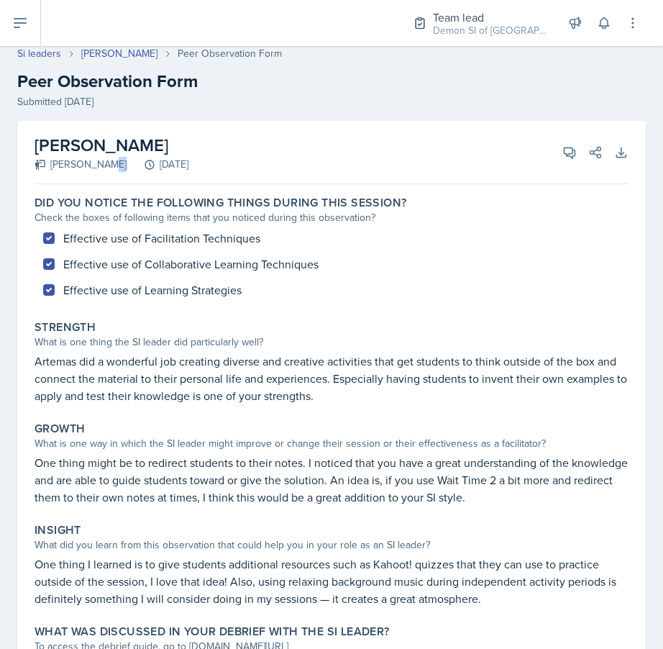
drag, startPoint x: 47, startPoint y: 162, endPoint x: 245, endPoint y: 165, distance: 197.8
click at [245, 165] on div "Artemas Souder Emily Herzner September 12th, 2025 View Comments Comments Send S…" at bounding box center [332, 152] width 594 height 63
click at [243, 158] on div "Artemas Souder Emily Herzner September 12th, 2025 View Comments Comments Send S…" at bounding box center [332, 152] width 594 height 63
drag, startPoint x: 244, startPoint y: 160, endPoint x: 48, endPoint y: 162, distance: 195.6
click at [48, 162] on div "Artemas Souder Emily Herzner September 12th, 2025 View Comments Comments Send S…" at bounding box center [332, 152] width 594 height 63
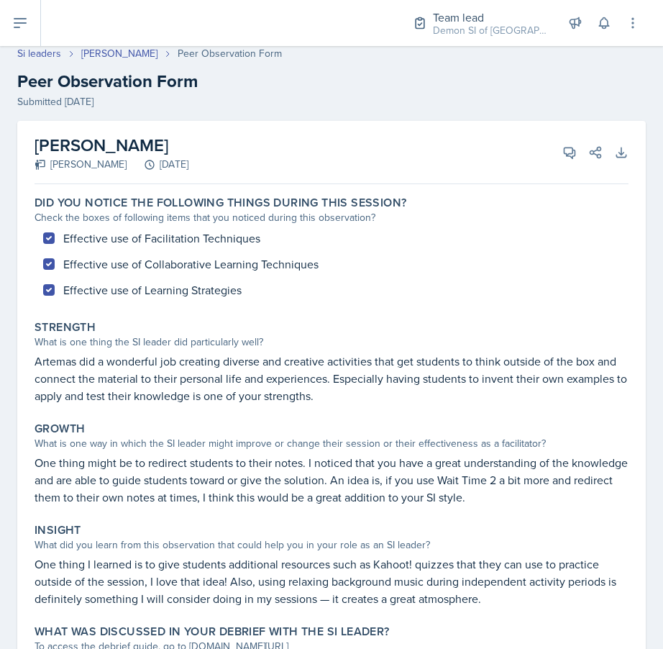
click at [53, 165] on div "Emily Herzner" at bounding box center [81, 164] width 92 height 15
drag, startPoint x: 53, startPoint y: 165, endPoint x: 242, endPoint y: 163, distance: 189.9
click at [188, 163] on div "Emily Herzner September 12th, 2025" at bounding box center [112, 164] width 154 height 15
copy div "Emily Herzner September 12th, 2025"
click at [47, 55] on link "Si leaders" at bounding box center [39, 53] width 44 height 15
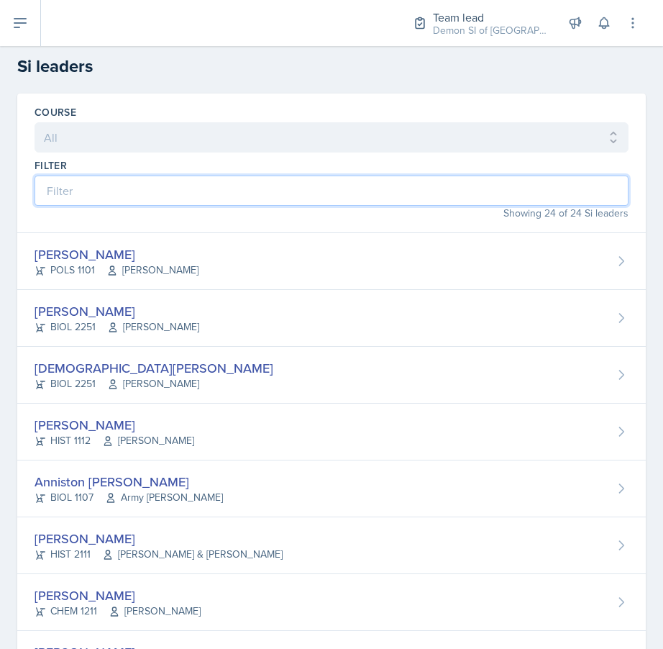
click at [109, 180] on input at bounding box center [332, 190] width 594 height 30
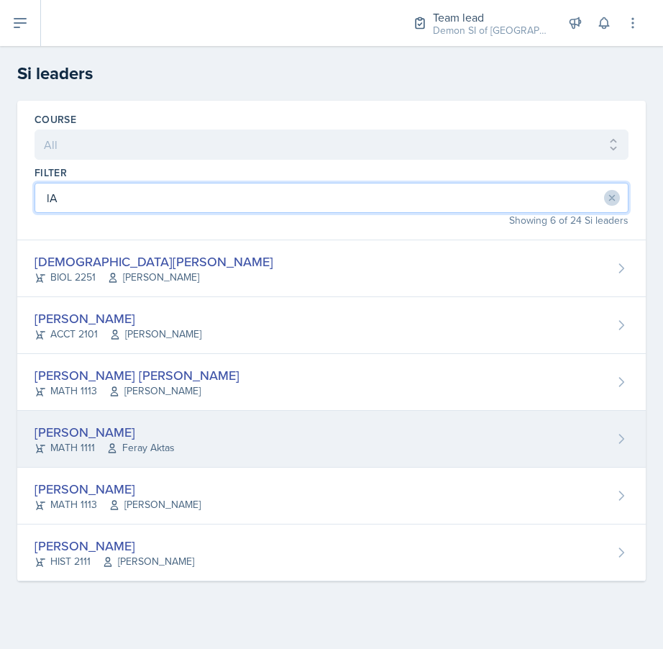
type input "lA"
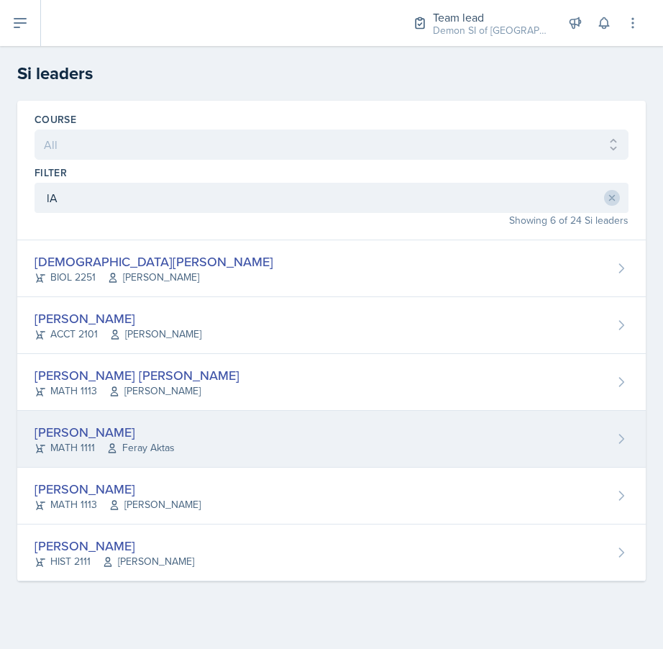
click at [78, 426] on div "LaNiesha Sparks" at bounding box center [105, 431] width 140 height 19
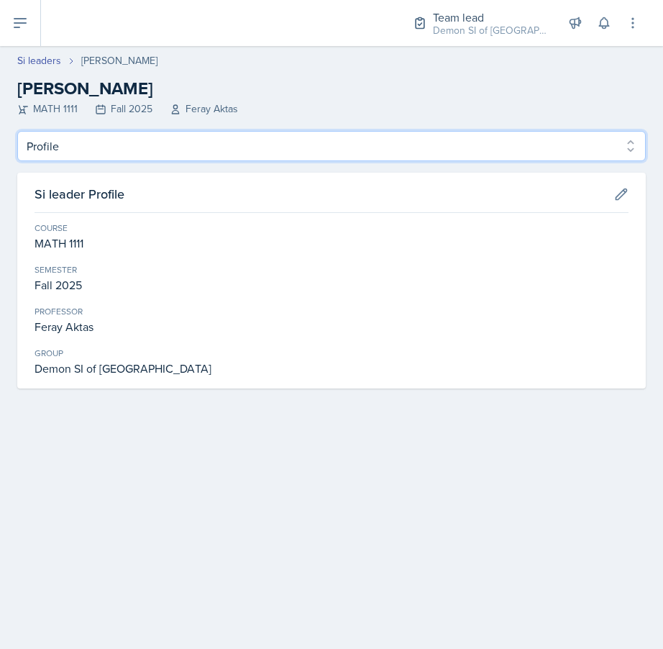
click at [188, 148] on select "Profile Planning Sheets Observation Forms Uploads" at bounding box center [331, 146] width 629 height 30
select select "Observation Forms"
click at [17, 131] on select "Profile Planning Sheets Observation Forms Uploads" at bounding box center [331, 146] width 629 height 30
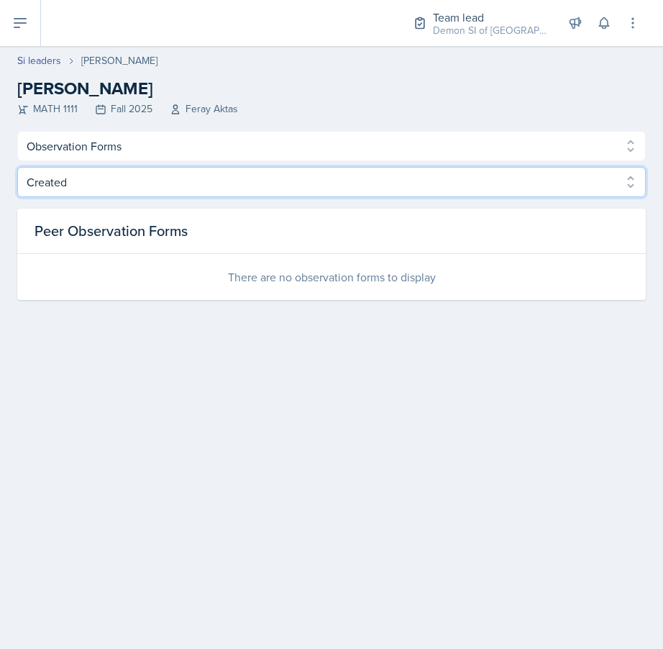
click at [329, 192] on select "Created Observed" at bounding box center [331, 182] width 629 height 30
select select "Observed"
click at [17, 167] on select "Created Observed" at bounding box center [331, 182] width 629 height 30
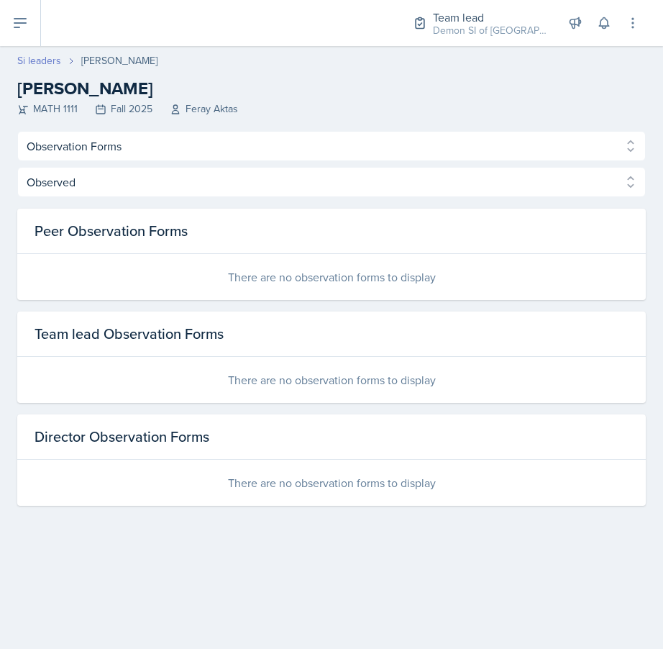
click at [50, 57] on link "Si leaders" at bounding box center [39, 60] width 44 height 15
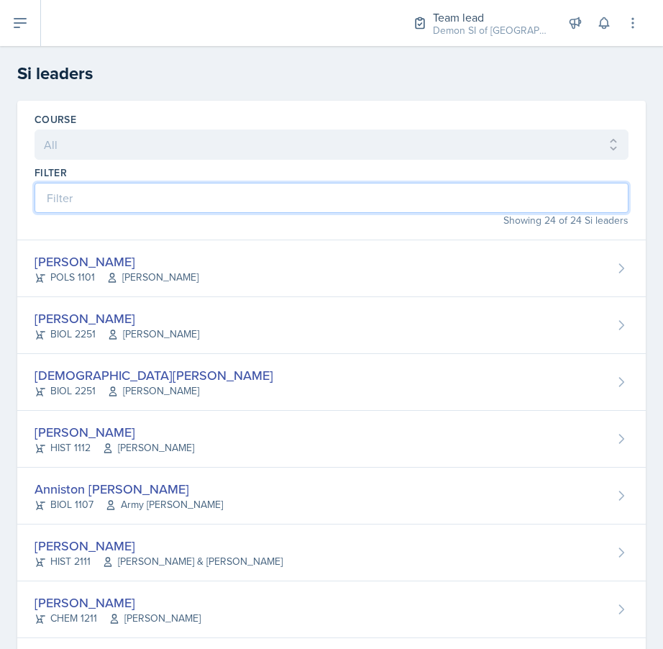
click at [183, 206] on input at bounding box center [332, 198] width 594 height 30
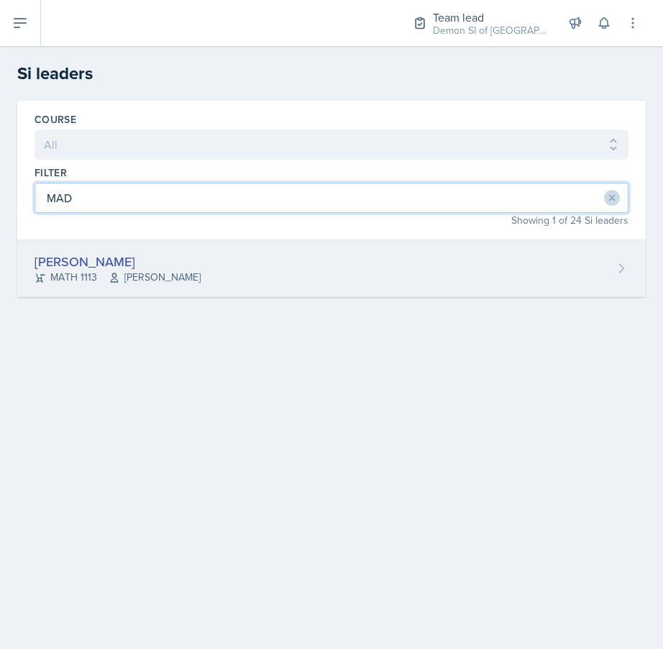
type input "MAD"
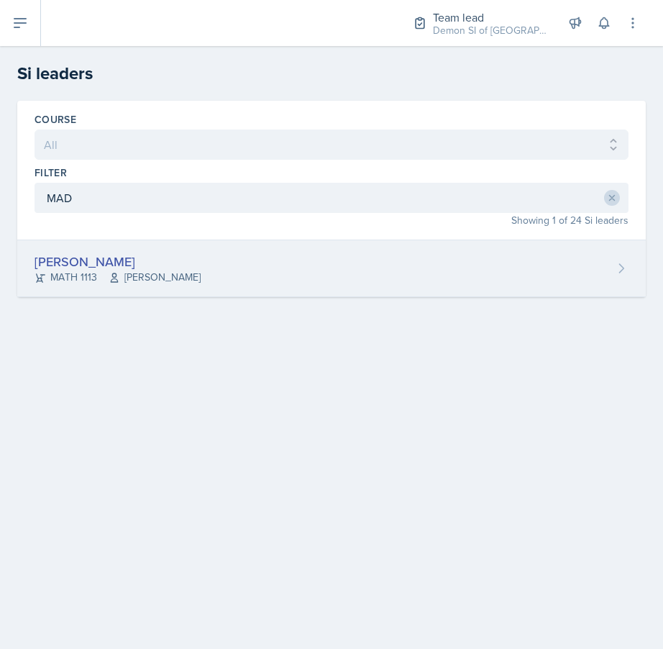
click at [173, 263] on div "Madison Villalba MATH 1113 Ben Sloop" at bounding box center [331, 268] width 629 height 57
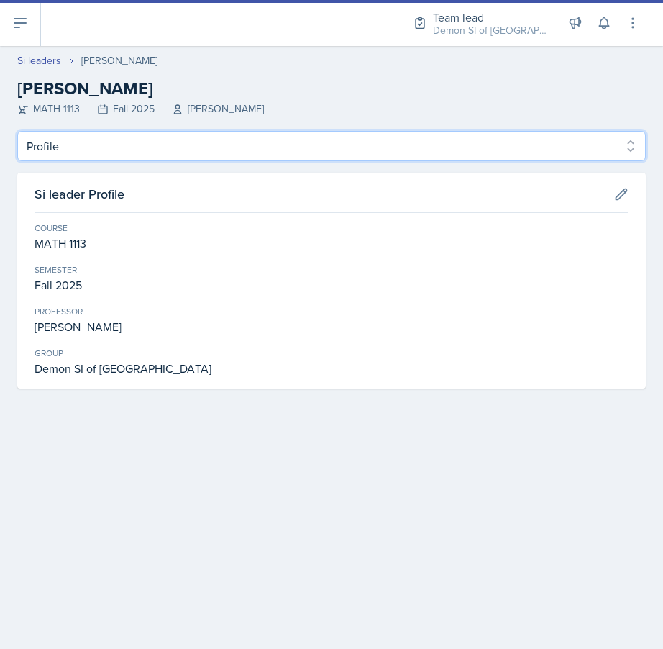
click at [91, 149] on select "Profile Planning Sheets Observation Forms Uploads" at bounding box center [331, 146] width 629 height 30
select select "Observation Forms"
click at [17, 131] on select "Profile Planning Sheets Observation Forms Uploads" at bounding box center [331, 146] width 629 height 30
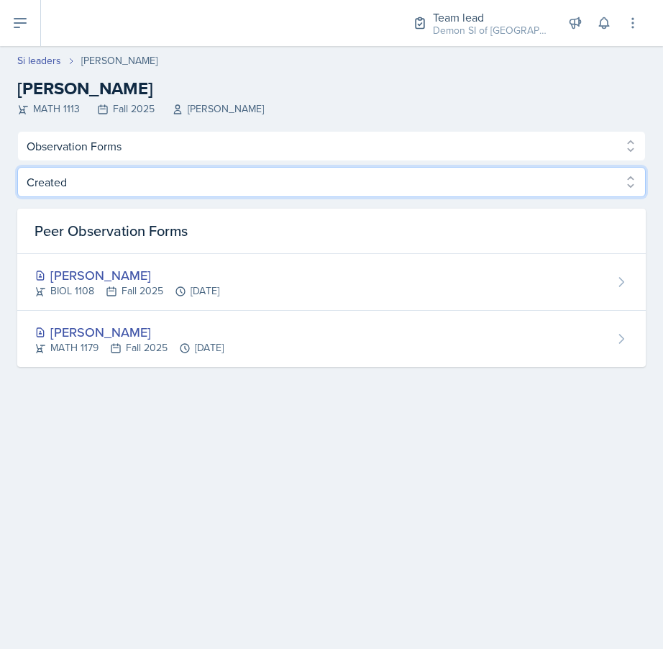
click at [305, 196] on select "Created Observed" at bounding box center [331, 182] width 629 height 30
select select "Observed"
click at [17, 167] on select "Created Observed" at bounding box center [331, 182] width 629 height 30
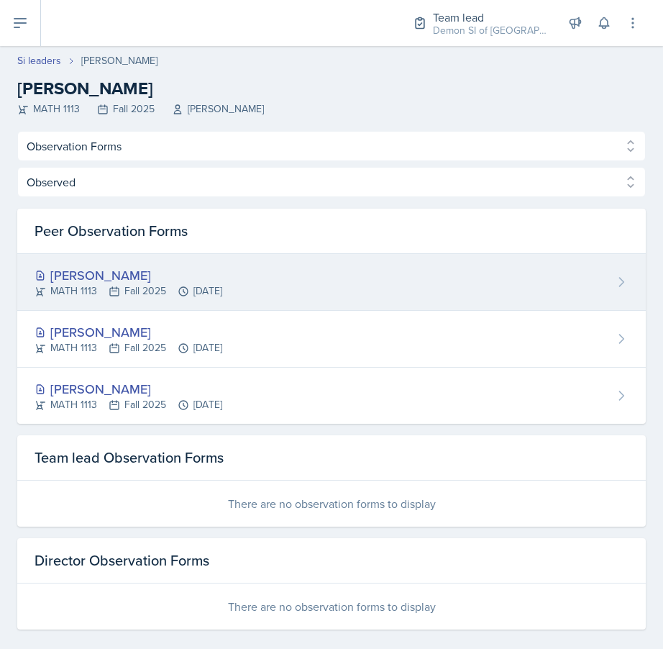
click at [122, 280] on div "Madison Villalba" at bounding box center [129, 274] width 188 height 19
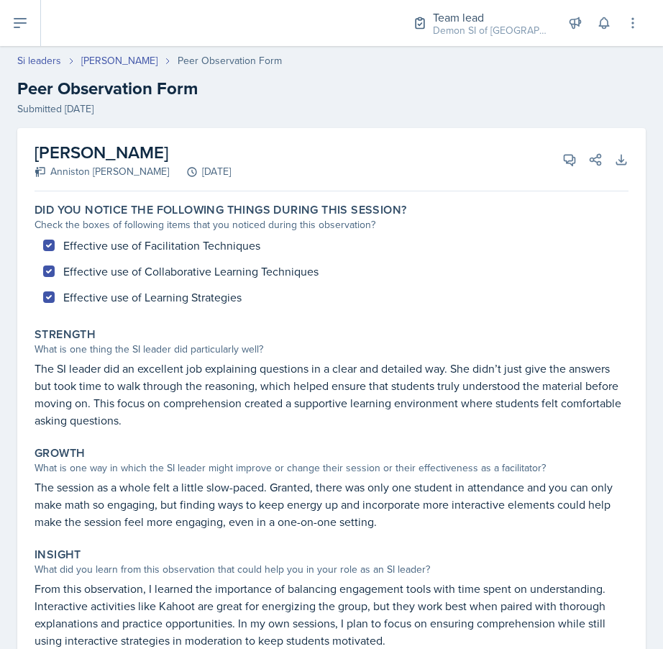
drag, startPoint x: 51, startPoint y: 172, endPoint x: 270, endPoint y: 169, distance: 218.7
click at [231, 169] on div "Anniston Boyanton September 22nd, 2025" at bounding box center [133, 171] width 196 height 15
copy div "Anniston Boyanton September 22nd, 2025"
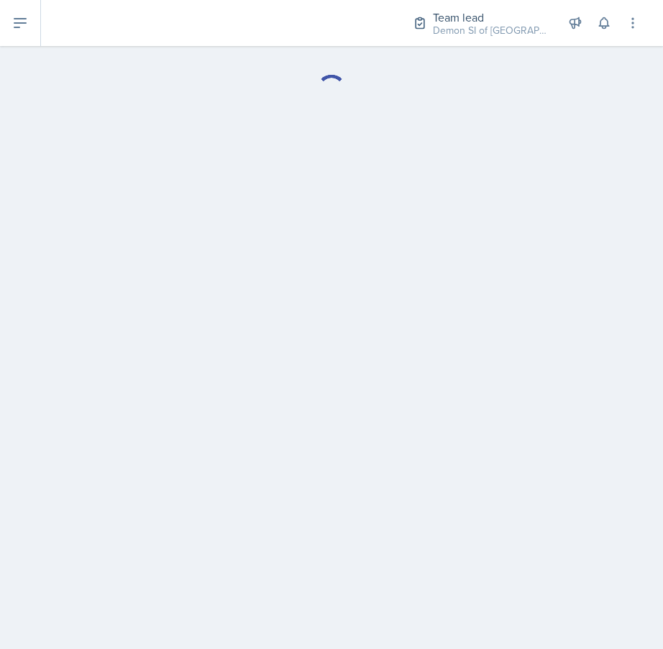
select select "Observation Forms"
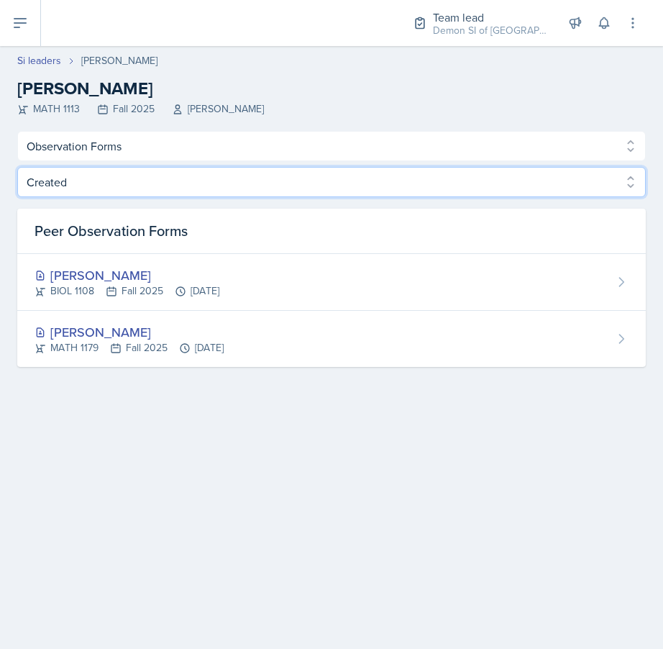
click at [162, 178] on select "Created Observed" at bounding box center [331, 182] width 629 height 30
select select "Observed"
click at [17, 167] on select "Created Observed" at bounding box center [331, 182] width 629 height 30
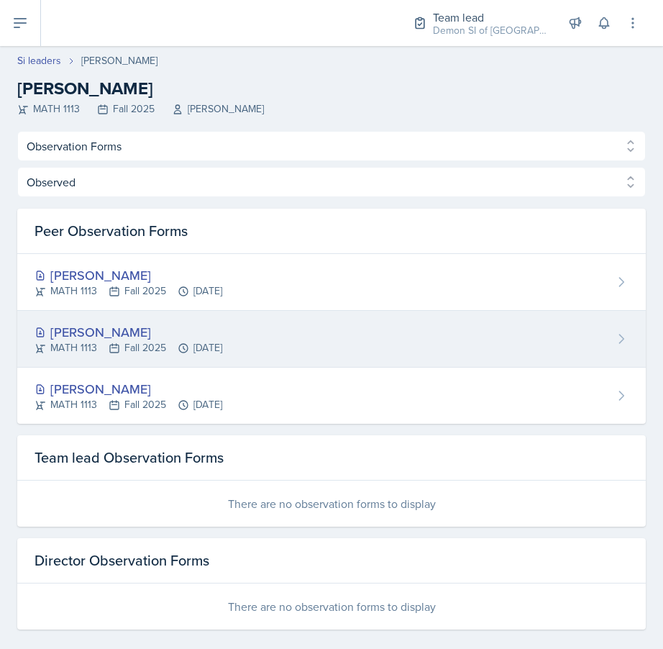
click at [162, 331] on div "Madison Villalba" at bounding box center [129, 331] width 188 height 19
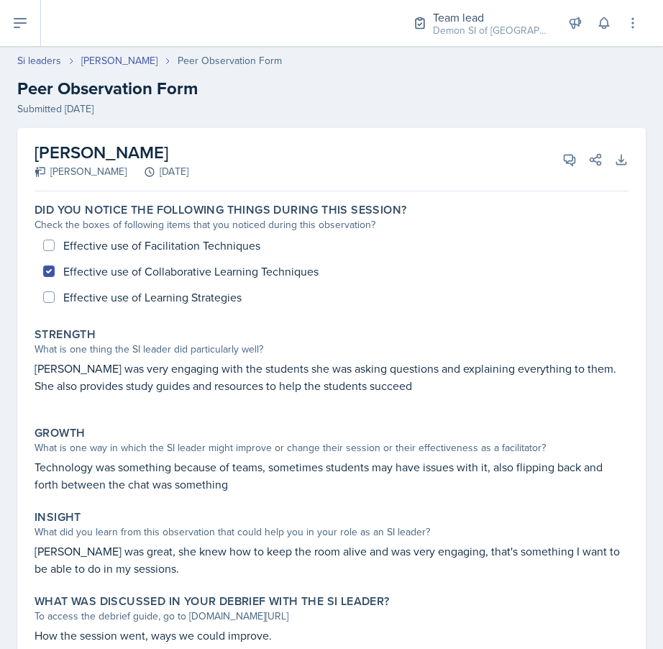
drag, startPoint x: 50, startPoint y: 170, endPoint x: 255, endPoint y: 178, distance: 205.8
click at [256, 178] on div "Madison Villalba Dina Elemam September 19th, 2025 View Comments Comments Send S…" at bounding box center [332, 159] width 594 height 63
copy div "Dina Elemam September 19th, 2025"
click at [110, 57] on link "Madison Villalba" at bounding box center [119, 60] width 76 height 15
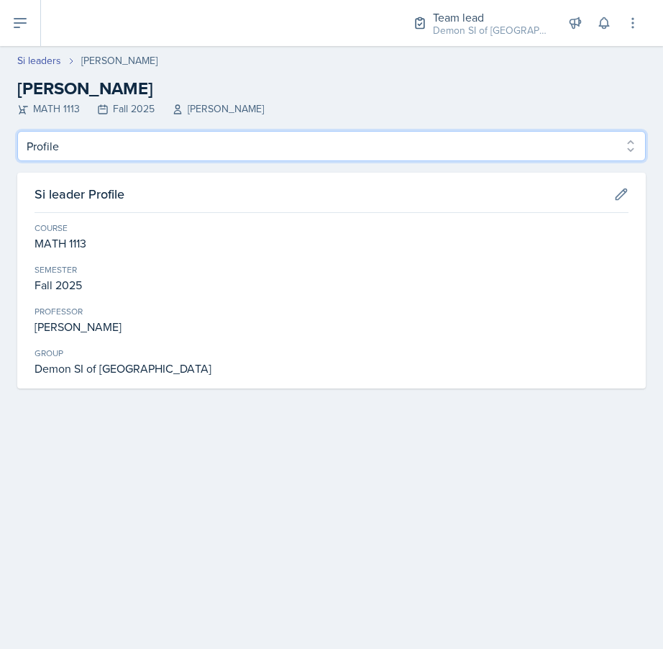
click at [122, 152] on select "Profile Planning Sheets Observation Forms Uploads" at bounding box center [331, 146] width 629 height 30
select select "Observation Forms"
click at [17, 131] on select "Profile Planning Sheets Observation Forms Uploads" at bounding box center [331, 146] width 629 height 30
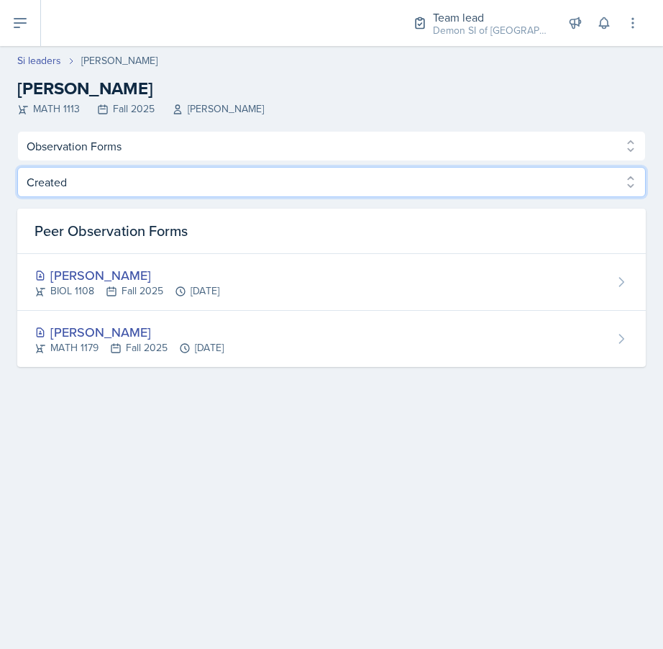
click at [129, 186] on select "Created Observed" at bounding box center [331, 182] width 629 height 30
select select "Observed"
click at [17, 167] on select "Created Observed" at bounding box center [331, 182] width 629 height 30
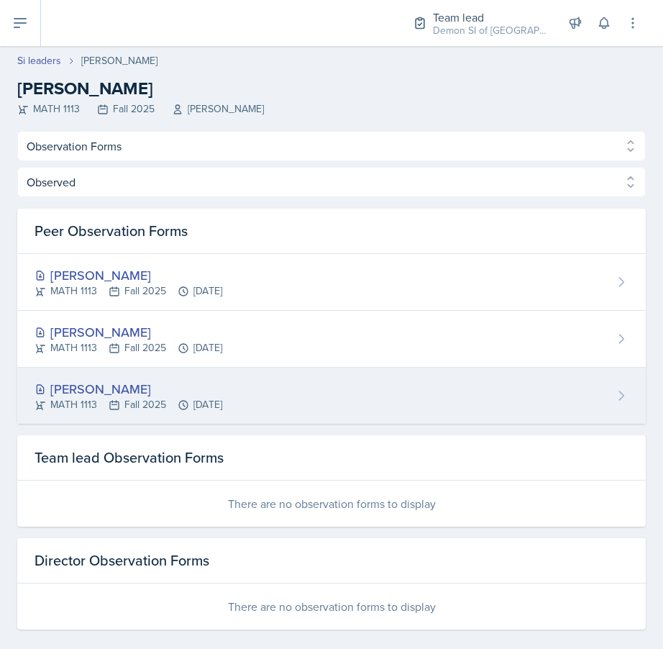
click at [111, 388] on div "Madison Villalba" at bounding box center [129, 388] width 188 height 19
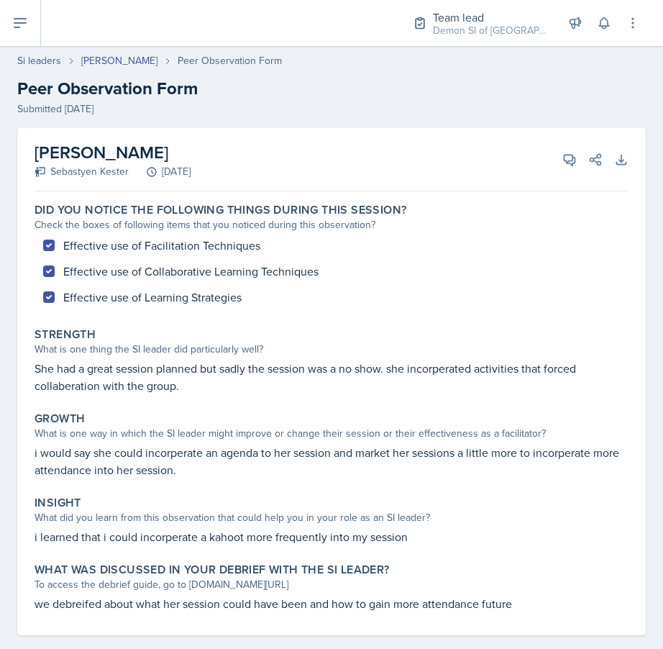
drag, startPoint x: 51, startPoint y: 170, endPoint x: 255, endPoint y: 169, distance: 203.5
click at [191, 169] on div "Sebastyen Kester September 8th, 2025" at bounding box center [113, 171] width 156 height 15
copy div "Sebastyen Kester September 8th, 2025"
click at [206, 275] on div "Effective use of Facilitation Techniques Effective use of Collaborative Learnin…" at bounding box center [332, 271] width 594 height 78
click at [47, 65] on link "Si leaders" at bounding box center [39, 60] width 44 height 15
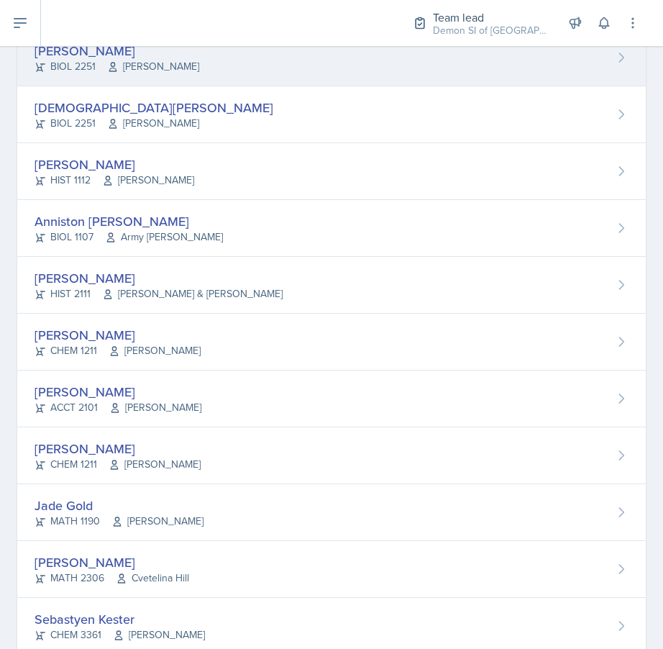
scroll to position [989, 0]
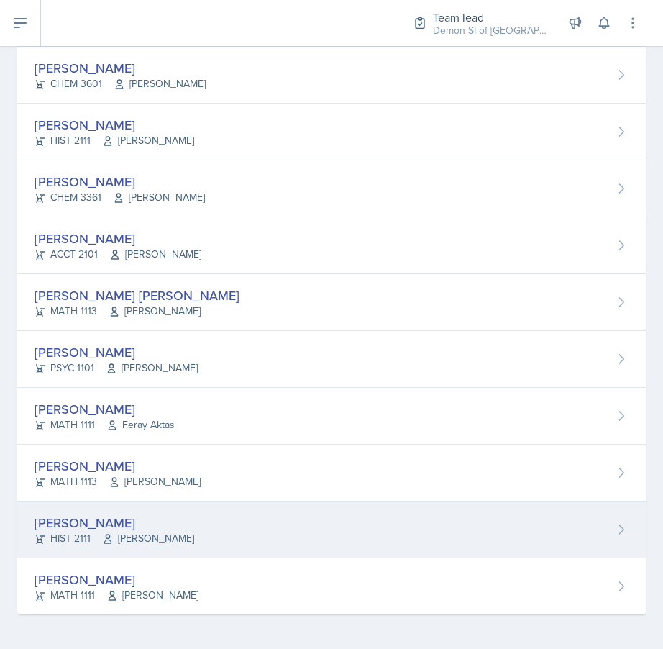
click at [137, 518] on div "Jonathan Westmoreland" at bounding box center [115, 522] width 160 height 19
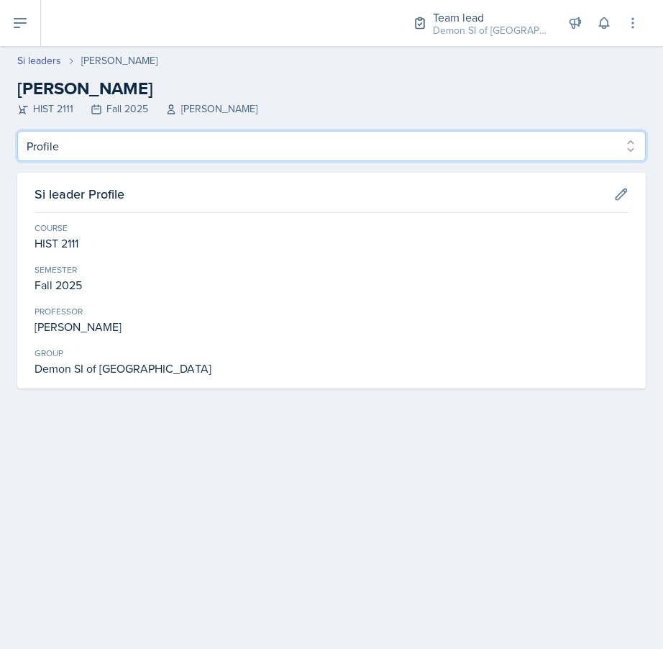
click at [230, 150] on select "Profile Planning Sheets Observation Forms Uploads" at bounding box center [331, 146] width 629 height 30
select select "Observation Forms"
click at [17, 131] on select "Profile Planning Sheets Observation Forms Uploads" at bounding box center [331, 146] width 629 height 30
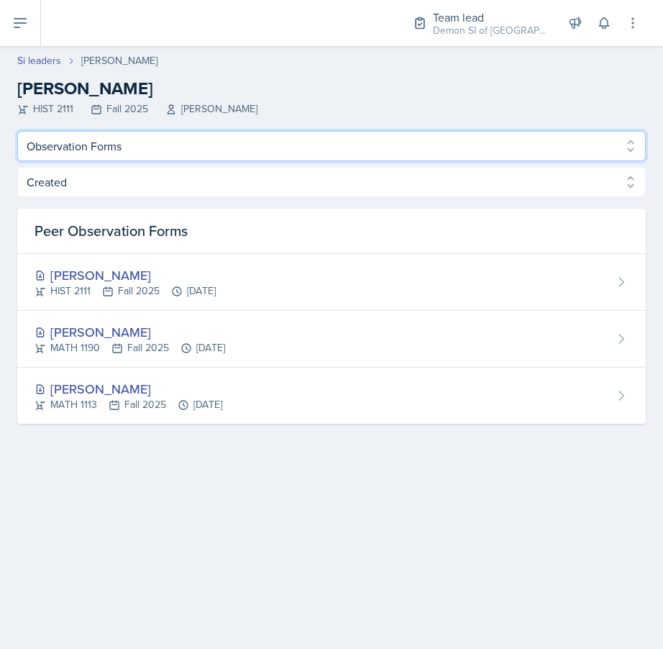
click at [209, 149] on select "Profile Planning Sheets Observation Forms Uploads" at bounding box center [331, 146] width 629 height 30
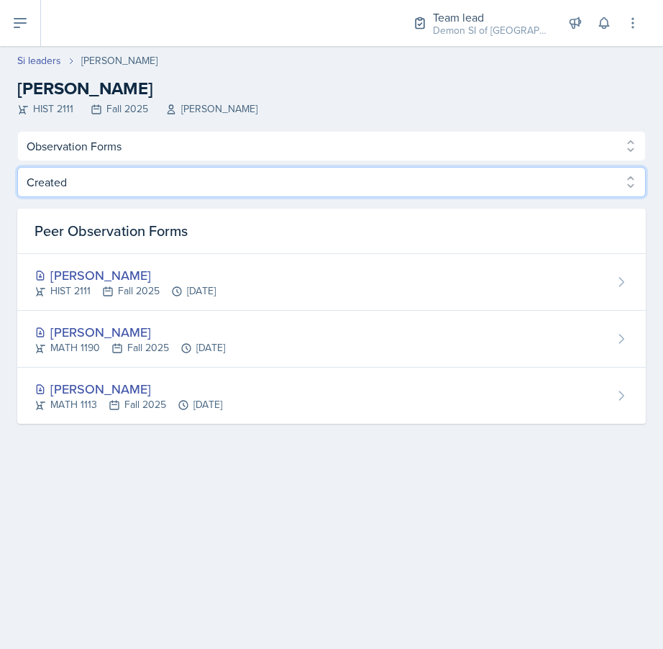
click at [323, 181] on select "Created Observed" at bounding box center [331, 182] width 629 height 30
select select "Observed"
click at [17, 167] on select "Created Observed" at bounding box center [331, 182] width 629 height 30
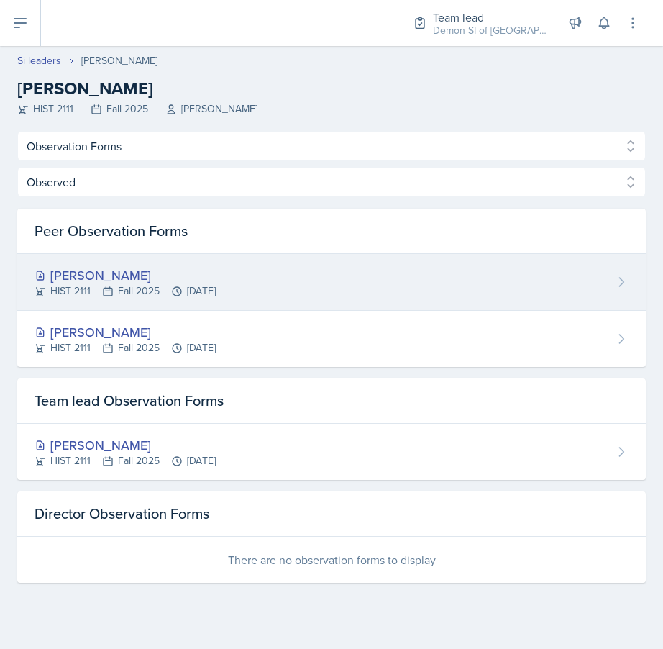
click at [155, 286] on div "HIST 2111 Fall 2025 Sep 17th, 2025" at bounding box center [125, 290] width 181 height 15
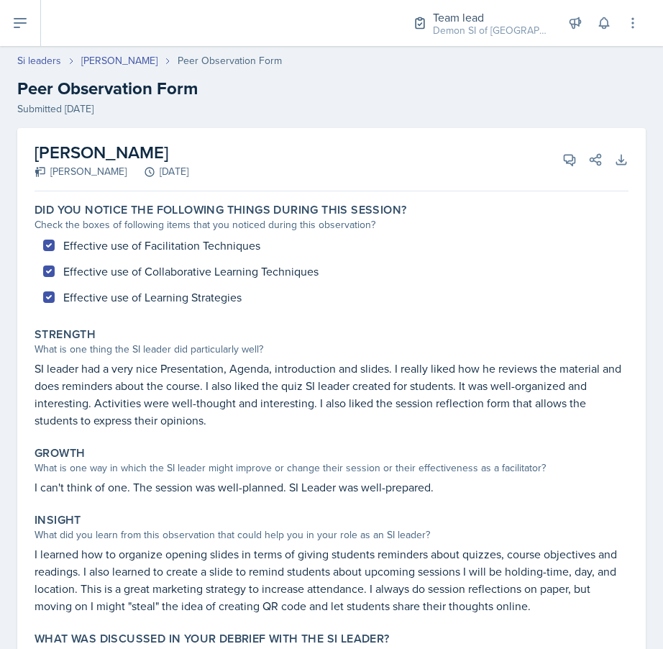
drag, startPoint x: 50, startPoint y: 172, endPoint x: 274, endPoint y: 170, distance: 223.7
click at [188, 170] on div "Gvantsa Kiknavelidze September 17th, 2025" at bounding box center [112, 171] width 154 height 15
copy div "Gvantsa Kiknavelidze September 17th, 2025"
click at [152, 63] on link "Jonathan Westmoreland" at bounding box center [119, 60] width 76 height 15
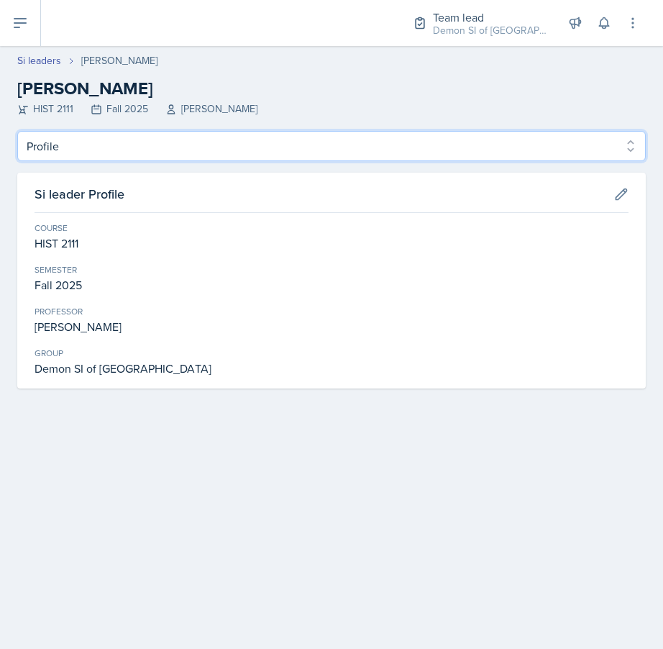
click at [130, 152] on select "Profile Planning Sheets Observation Forms Uploads" at bounding box center [331, 146] width 629 height 30
select select "Observation Forms"
click at [17, 131] on select "Profile Planning Sheets Observation Forms Uploads" at bounding box center [331, 146] width 629 height 30
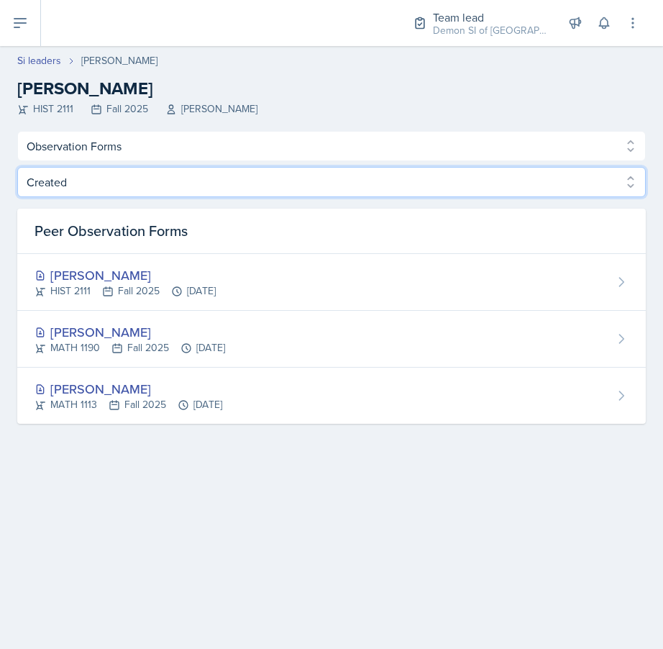
click at [142, 183] on select "Created Observed" at bounding box center [331, 182] width 629 height 30
select select "Observed"
click at [17, 167] on select "Created Observed" at bounding box center [331, 182] width 629 height 30
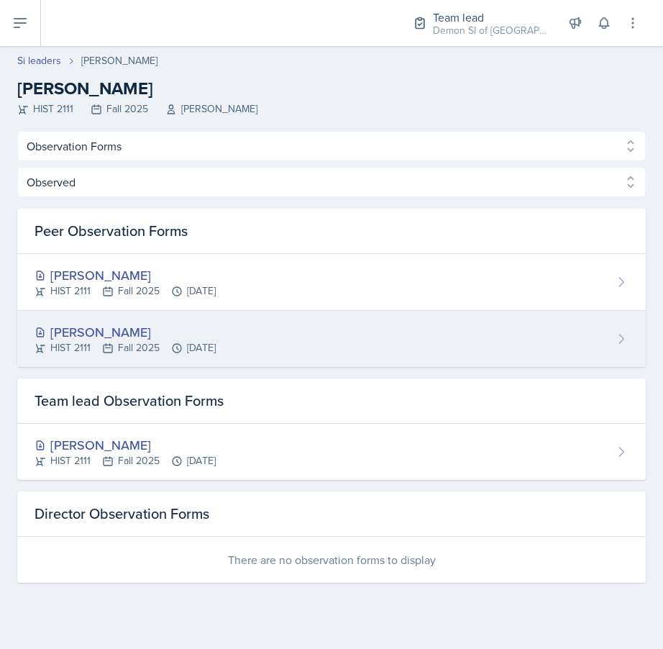
click at [124, 327] on div "Jonathan Westmoreland" at bounding box center [125, 331] width 181 height 19
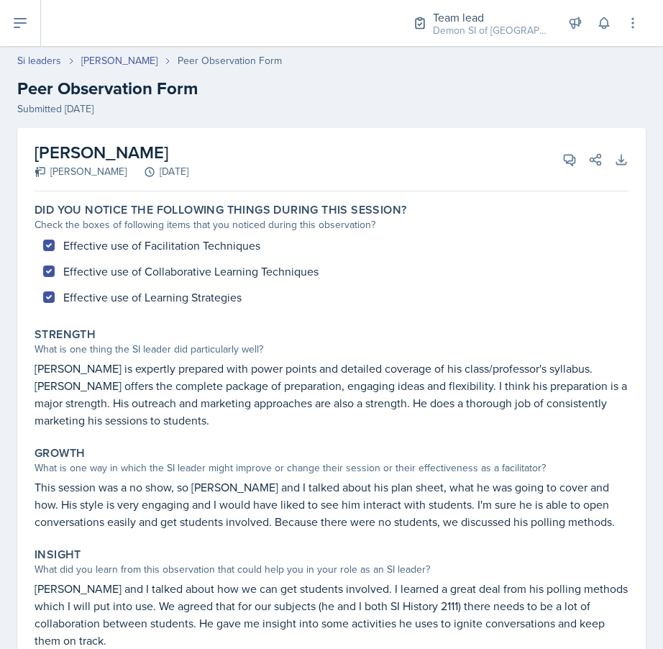
drag, startPoint x: 50, startPoint y: 170, endPoint x: 238, endPoint y: 170, distance: 188.4
click at [188, 170] on div "Kate Brainerd September 15th, 2025" at bounding box center [112, 171] width 154 height 15
copy div "Kate Brainerd September 15th, 202"
click at [63, 60] on div "Si leaders" at bounding box center [49, 60] width 64 height 15
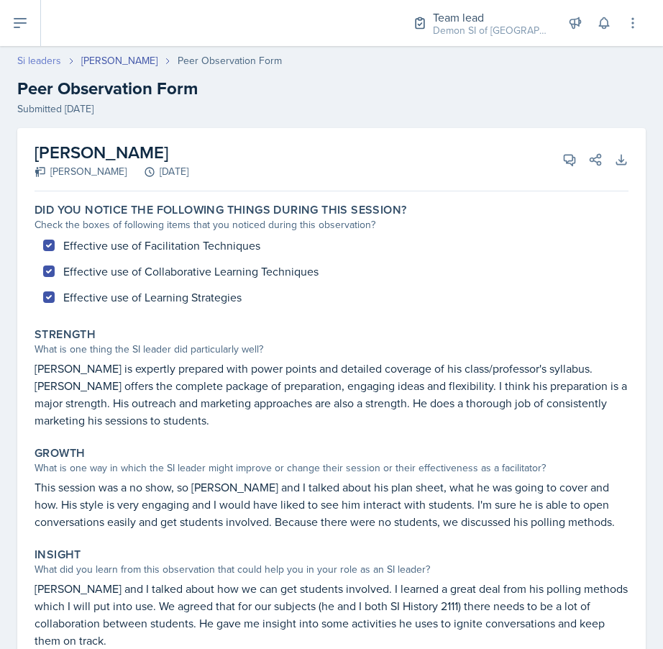
click at [52, 56] on link "Si leaders" at bounding box center [39, 60] width 44 height 15
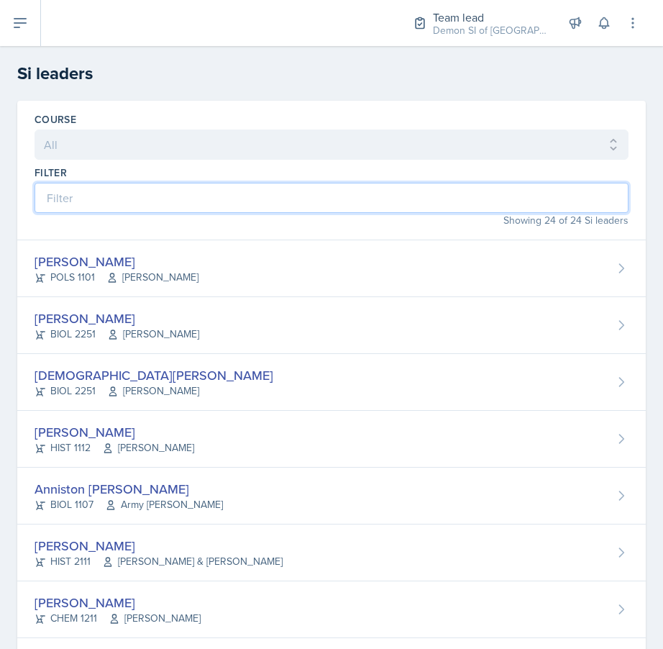
click at [242, 193] on input at bounding box center [332, 198] width 594 height 30
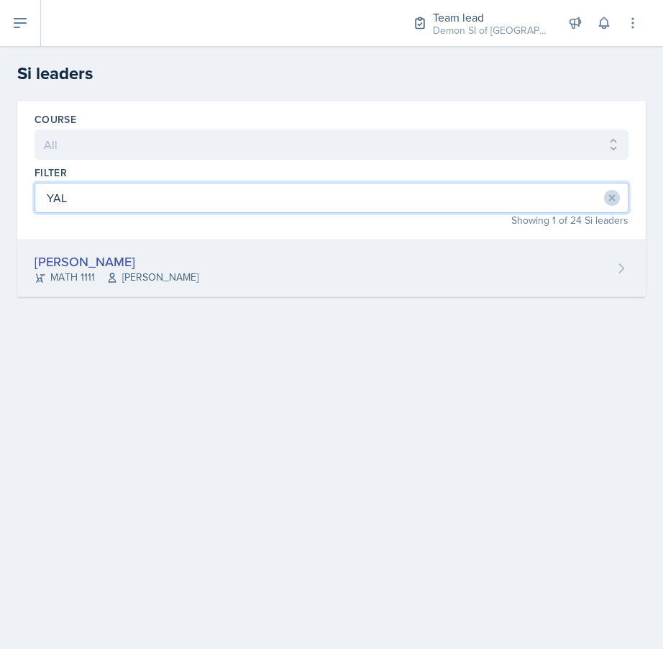
type input "YAL"
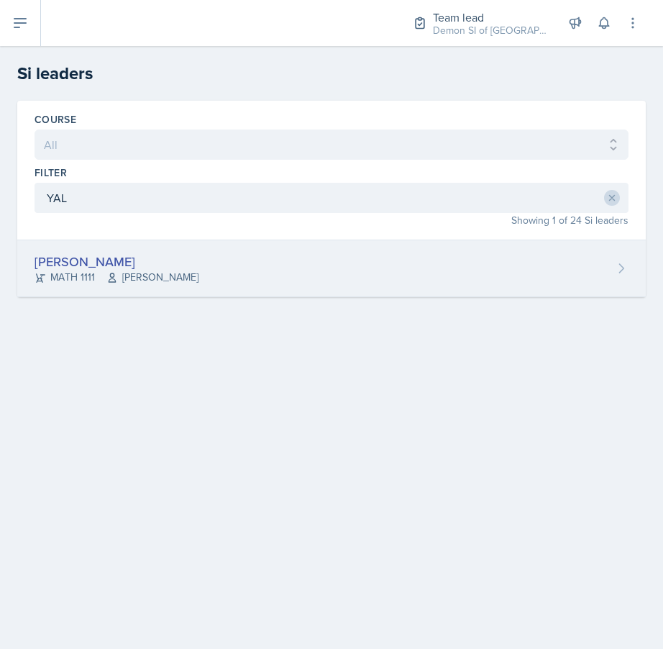
click at [186, 252] on div "Elizabeth Yalew MATH 1111 Ikbel Zargouni" at bounding box center [331, 268] width 629 height 57
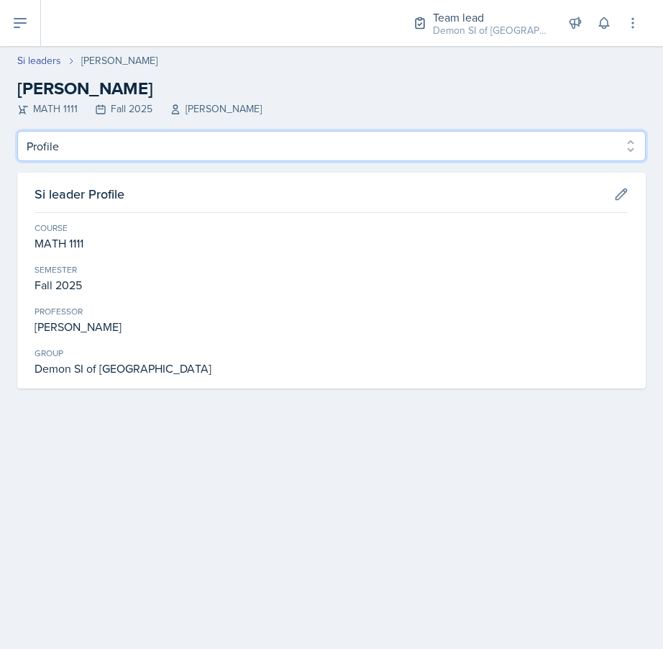
click at [201, 145] on select "Profile Planning Sheets Observation Forms Uploads" at bounding box center [331, 146] width 629 height 30
select select "Observation Forms"
click at [17, 131] on select "Profile Planning Sheets Observation Forms Uploads" at bounding box center [331, 146] width 629 height 30
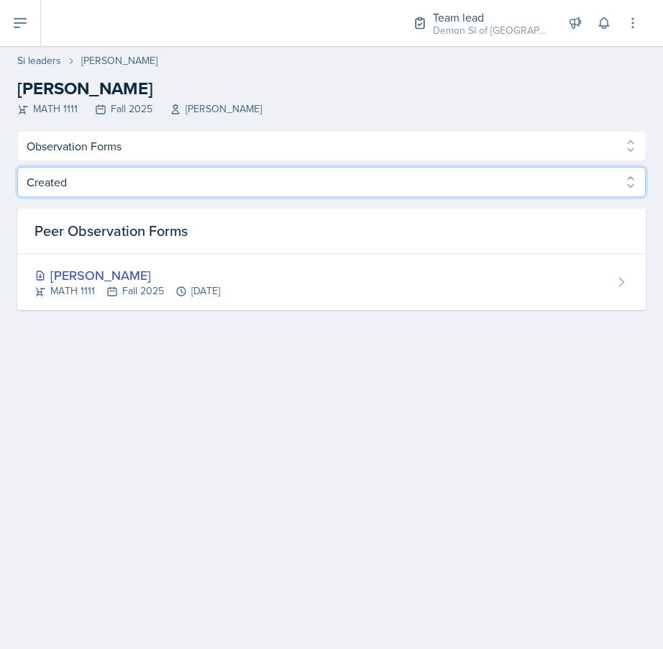
click at [148, 186] on select "Created Observed" at bounding box center [331, 182] width 629 height 30
select select "Observed"
click at [17, 167] on select "Created Observed" at bounding box center [331, 182] width 629 height 30
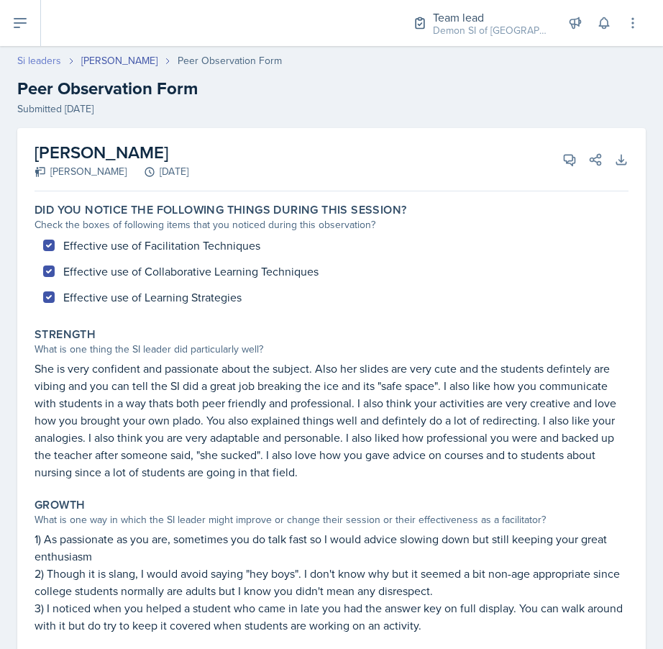
click at [47, 67] on link "Si leaders" at bounding box center [39, 60] width 44 height 15
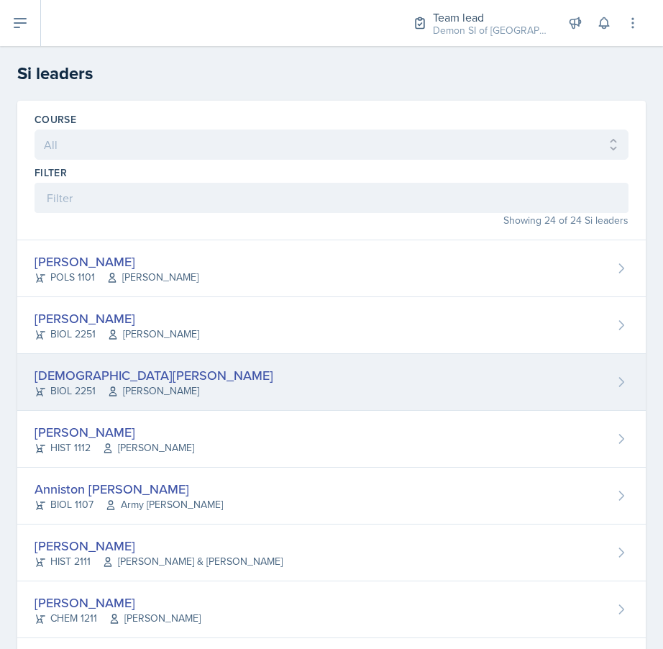
click at [173, 354] on div "Christian Black BIOL 2251 Muna Elhassey" at bounding box center [331, 382] width 629 height 57
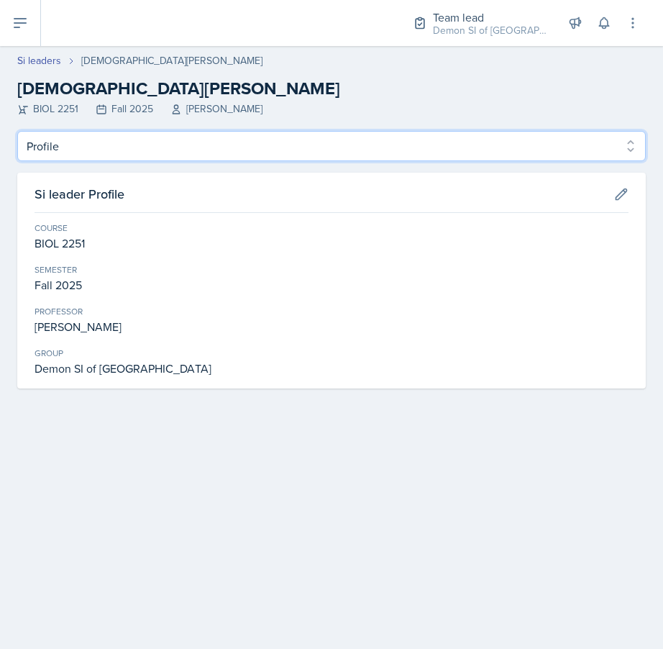
click at [170, 145] on select "Profile Planning Sheets Observation Forms Uploads" at bounding box center [331, 146] width 629 height 30
click at [17, 131] on select "Profile Planning Sheets Observation Forms Uploads" at bounding box center [331, 146] width 629 height 30
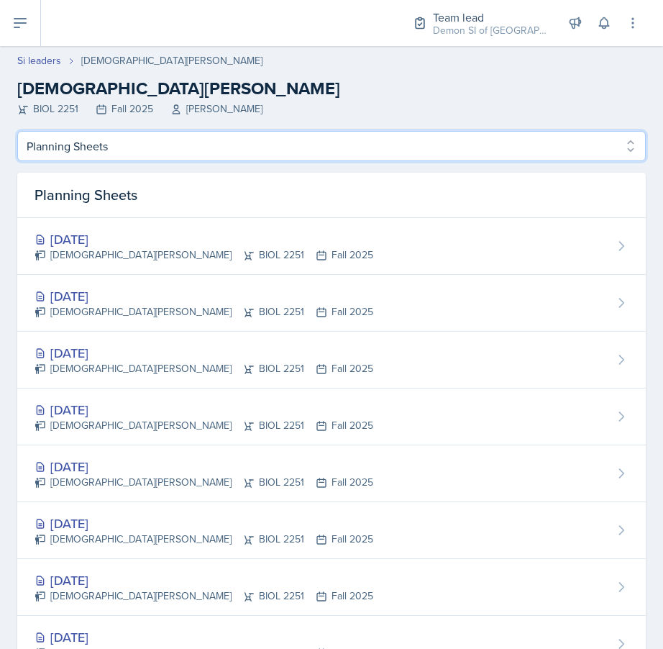
click at [257, 140] on select "Profile Planning Sheets Observation Forms Uploads" at bounding box center [331, 146] width 629 height 30
select select "Observation Forms"
click at [17, 131] on select "Profile Planning Sheets Observation Forms Uploads" at bounding box center [331, 146] width 629 height 30
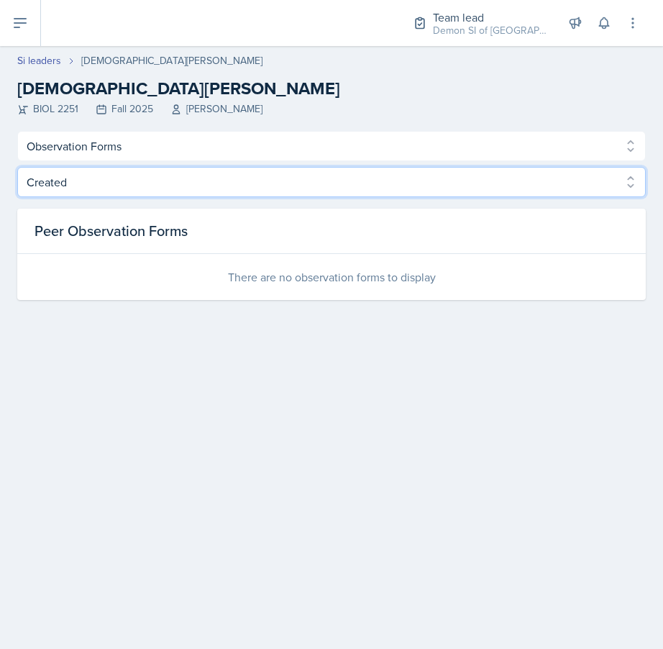
click at [383, 181] on select "Created Observed" at bounding box center [331, 182] width 629 height 30
select select "Observed"
click at [17, 167] on select "Created Observed" at bounding box center [331, 182] width 629 height 30
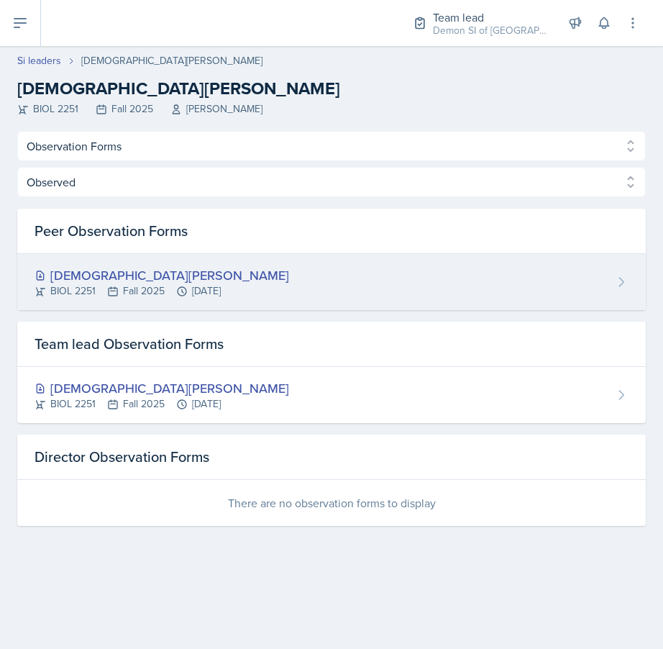
click at [248, 274] on div "Christian Black" at bounding box center [162, 274] width 255 height 19
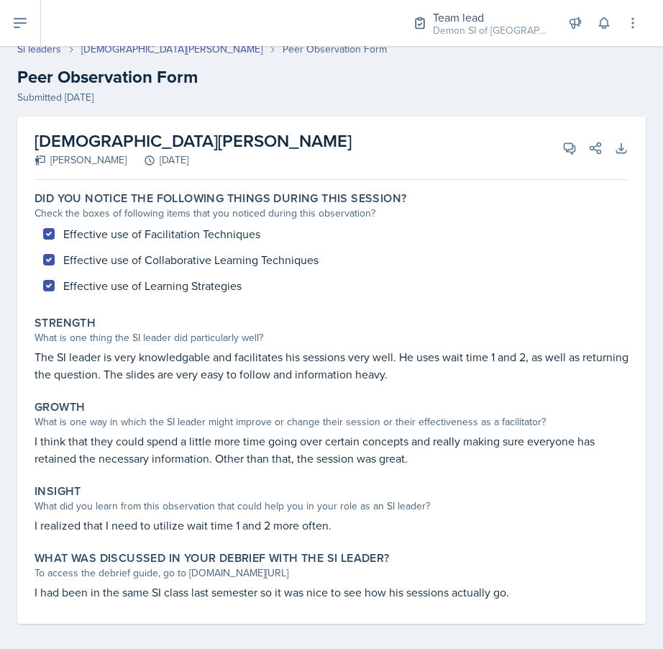
scroll to position [21, 0]
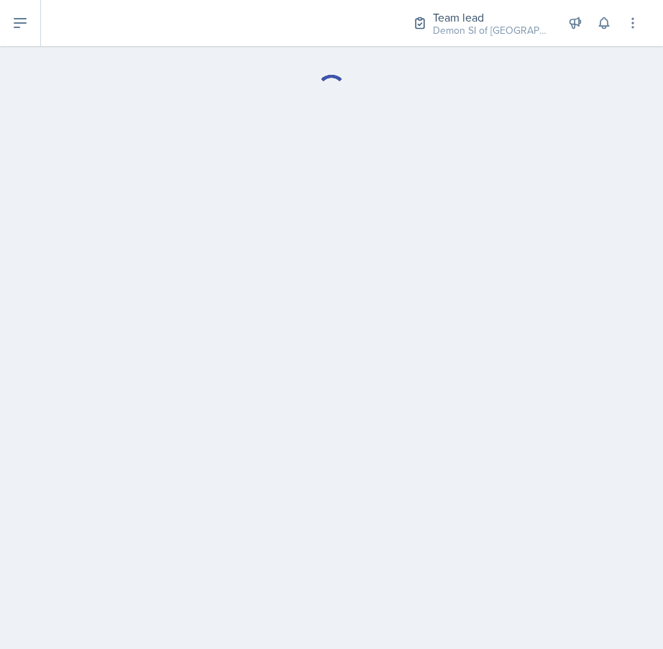
select select "Observation Forms"
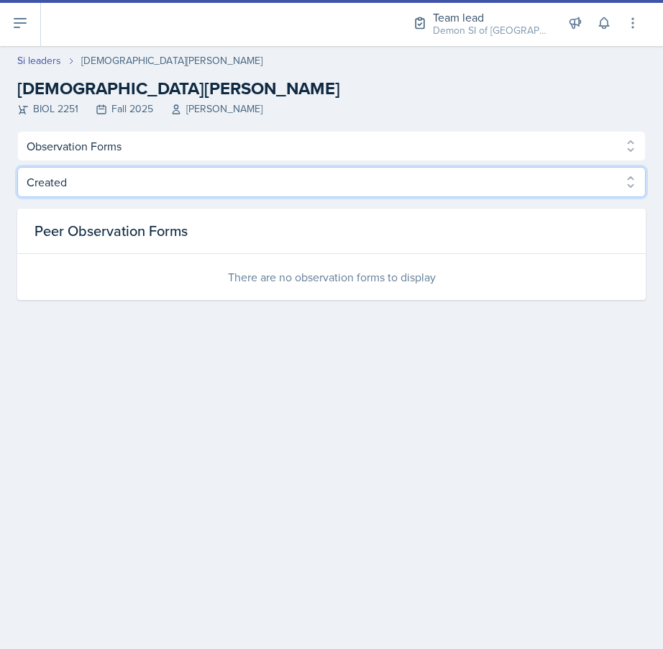
click at [187, 196] on select "Created Observed" at bounding box center [331, 182] width 629 height 30
select select "Observed"
click at [17, 167] on select "Created Observed" at bounding box center [331, 182] width 629 height 30
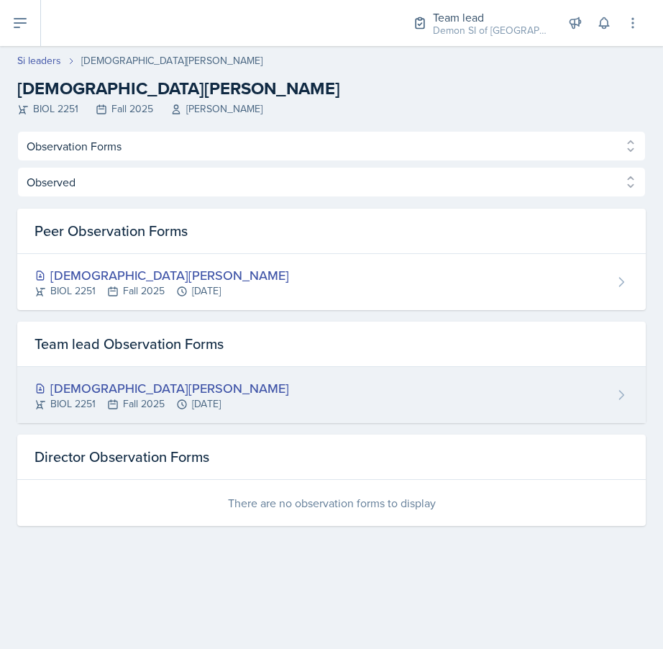
click at [165, 398] on div "BIOL 2251 Fall 2025 Sep 18th, 2025" at bounding box center [162, 403] width 255 height 15
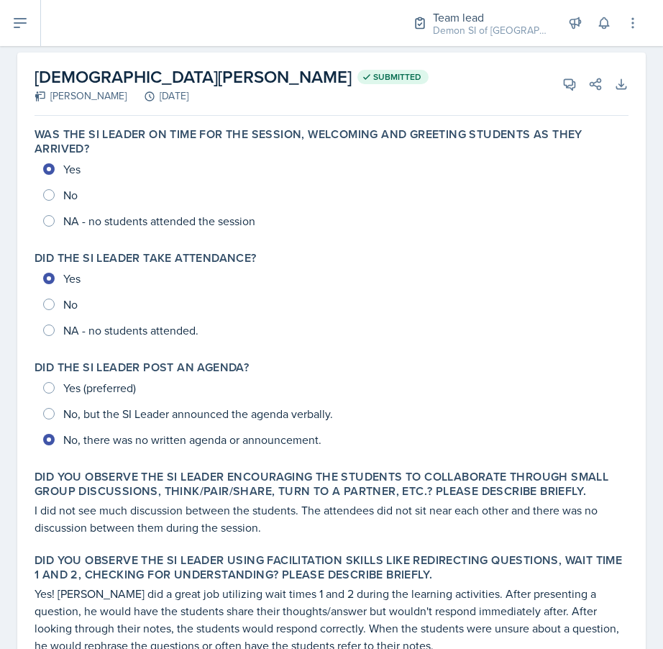
scroll to position [54, 0]
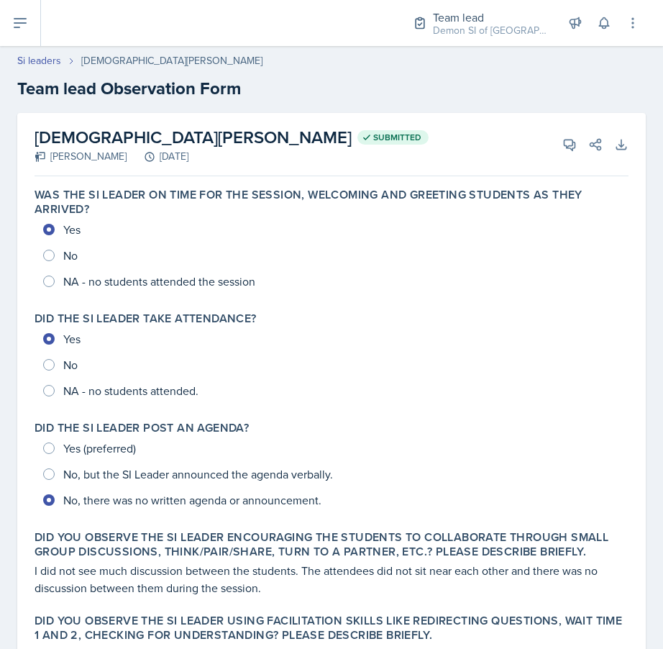
select select "Observation Forms"
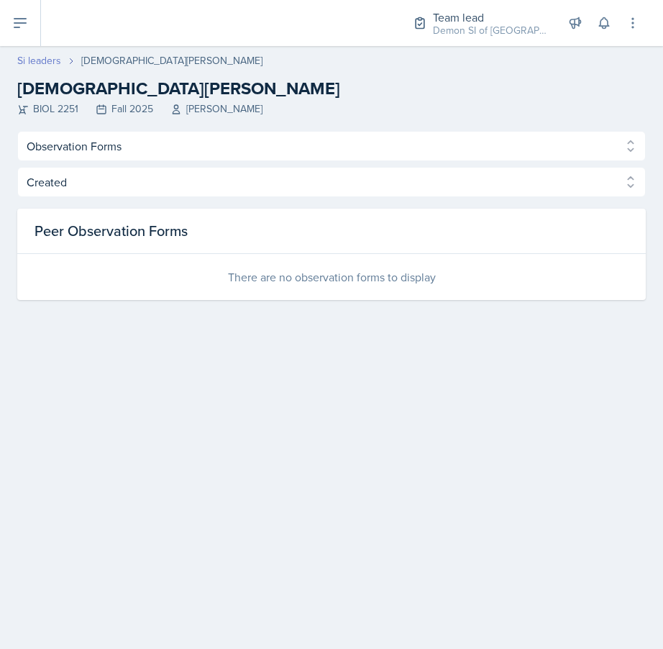
click at [44, 55] on link "Si leaders" at bounding box center [39, 60] width 44 height 15
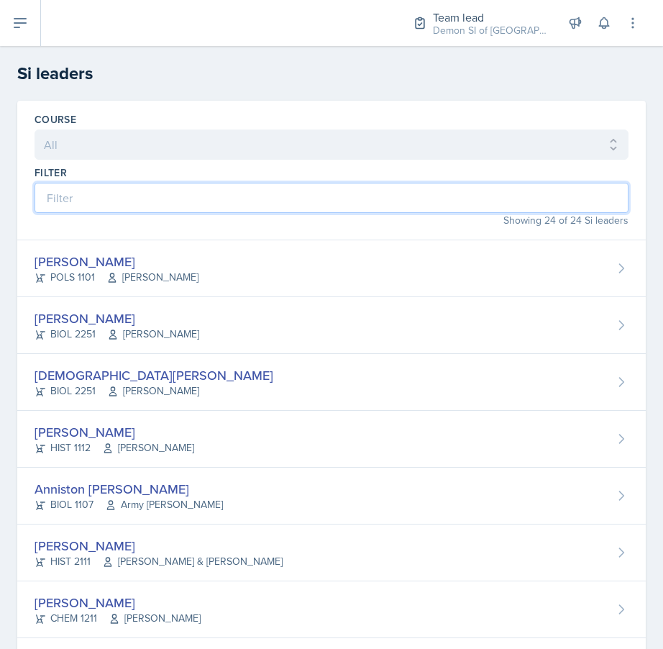
click at [132, 184] on input at bounding box center [332, 198] width 594 height 30
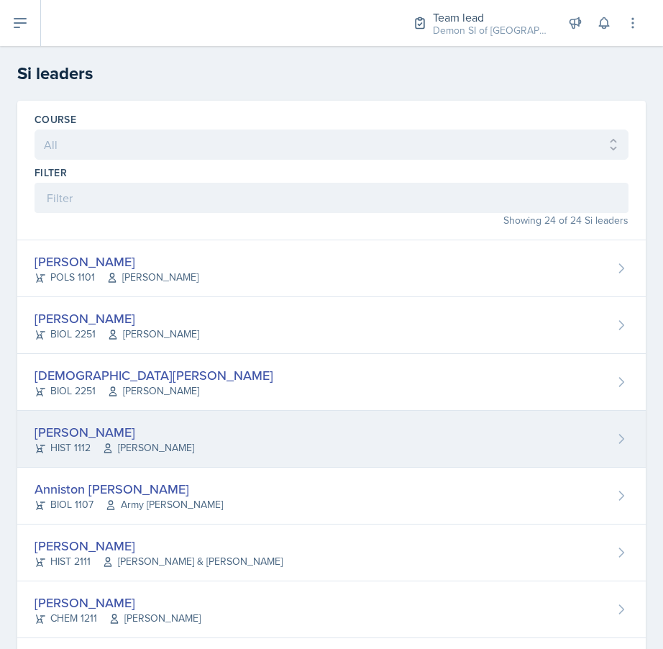
click at [63, 441] on div "HIST 1112 Kent Bailey" at bounding box center [115, 447] width 160 height 15
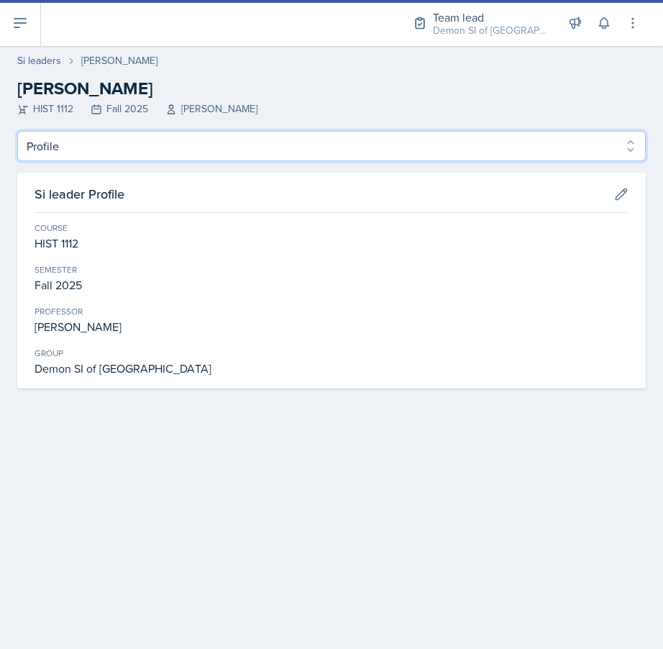
click at [186, 151] on select "Profile Planning Sheets Observation Forms Uploads" at bounding box center [331, 146] width 629 height 30
select select "Observation Forms"
click at [17, 131] on select "Profile Planning Sheets Observation Forms Uploads" at bounding box center [331, 146] width 629 height 30
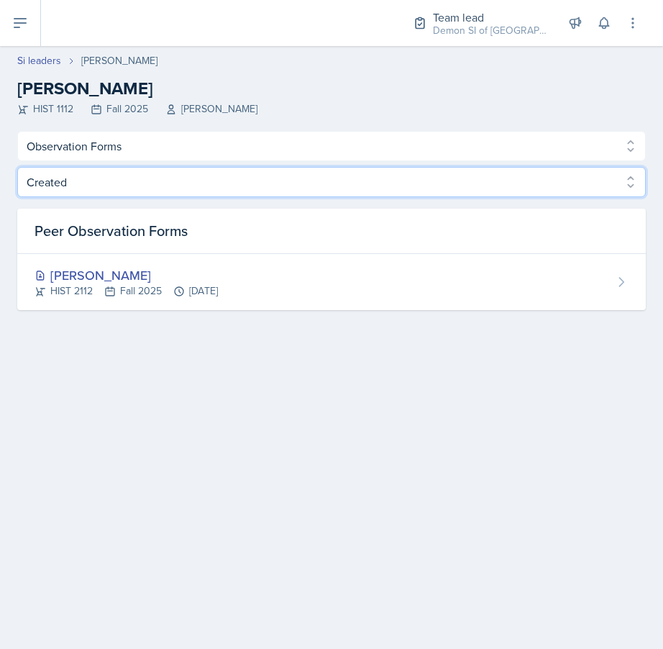
click at [409, 178] on select "Created Observed" at bounding box center [331, 182] width 629 height 30
click at [17, 167] on select "Created Observed" at bounding box center [331, 182] width 629 height 30
click at [409, 186] on select "Created Observed" at bounding box center [331, 182] width 629 height 30
select select "Observed"
click at [17, 167] on select "Created Observed" at bounding box center [331, 182] width 629 height 30
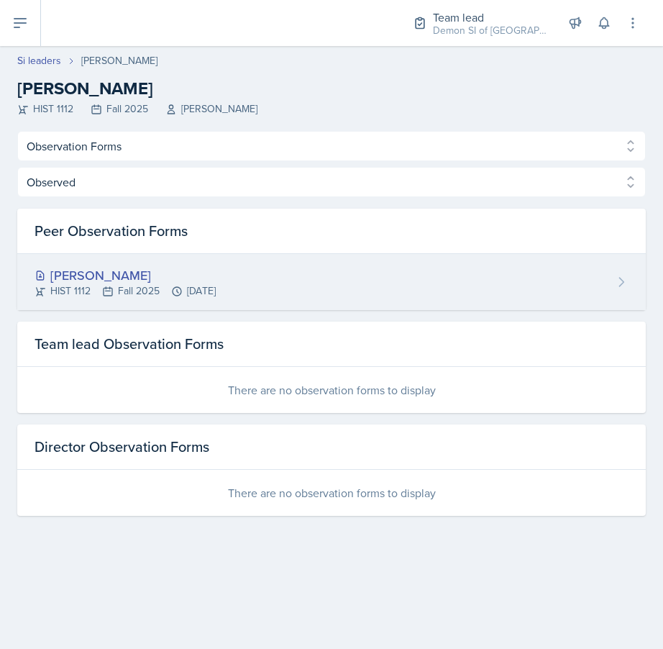
click at [216, 298] on div "HIST 1112 Fall 2025 Sep 8th, 2025" at bounding box center [125, 290] width 181 height 15
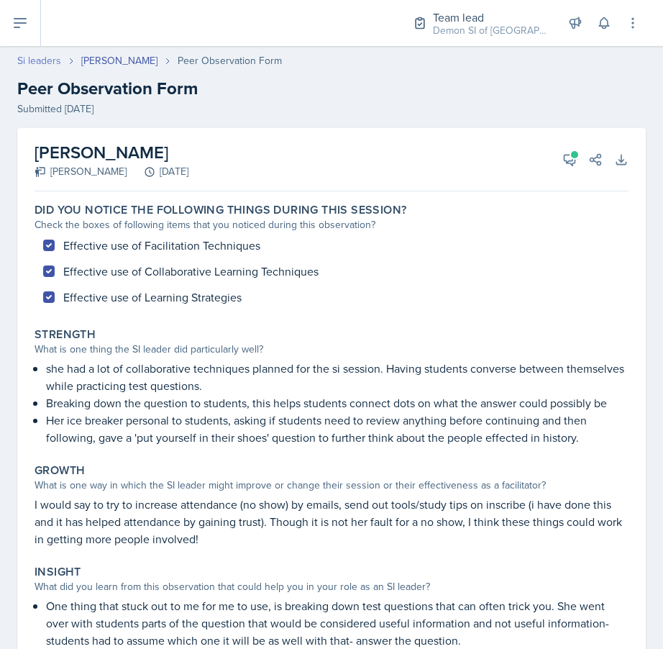
click at [27, 63] on link "Si leaders" at bounding box center [39, 60] width 44 height 15
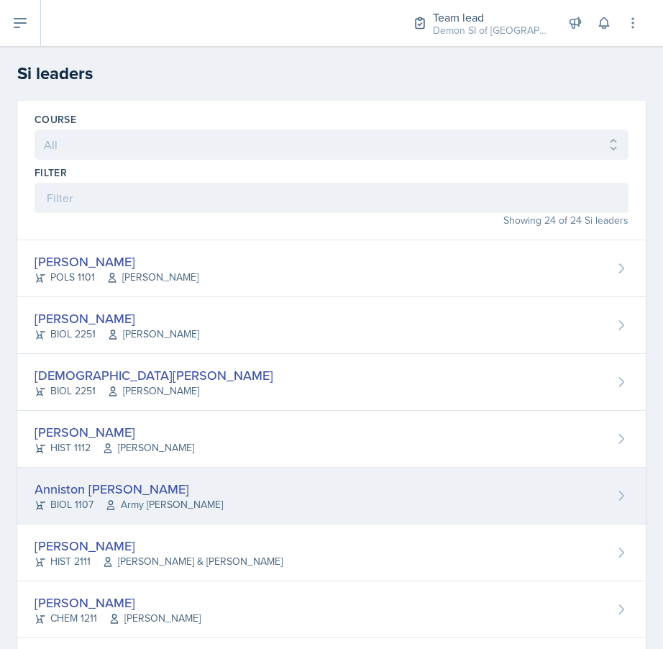
click at [252, 488] on div "Anniston Boyanton BIOL 1107 Army Lester" at bounding box center [331, 495] width 629 height 57
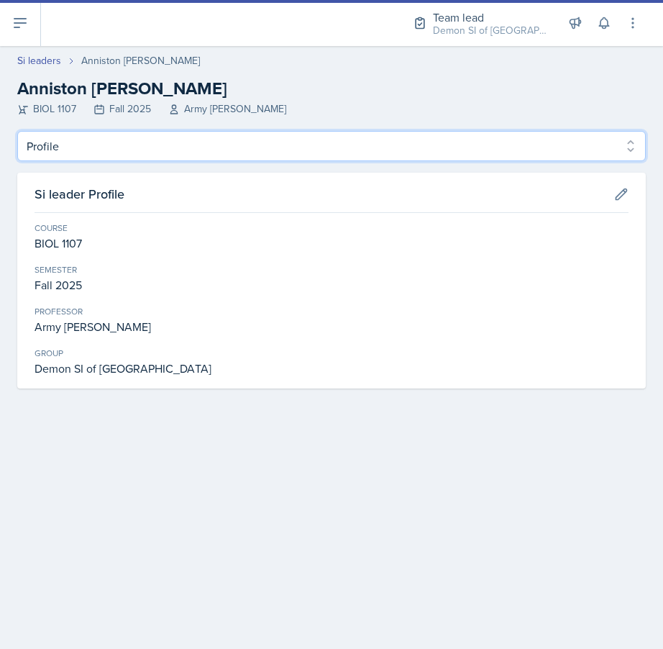
click at [189, 141] on select "Profile Planning Sheets Observation Forms Uploads" at bounding box center [331, 146] width 629 height 30
click at [17, 131] on select "Profile Planning Sheets Observation Forms Uploads" at bounding box center [331, 146] width 629 height 30
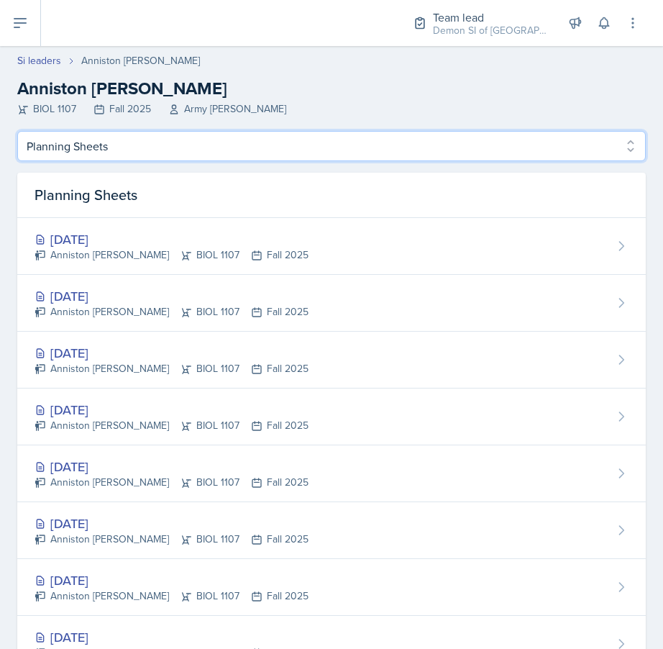
click at [141, 151] on select "Profile Planning Sheets Observation Forms Uploads" at bounding box center [331, 146] width 629 height 30
select select "Observation Forms"
click at [17, 131] on select "Profile Planning Sheets Observation Forms Uploads" at bounding box center [331, 146] width 629 height 30
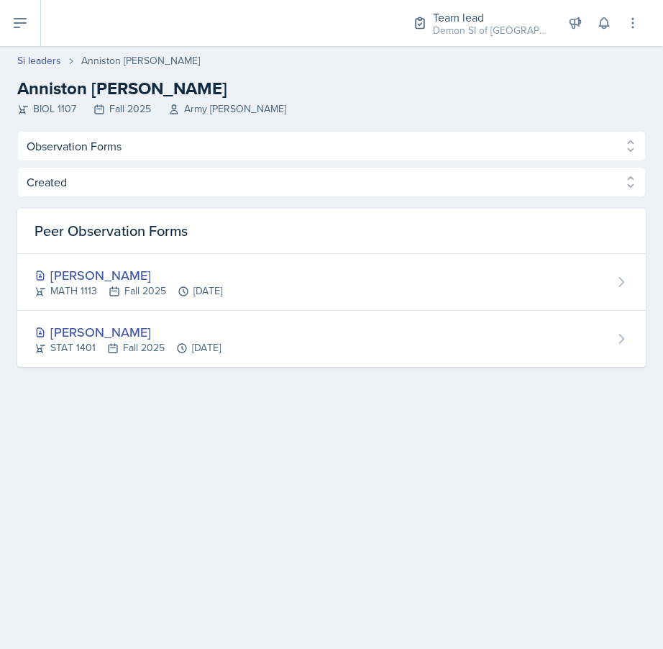
click at [317, 204] on div "Created Observed Created Observed Peer Observation Forms Madison Villalba MATH …" at bounding box center [331, 267] width 629 height 200
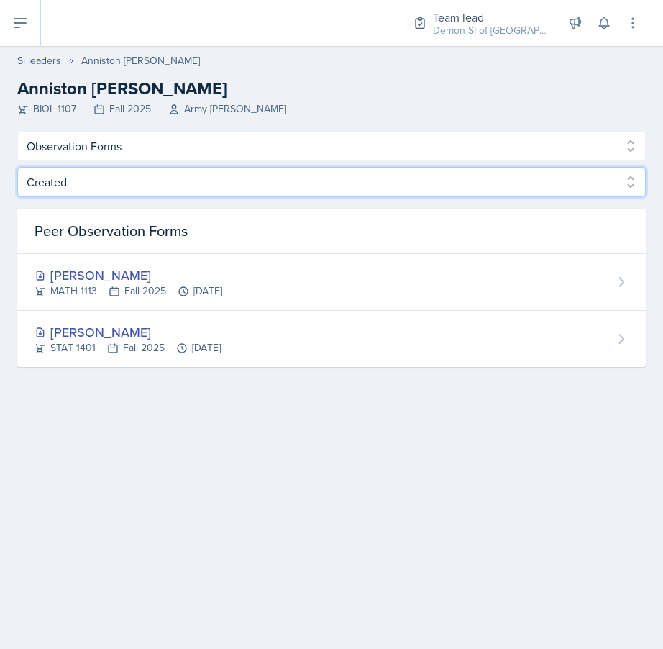
click at [317, 195] on select "Created Observed" at bounding box center [331, 182] width 629 height 30
select select "Observed"
click at [17, 167] on select "Created Observed" at bounding box center [331, 182] width 629 height 30
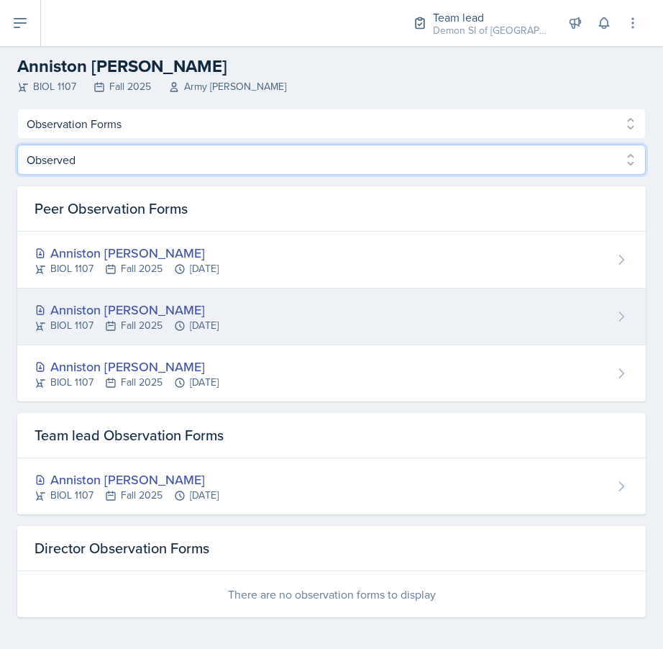
scroll to position [25, 0]
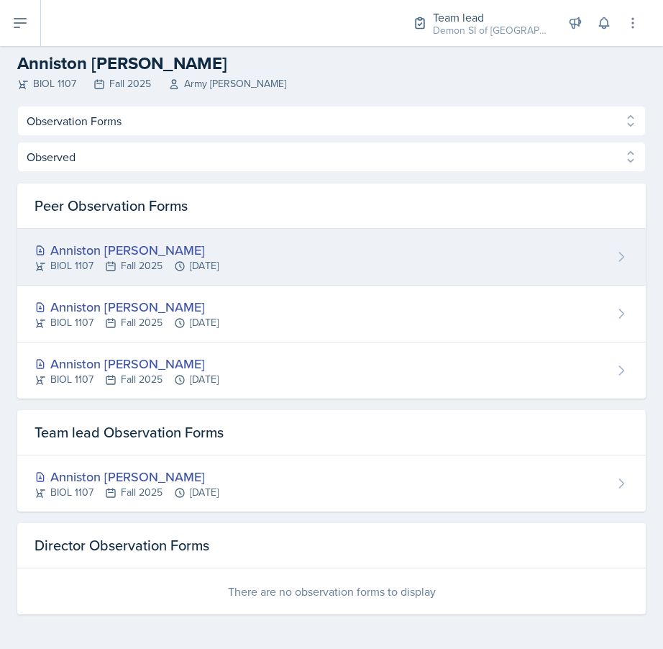
click at [274, 263] on div "Anniston Boyanton BIOL 1107 Fall 2025 Sep 19th, 2025" at bounding box center [331, 257] width 629 height 57
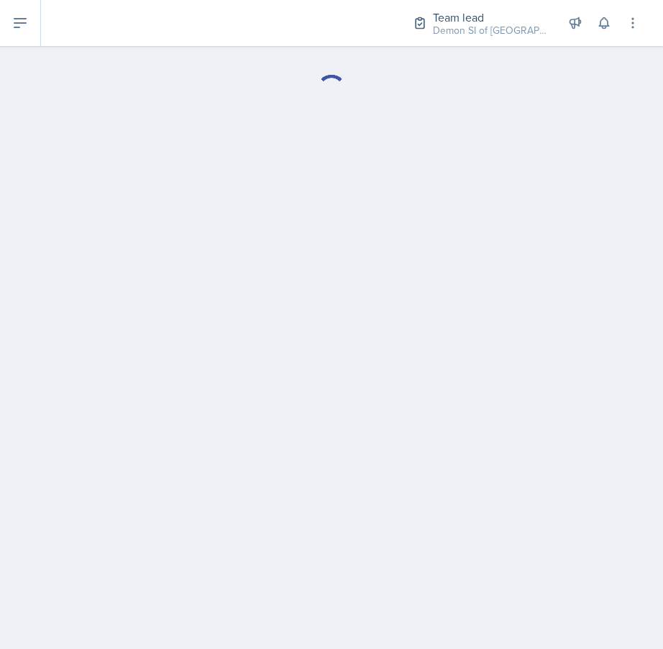
select select "Observation Forms"
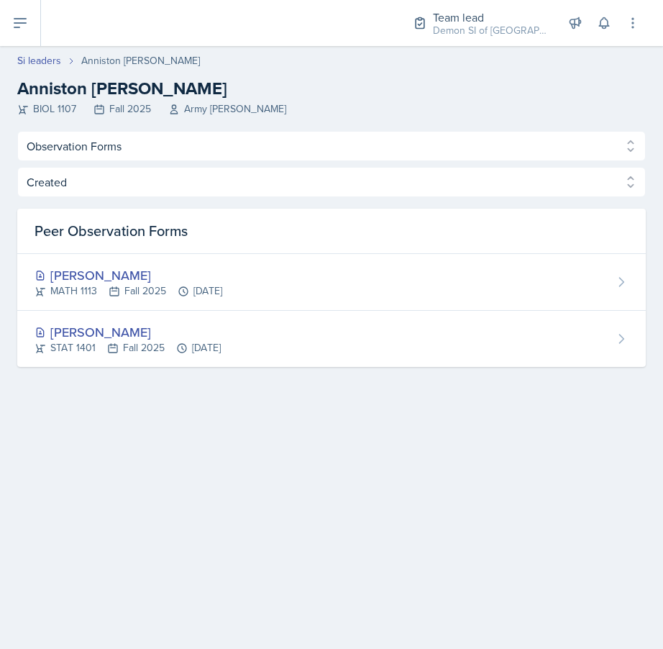
click at [107, 201] on div "Created Observed Created Observed Peer Observation Forms Madison Villalba MATH …" at bounding box center [331, 267] width 629 height 200
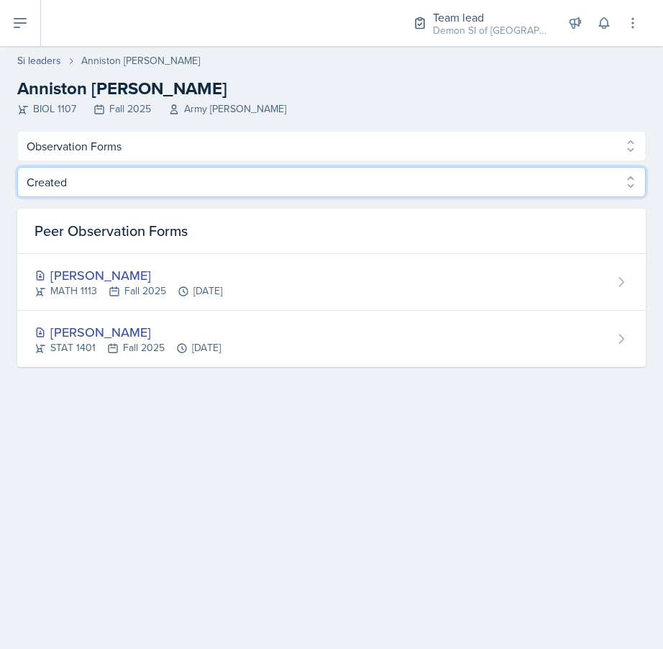
click at [107, 189] on select "Created Observed" at bounding box center [331, 182] width 629 height 30
select select "Observed"
click at [17, 167] on select "Created Observed" at bounding box center [331, 182] width 629 height 30
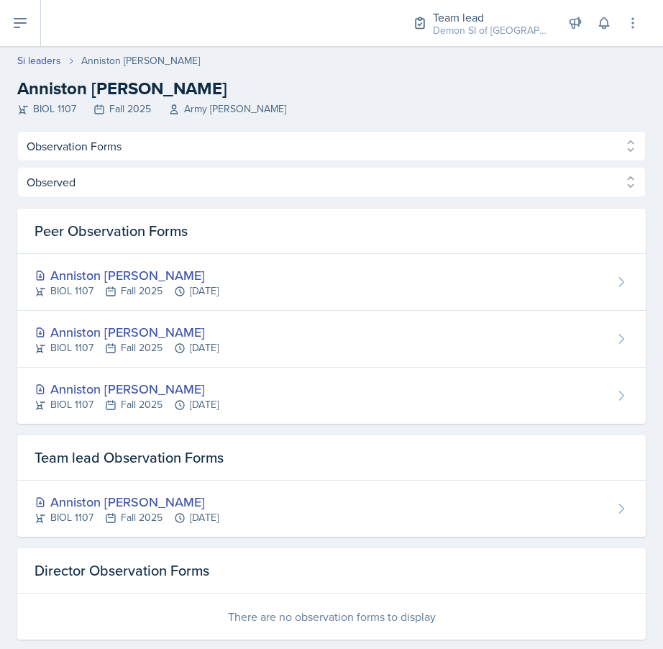
drag, startPoint x: 122, startPoint y: 334, endPoint x: 365, endPoint y: 16, distance: 400.8
click at [0, 0] on div "Team lead Demon SI of Fleet Street / Fall 2025 Director Team lead Demon SI of F…" at bounding box center [331, 324] width 663 height 649
